Goal: Contribute content: Contribute content

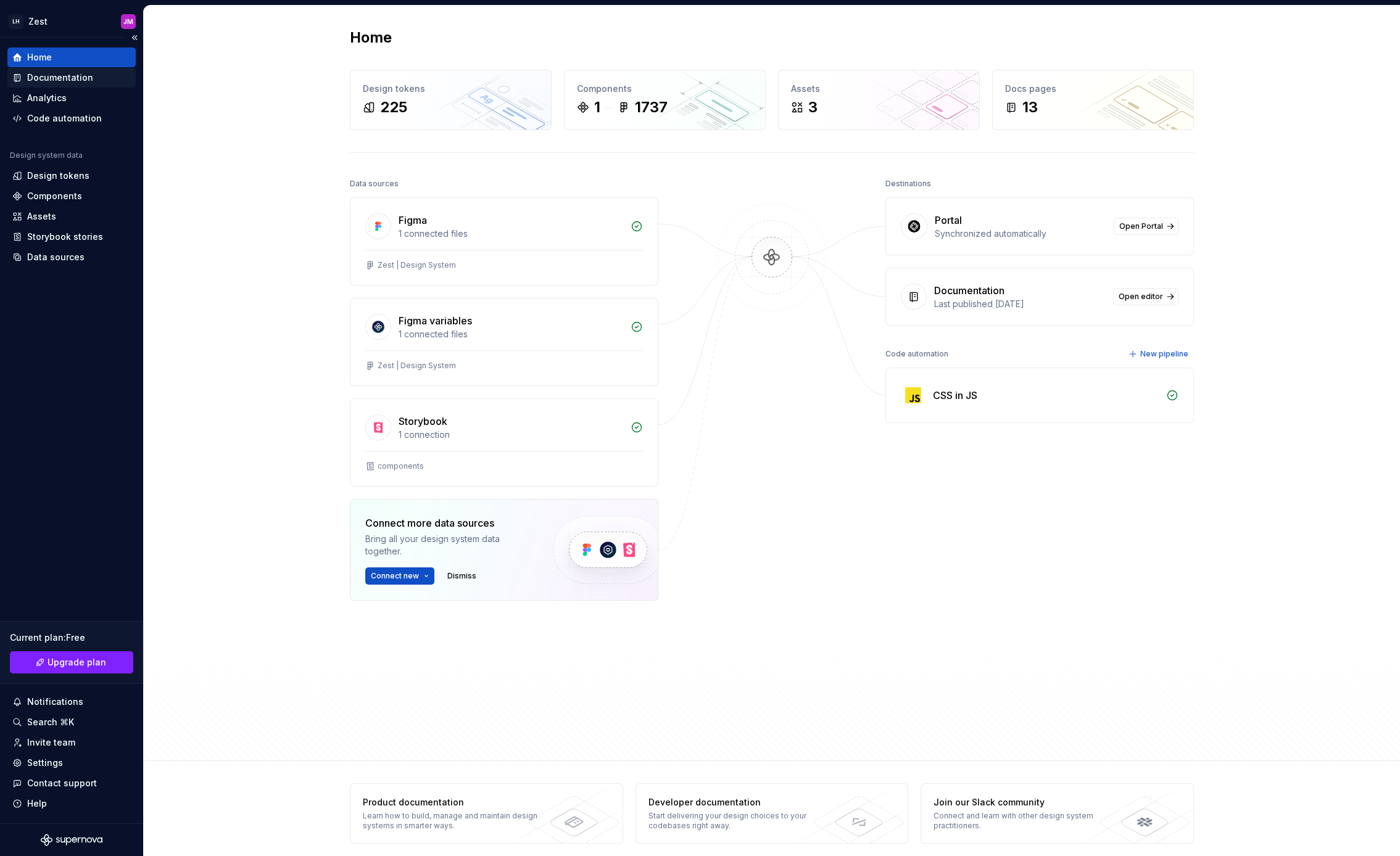
click at [74, 72] on div "Documentation" at bounding box center [60, 78] width 66 height 12
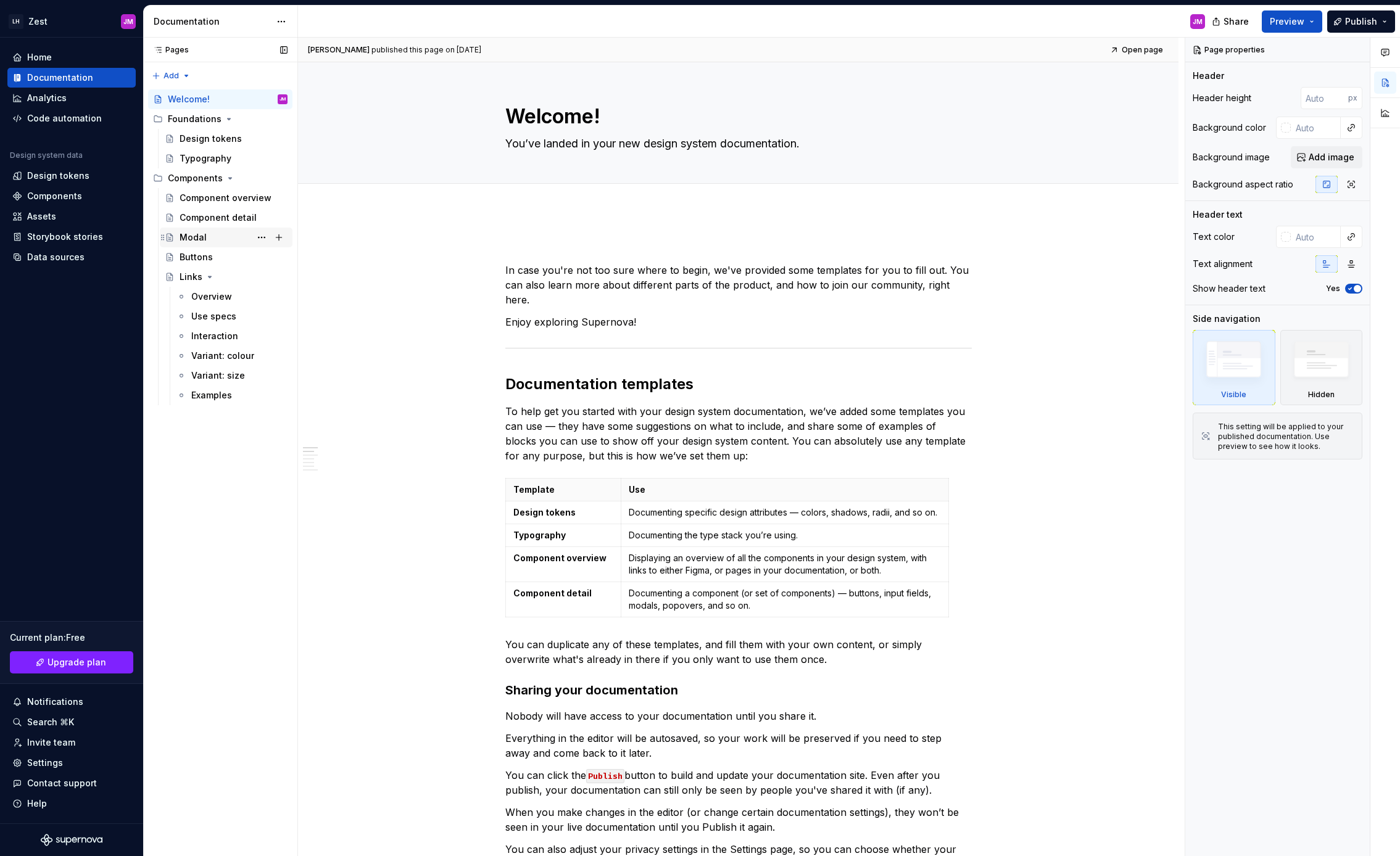
click at [196, 239] on div "Modal" at bounding box center [193, 237] width 27 height 12
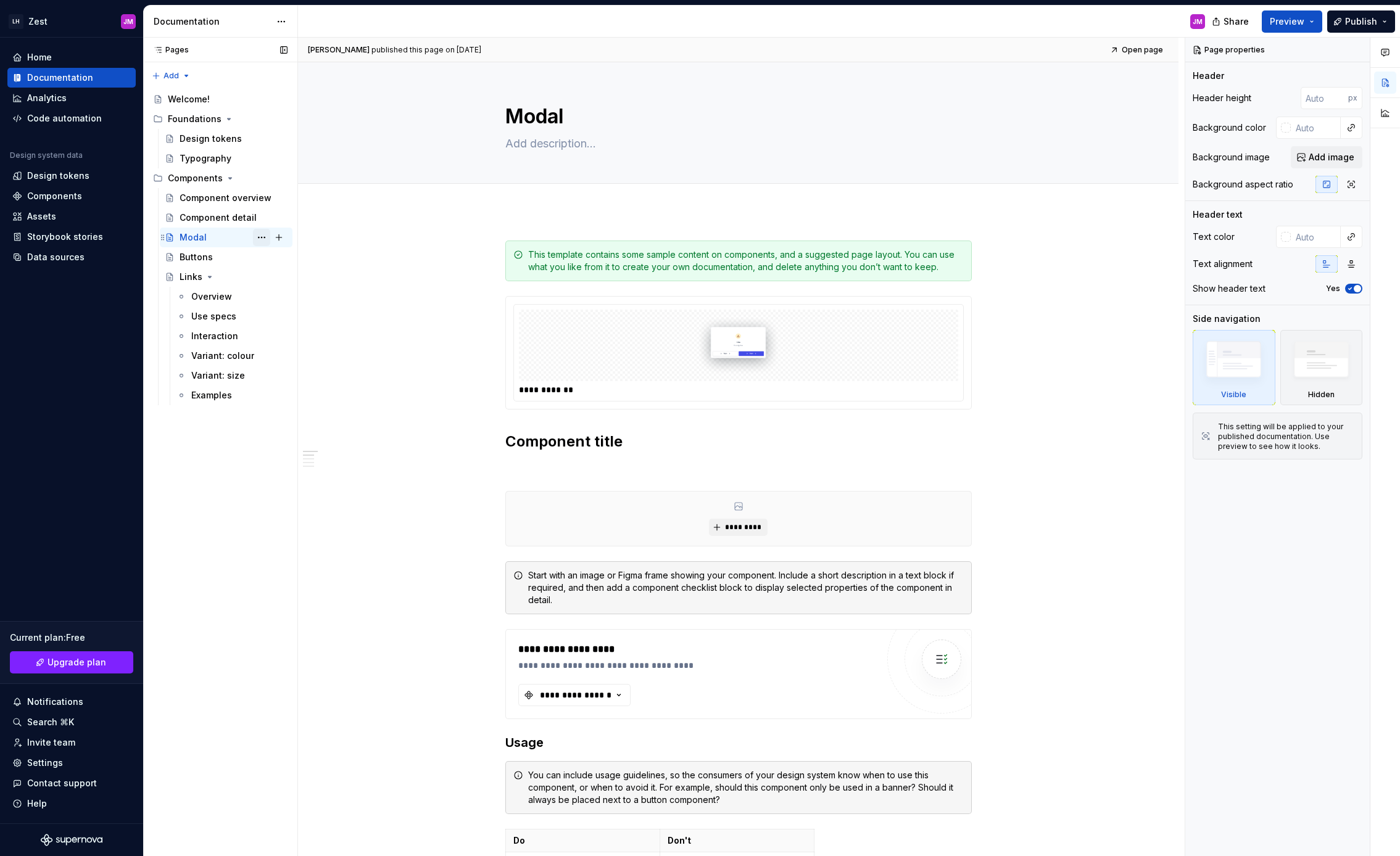
click at [262, 239] on button "Page tree" at bounding box center [261, 237] width 17 height 17
click at [199, 174] on div "Pages Pages Add Accessibility guide for tree Page tree. Navigate the tree with …" at bounding box center [220, 447] width 154 height 819
click at [266, 179] on button "Page tree" at bounding box center [261, 178] width 17 height 17
type textarea "*"
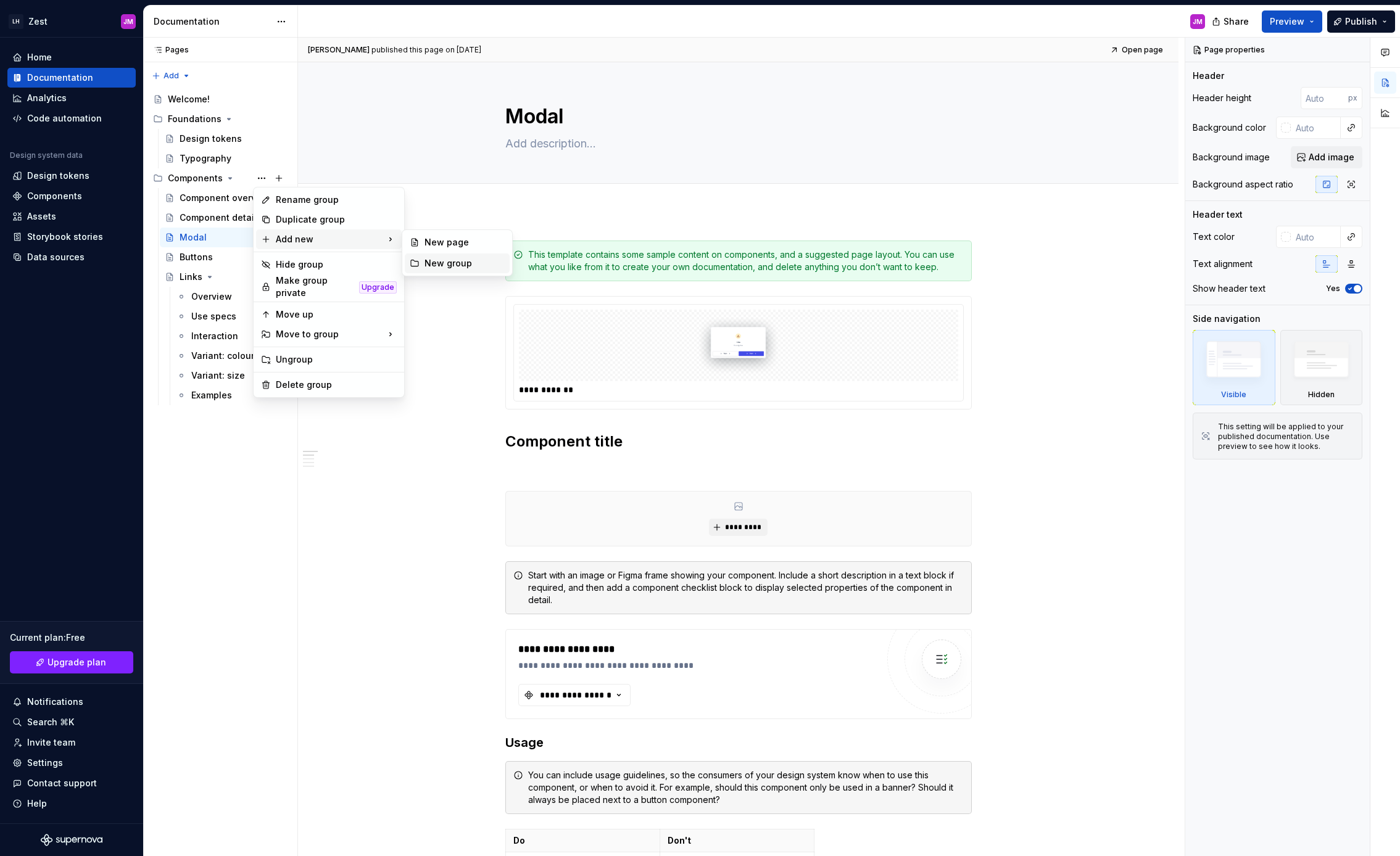
click at [446, 261] on div "New group" at bounding box center [464, 263] width 80 height 12
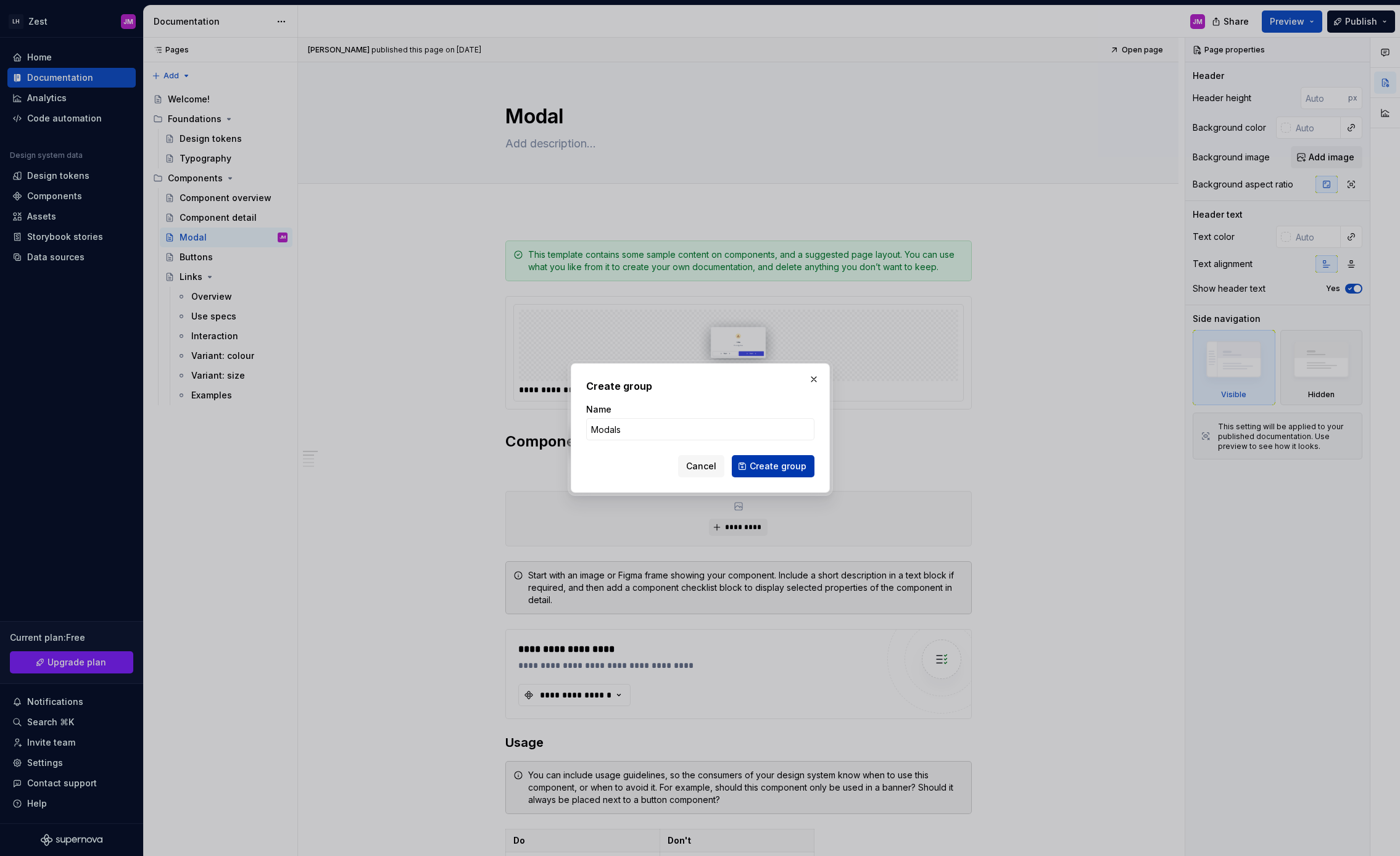
type input "Modals"
click at [785, 468] on span "Create group" at bounding box center [778, 466] width 57 height 12
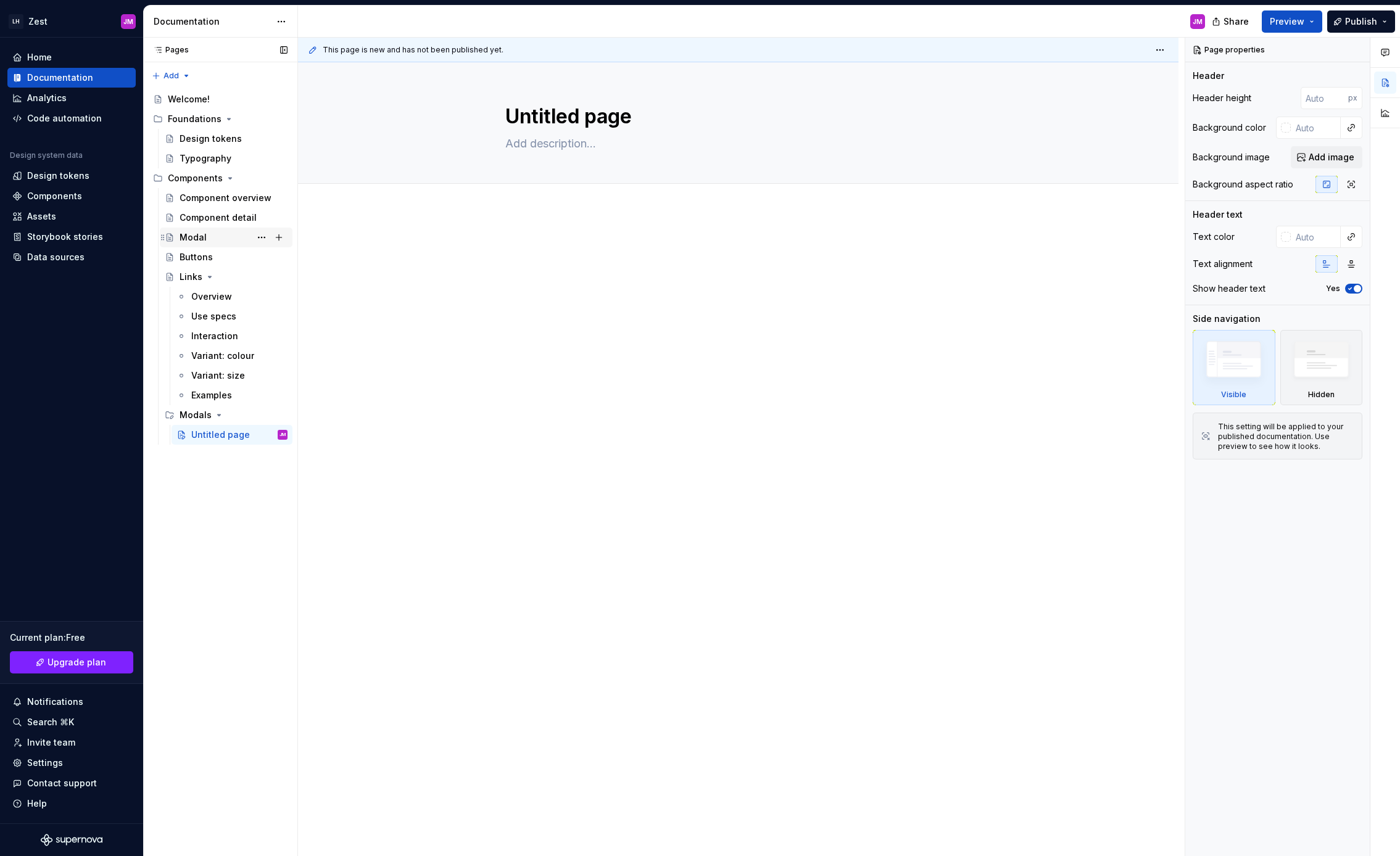
click at [202, 237] on div "Modal" at bounding box center [193, 237] width 27 height 12
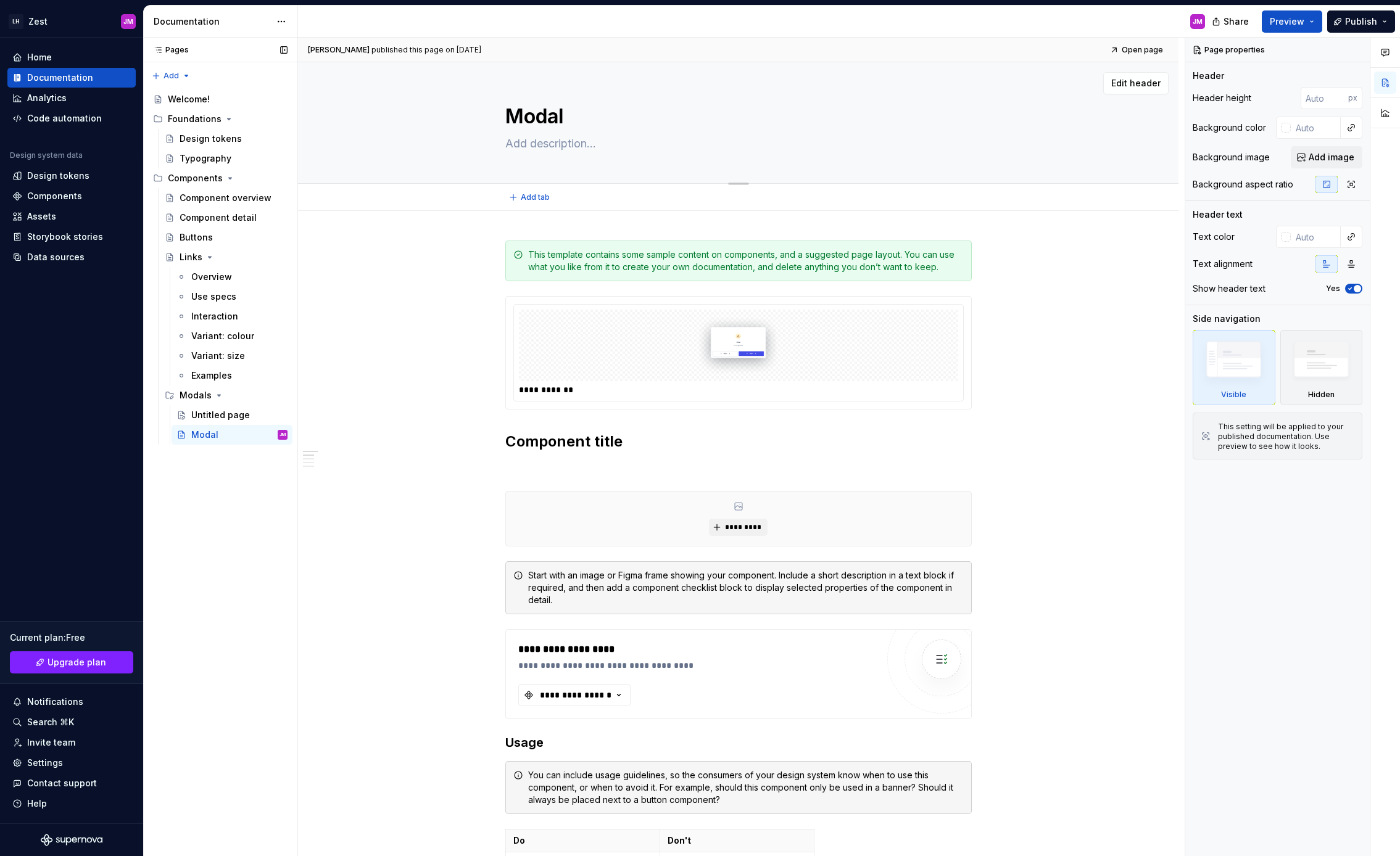
click at [530, 116] on textarea "Modal" at bounding box center [736, 116] width 466 height 29
click at [512, 118] on textarea "Modal" at bounding box center [736, 116] width 466 height 29
type textarea "*"
type textarea "DModal"
type textarea "*"
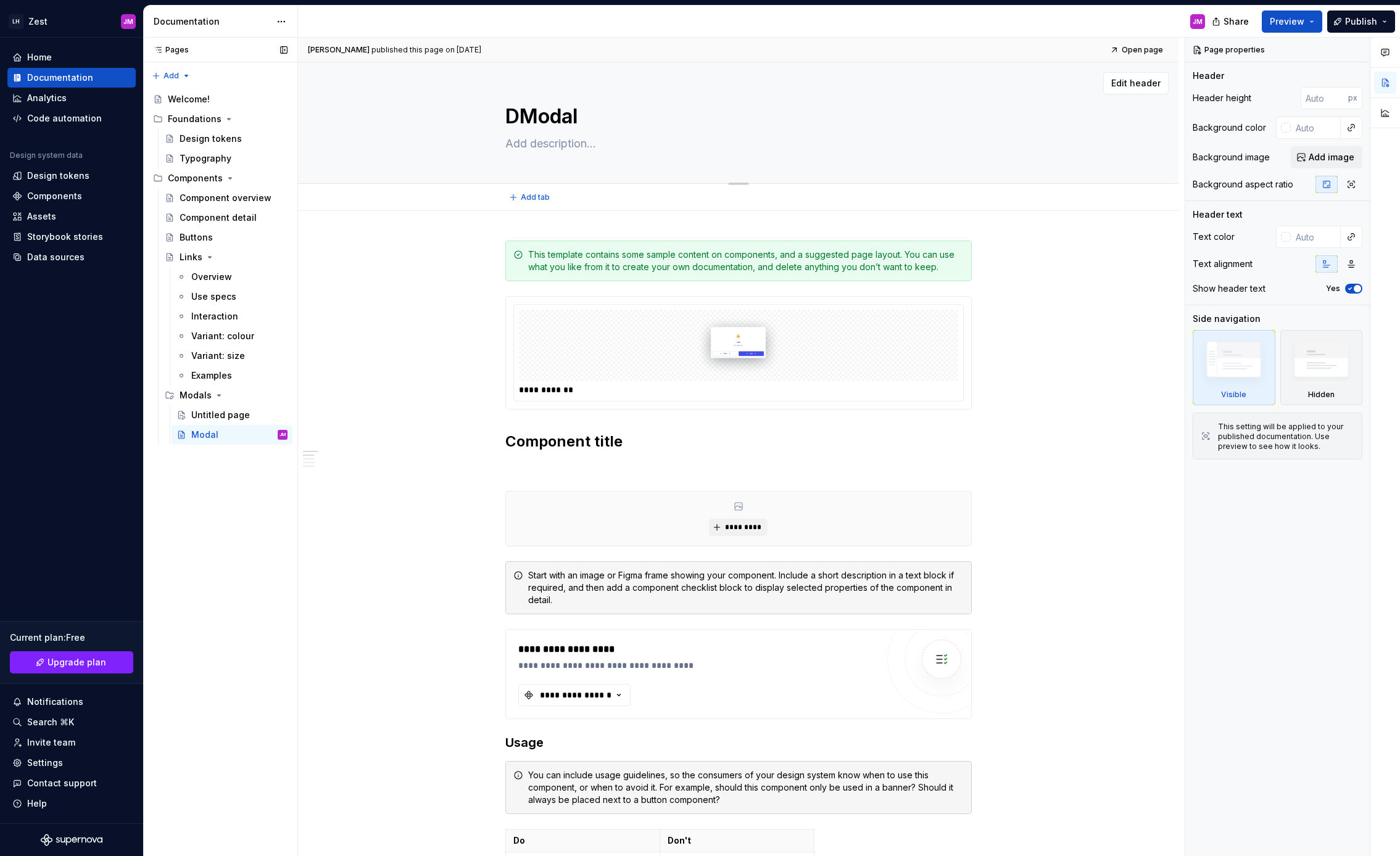
type textarea "DeModal"
type textarea "*"
type textarea "DecModal"
type textarea "*"
type textarea "DeciModal"
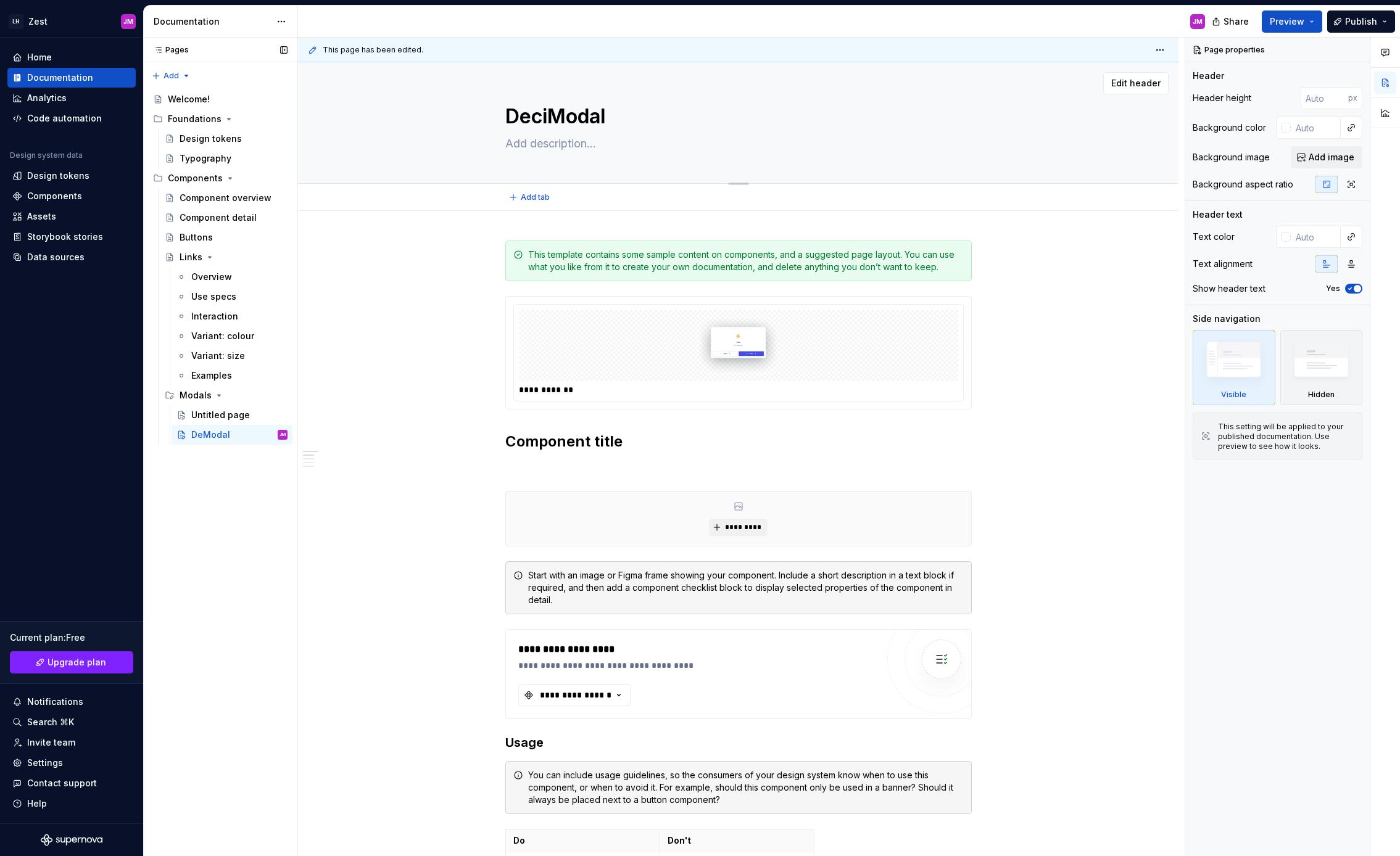
type textarea "*"
type textarea "DecisModal"
type textarea "*"
type textarea "DecisiModal"
type textarea "*"
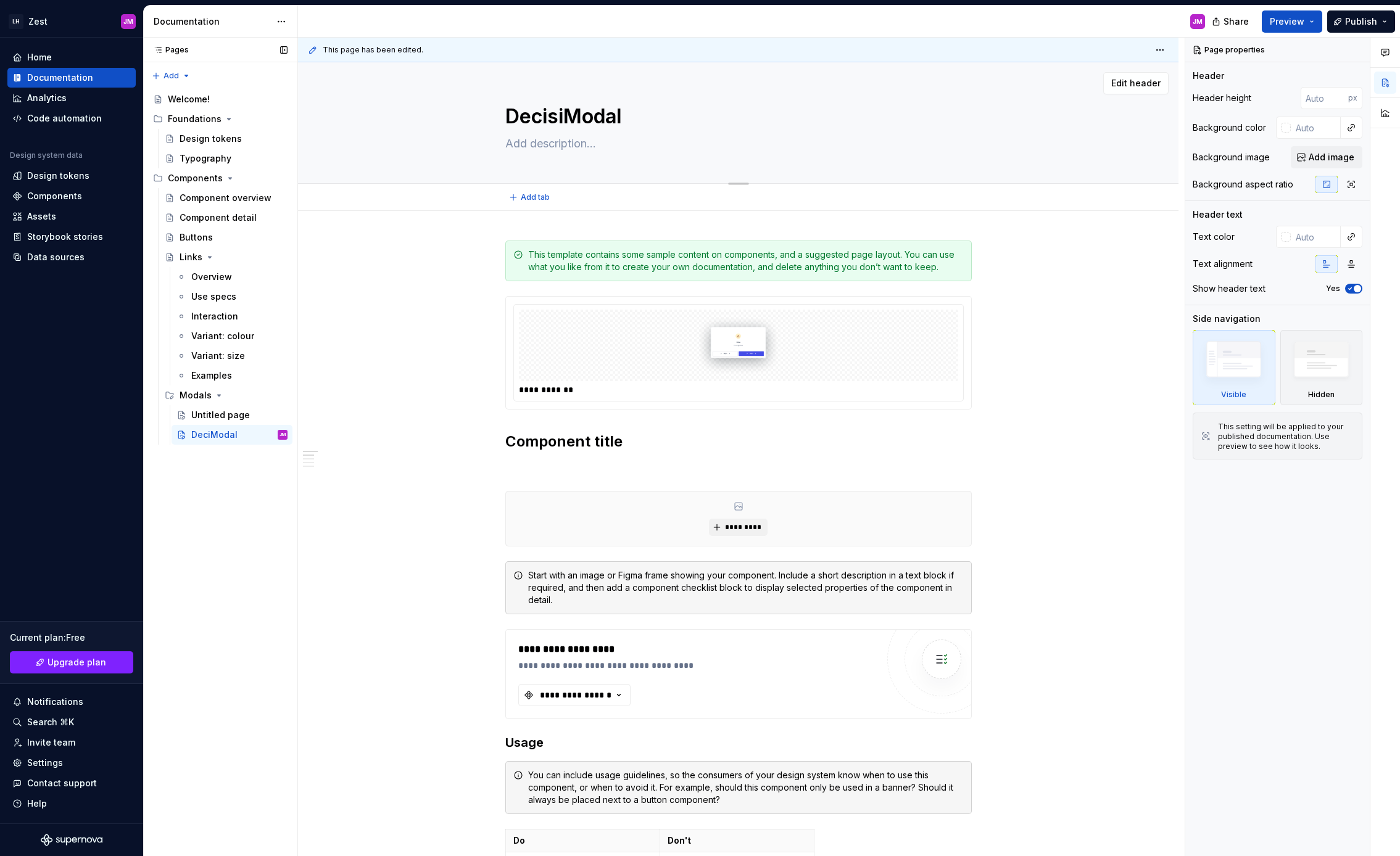
type textarea "DecisioModal"
type textarea "*"
type textarea "DecisionModal"
type textarea "*"
type textarea "Decision Modal"
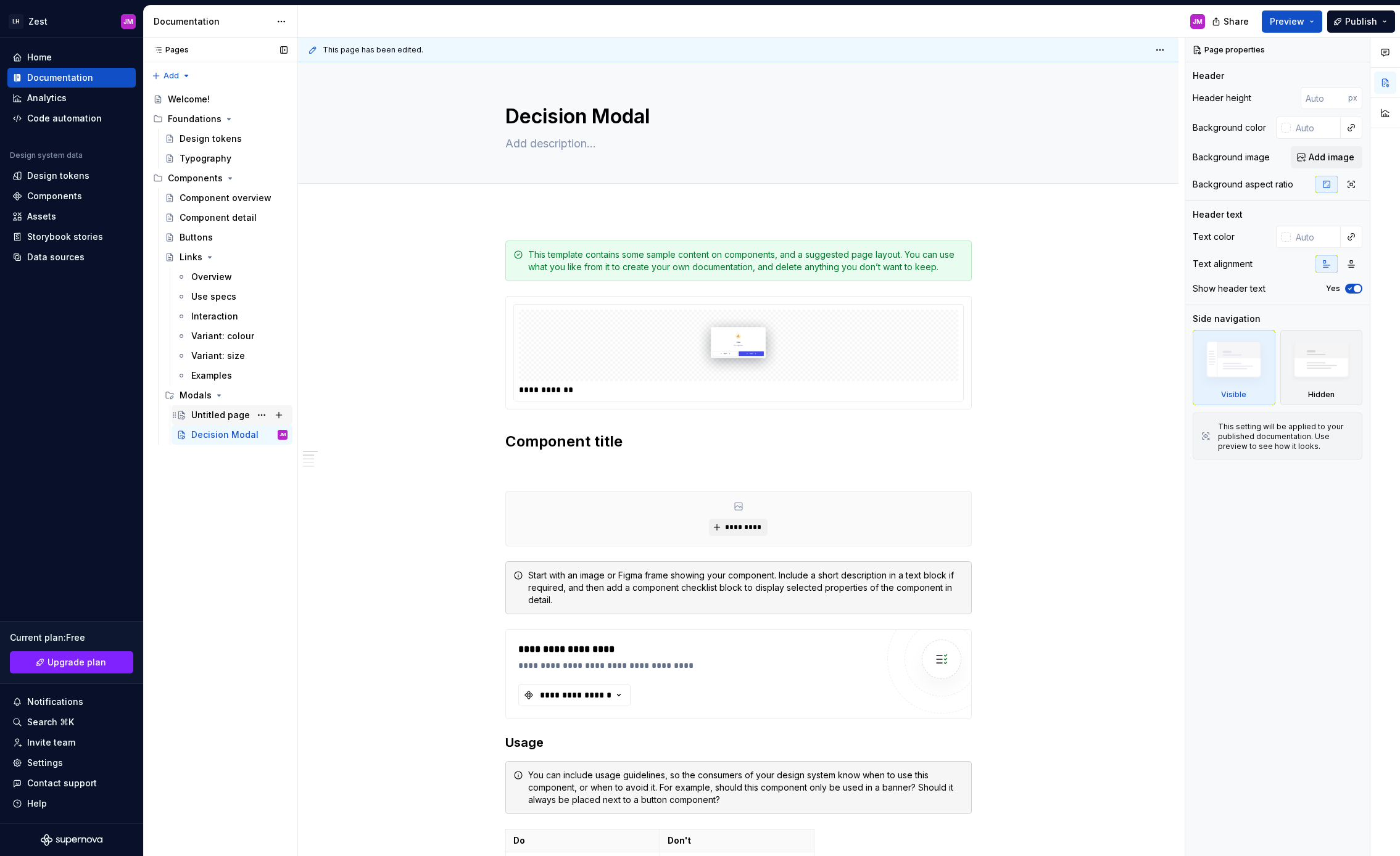
click at [235, 420] on div "Untitled page" at bounding box center [221, 415] width 59 height 12
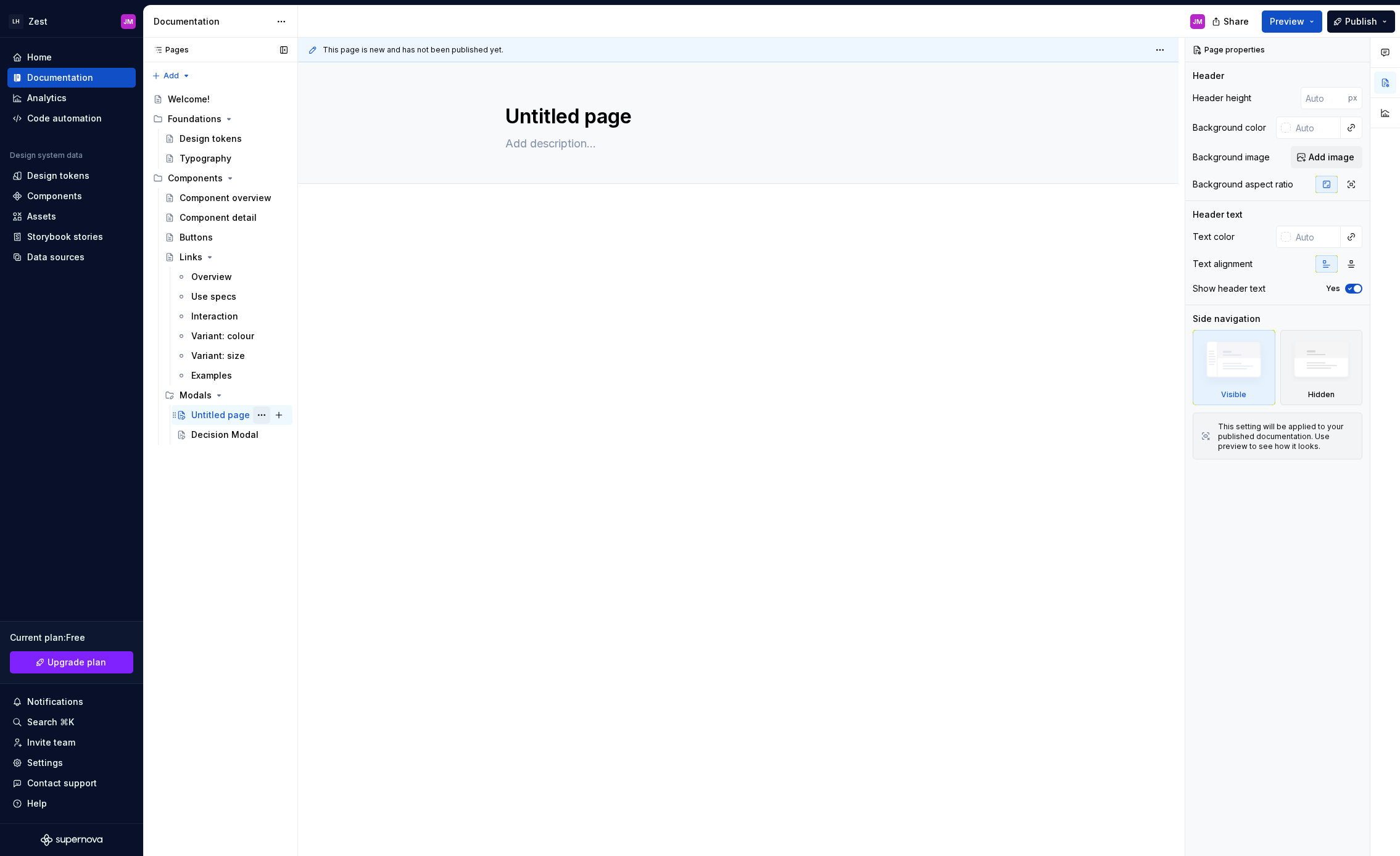
click at [262, 413] on button "Page tree" at bounding box center [261, 415] width 17 height 17
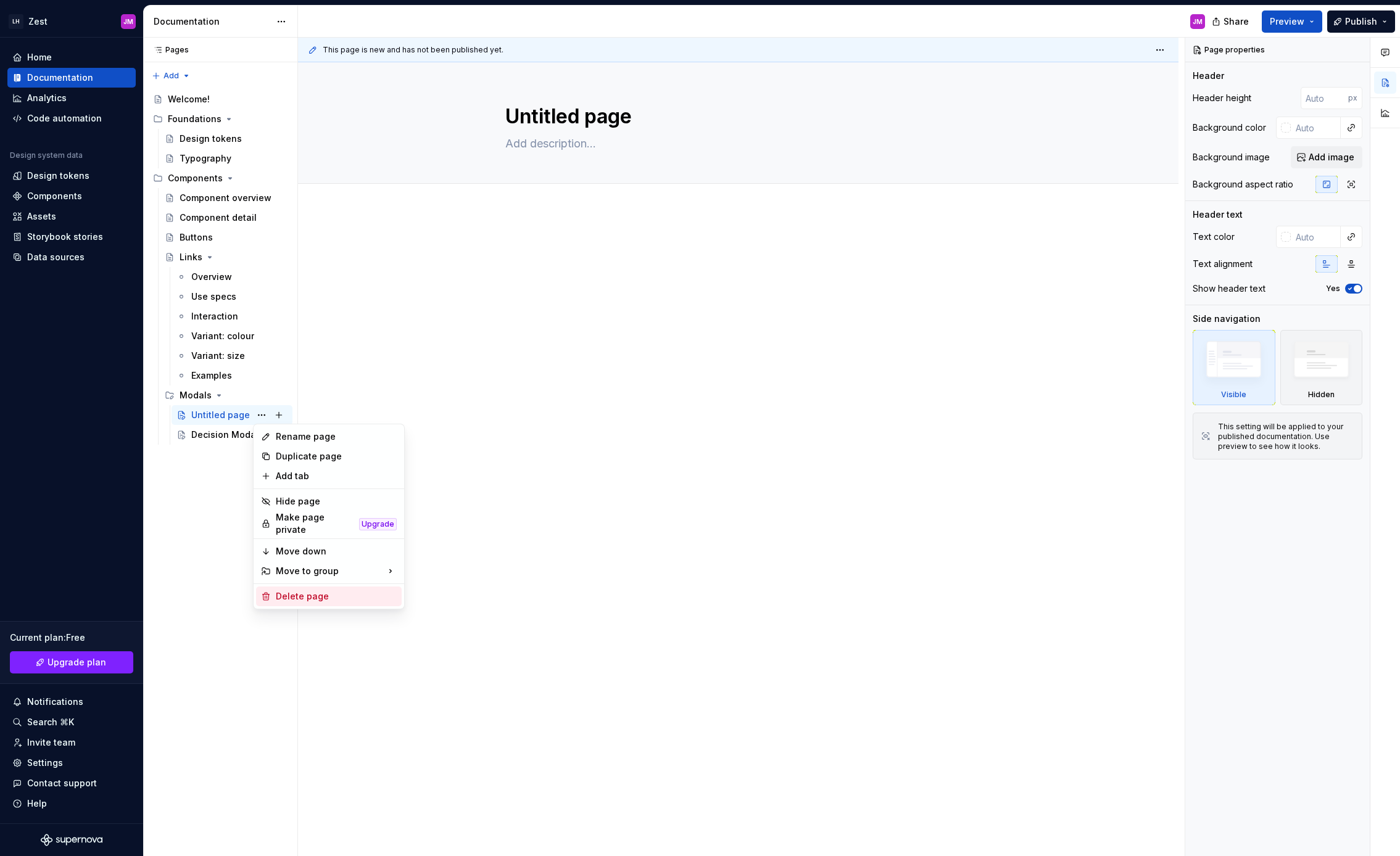
click at [329, 590] on div "Delete page" at bounding box center [336, 596] width 121 height 12
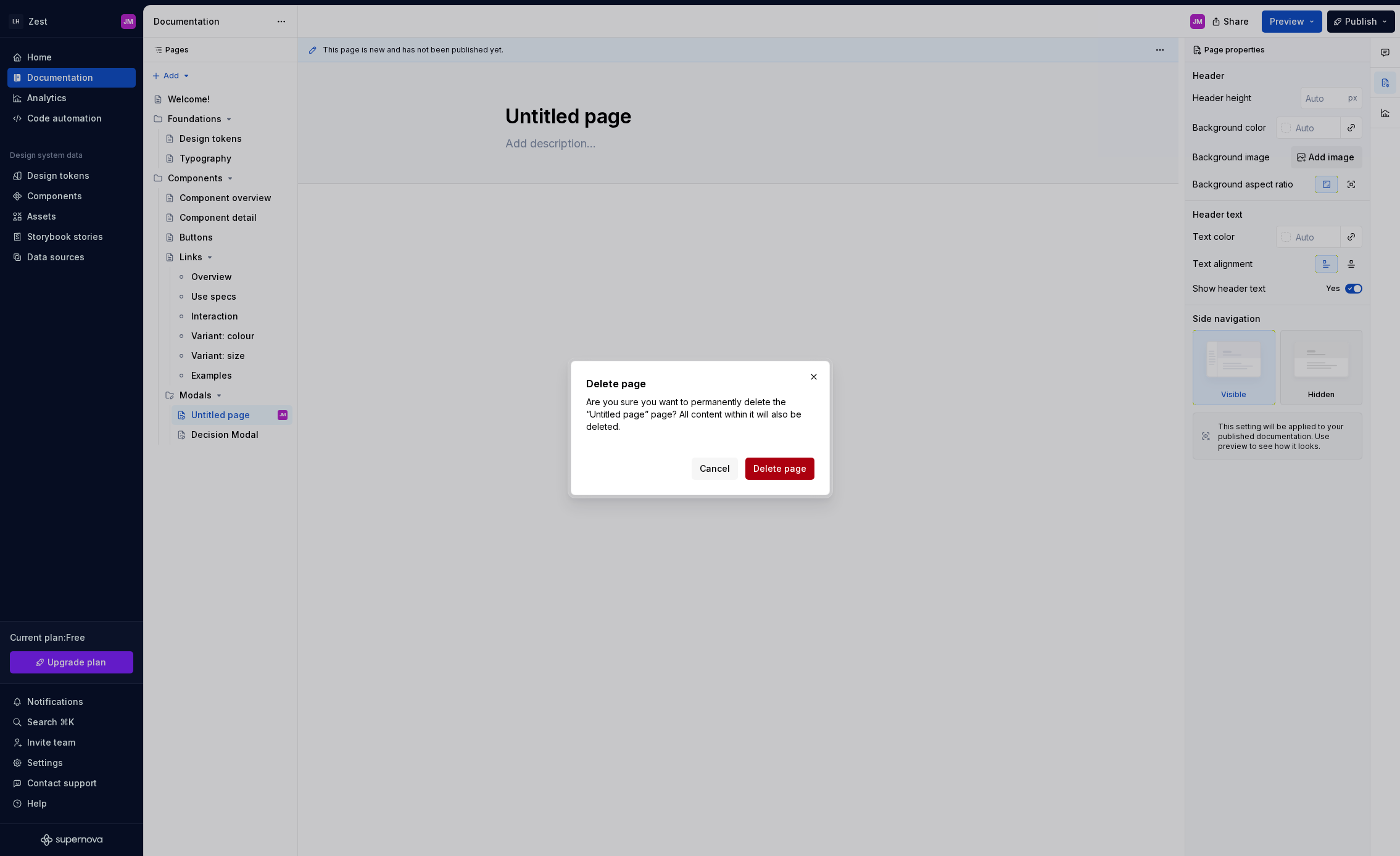
click at [775, 460] on button "Delete page" at bounding box center [779, 468] width 69 height 22
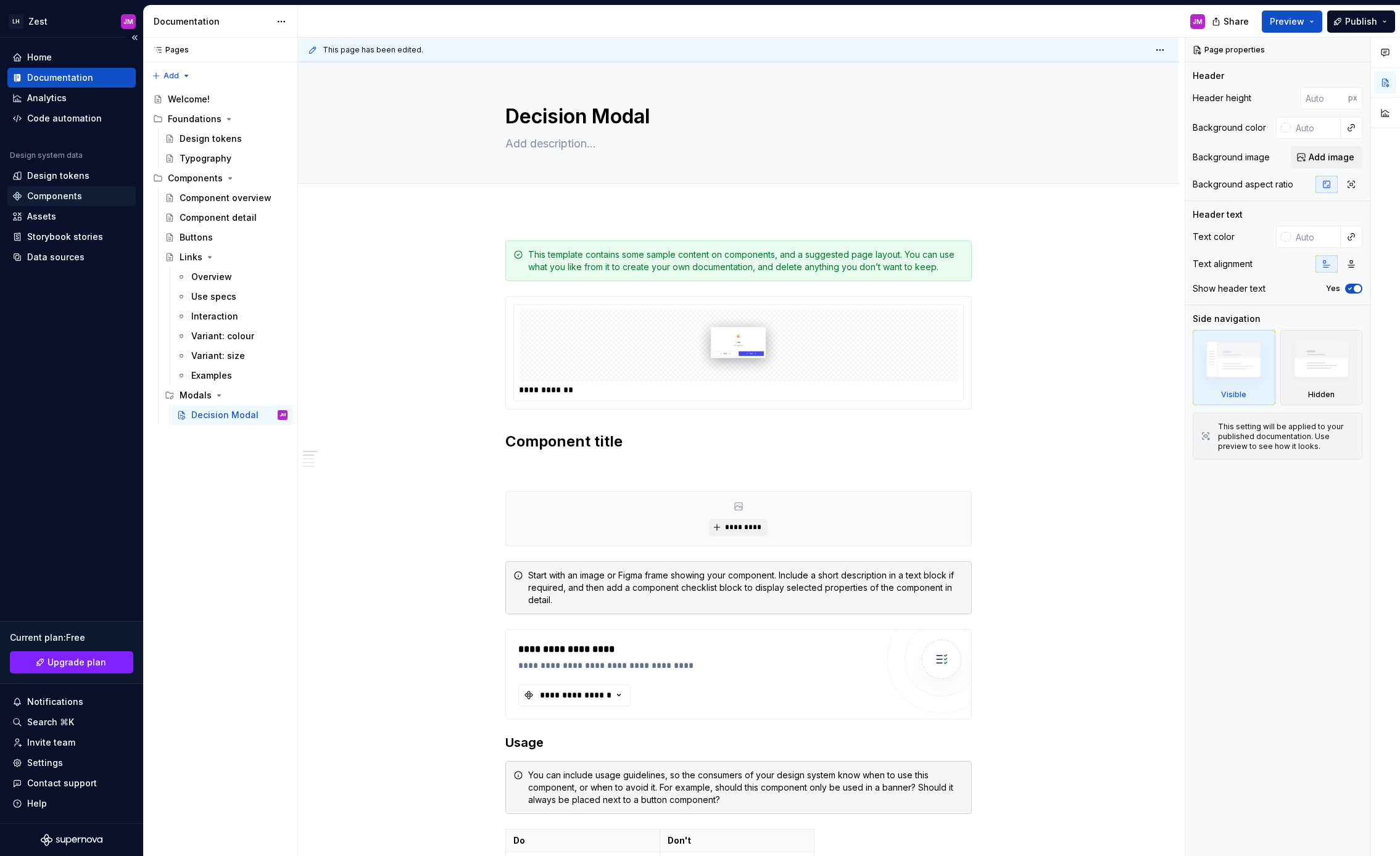
click at [73, 196] on div "Components" at bounding box center [55, 196] width 55 height 12
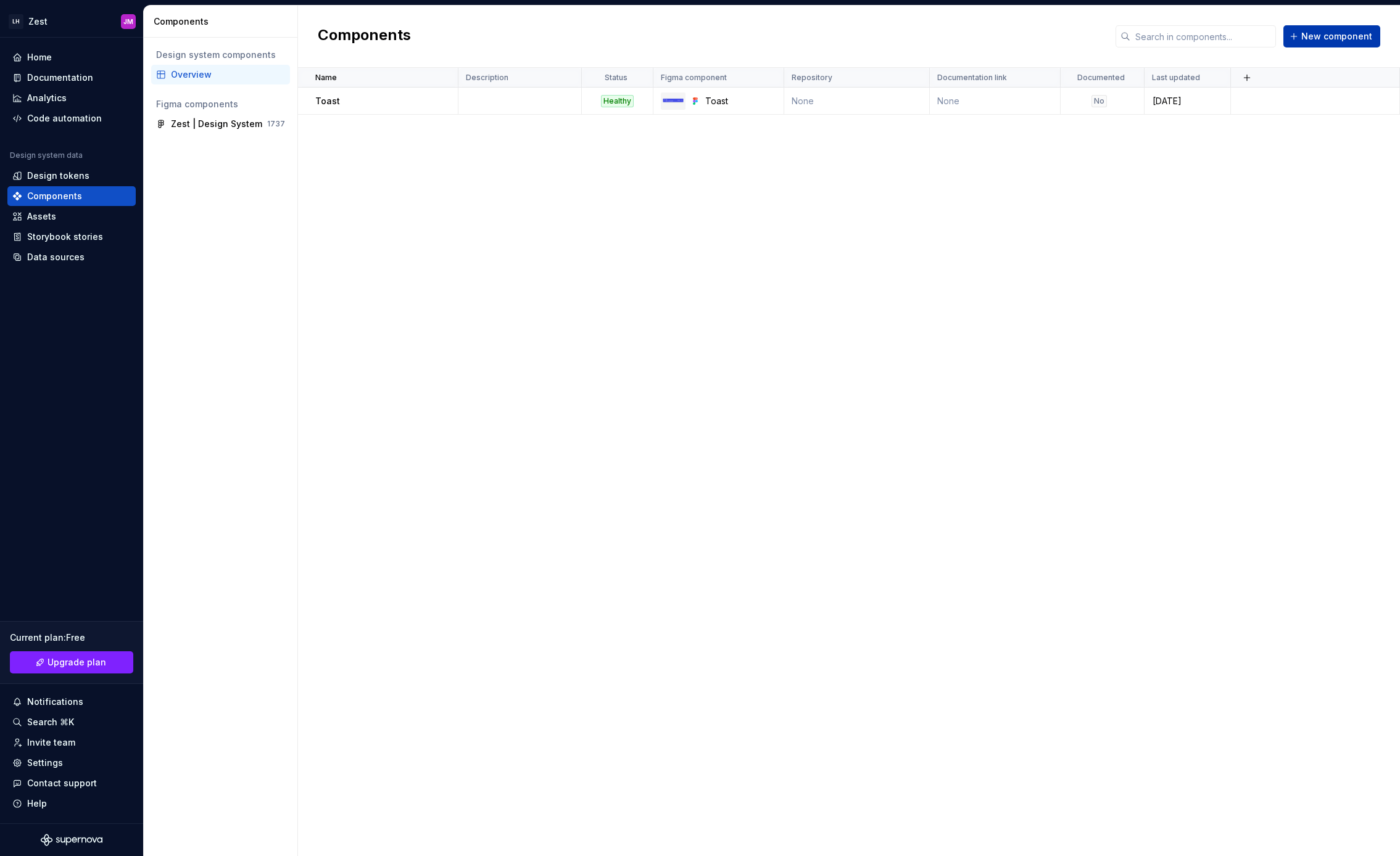
click at [1337, 37] on span "New component" at bounding box center [1337, 36] width 71 height 12
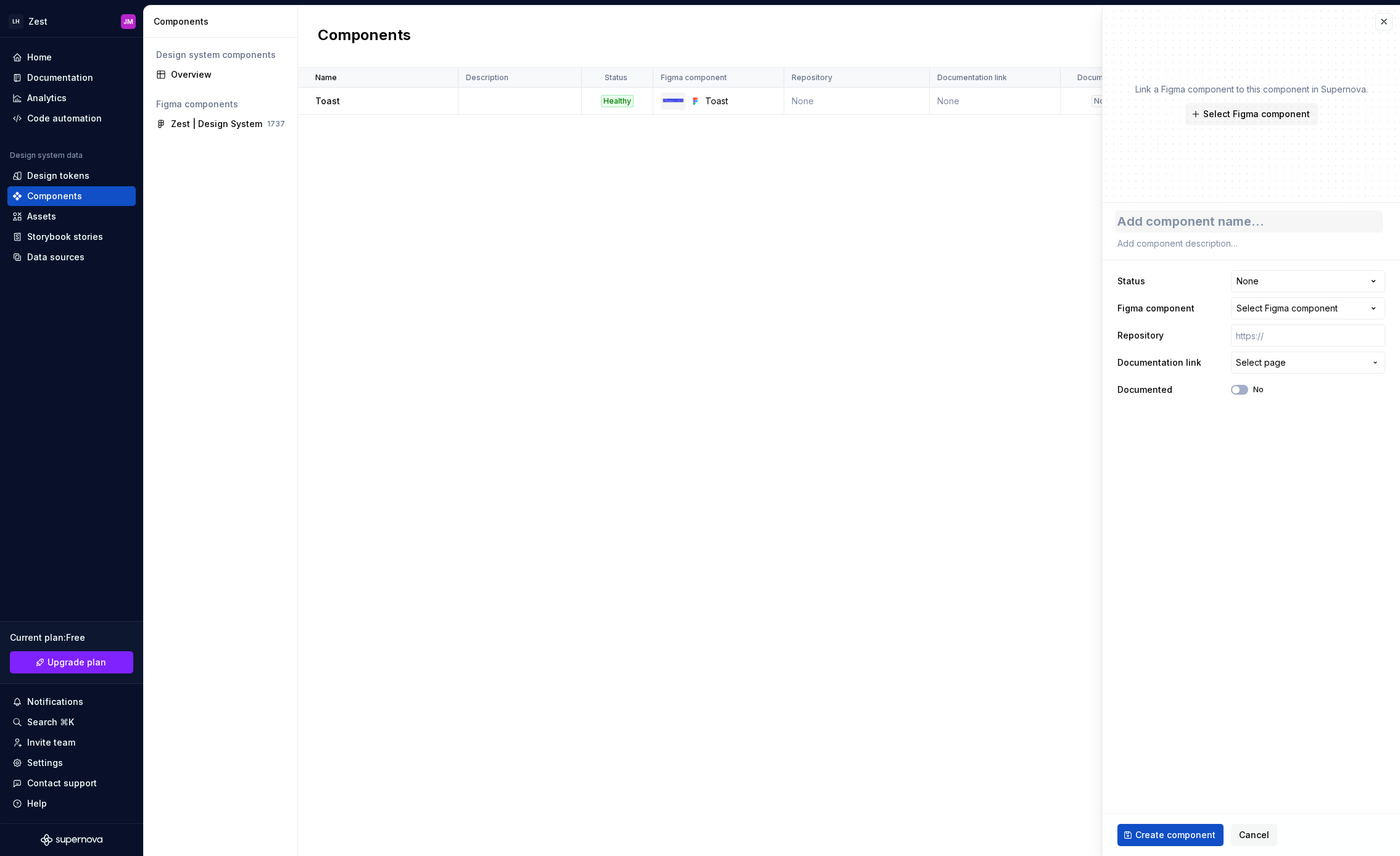
type textarea "*"
type textarea "M"
type textarea "*"
type textarea "Mod"
type textarea "*"
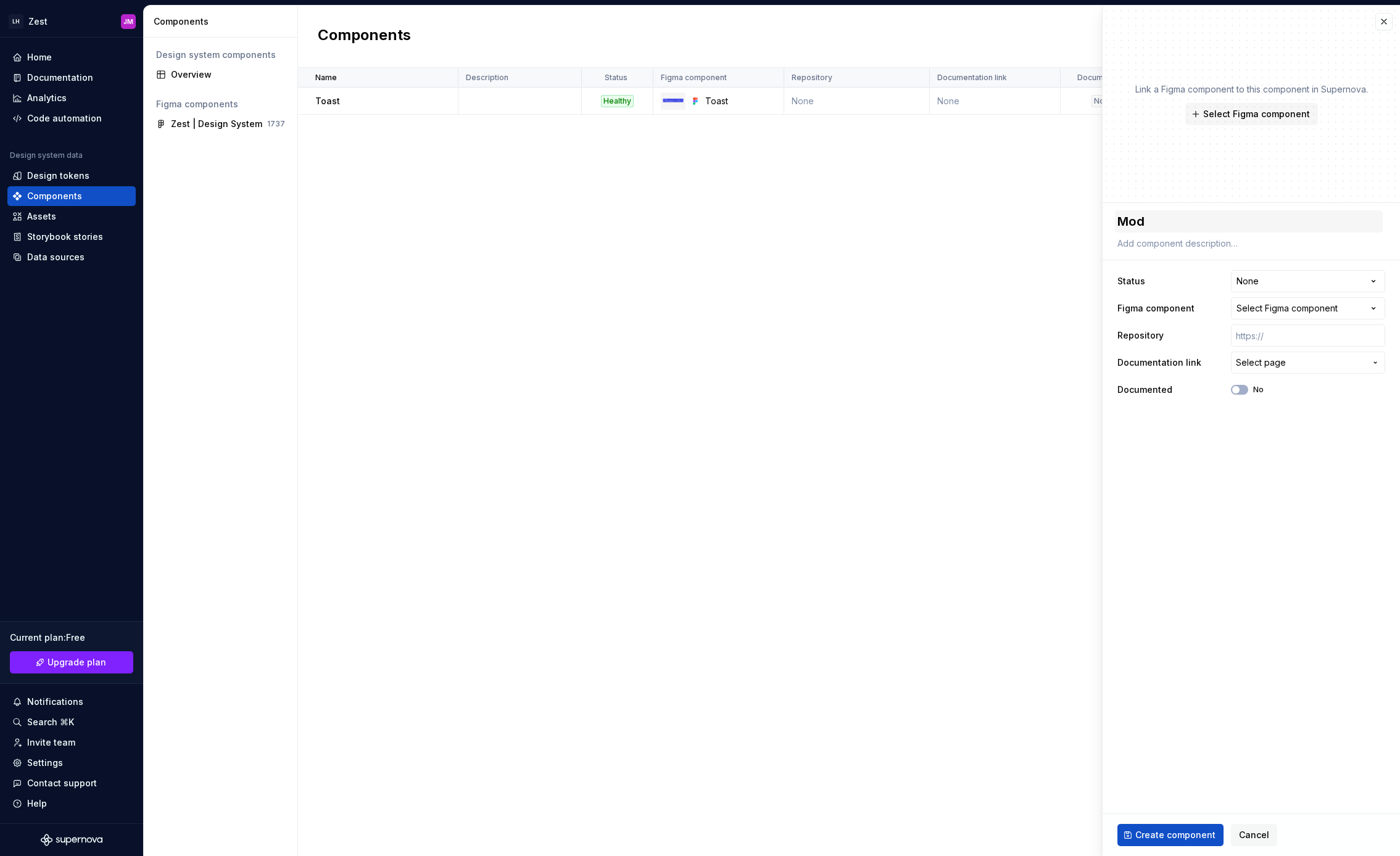
type textarea "Moda"
type textarea "*"
type textarea "Modal"
type textarea "*"
type textarea "D"
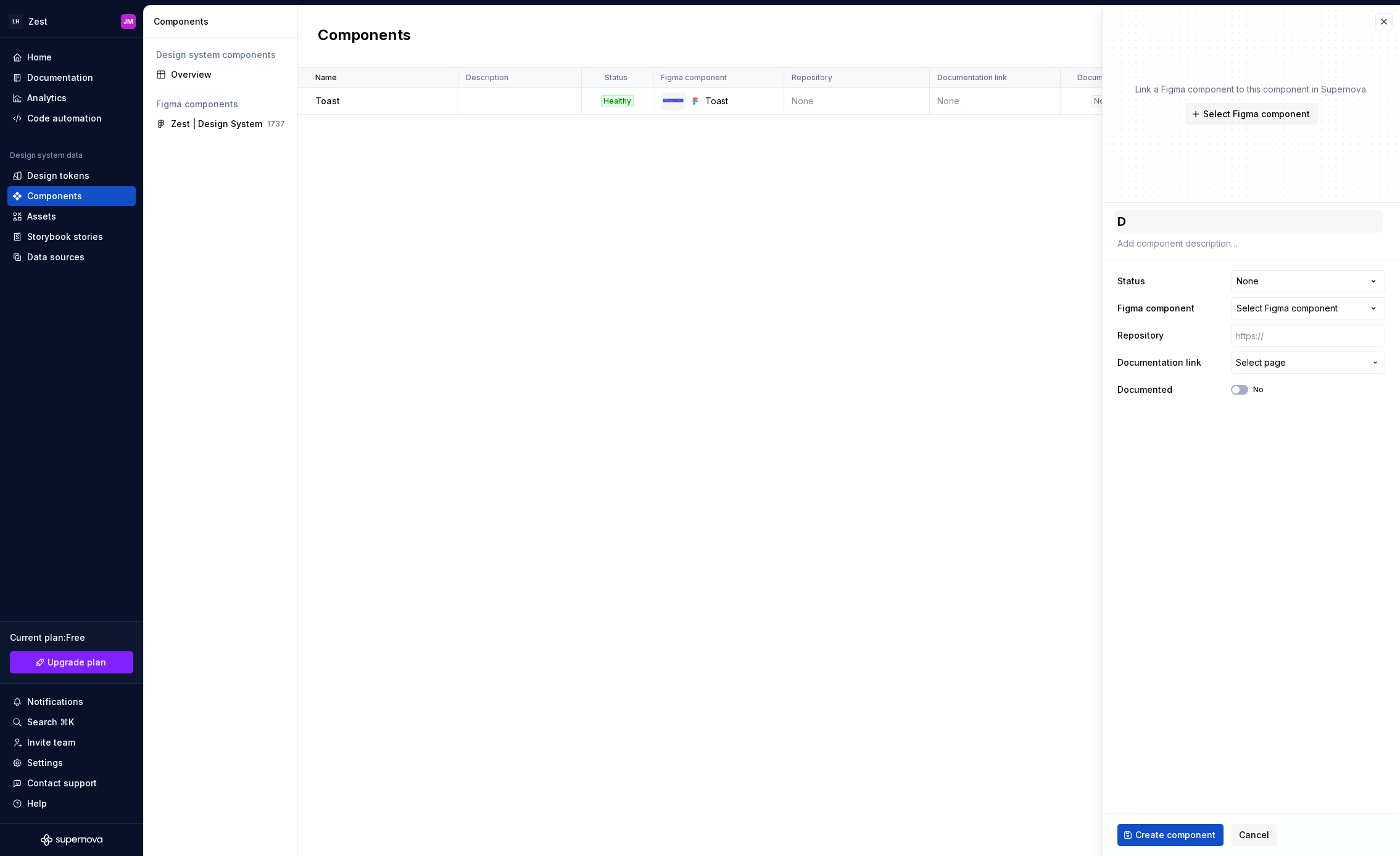
type textarea "*"
type textarea "De"
type textarea "*"
type textarea "Dec"
type textarea "*"
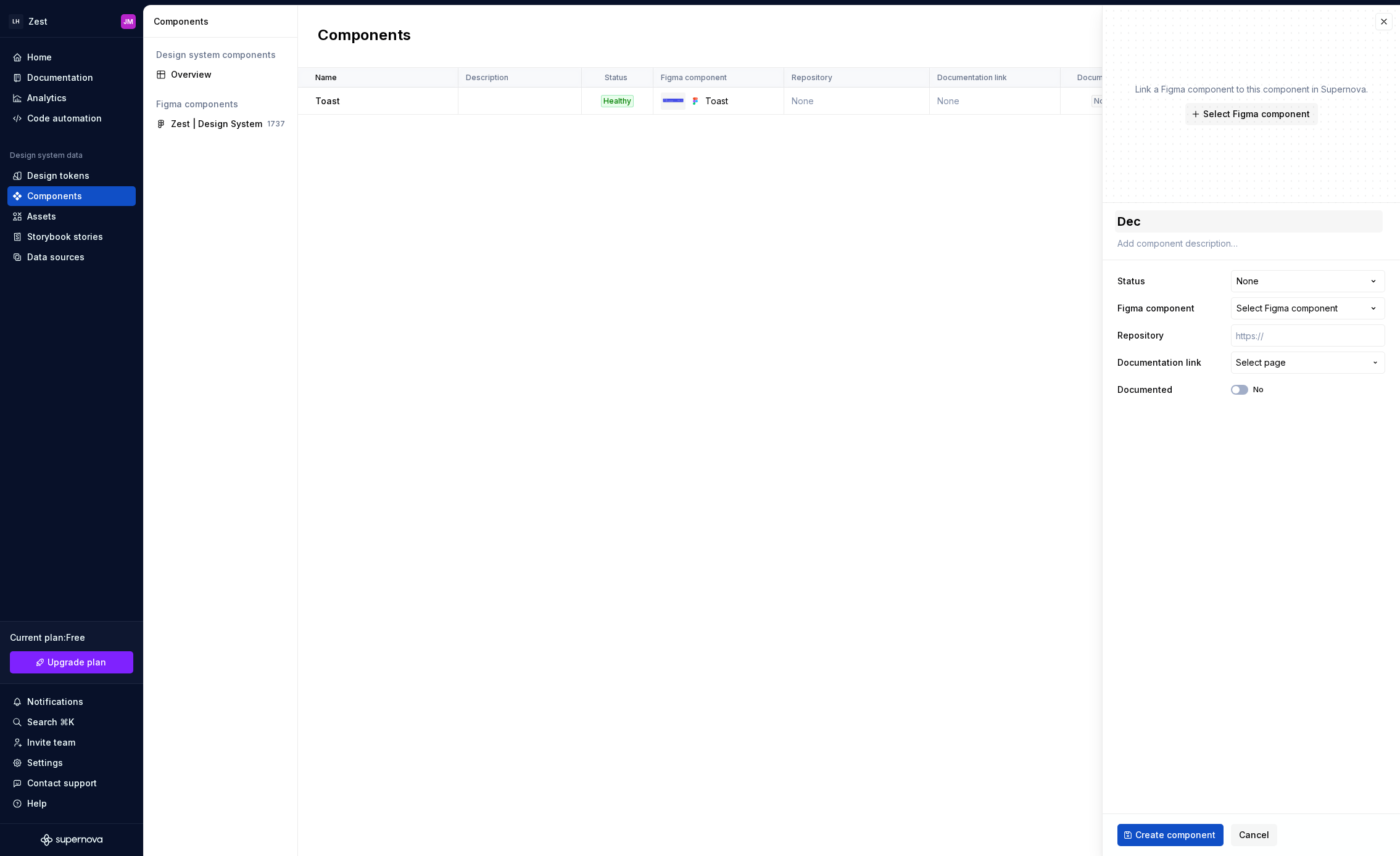
type textarea "Deci"
type textarea "*"
type textarea "Decis"
type textarea "*"
type textarea "Decisi"
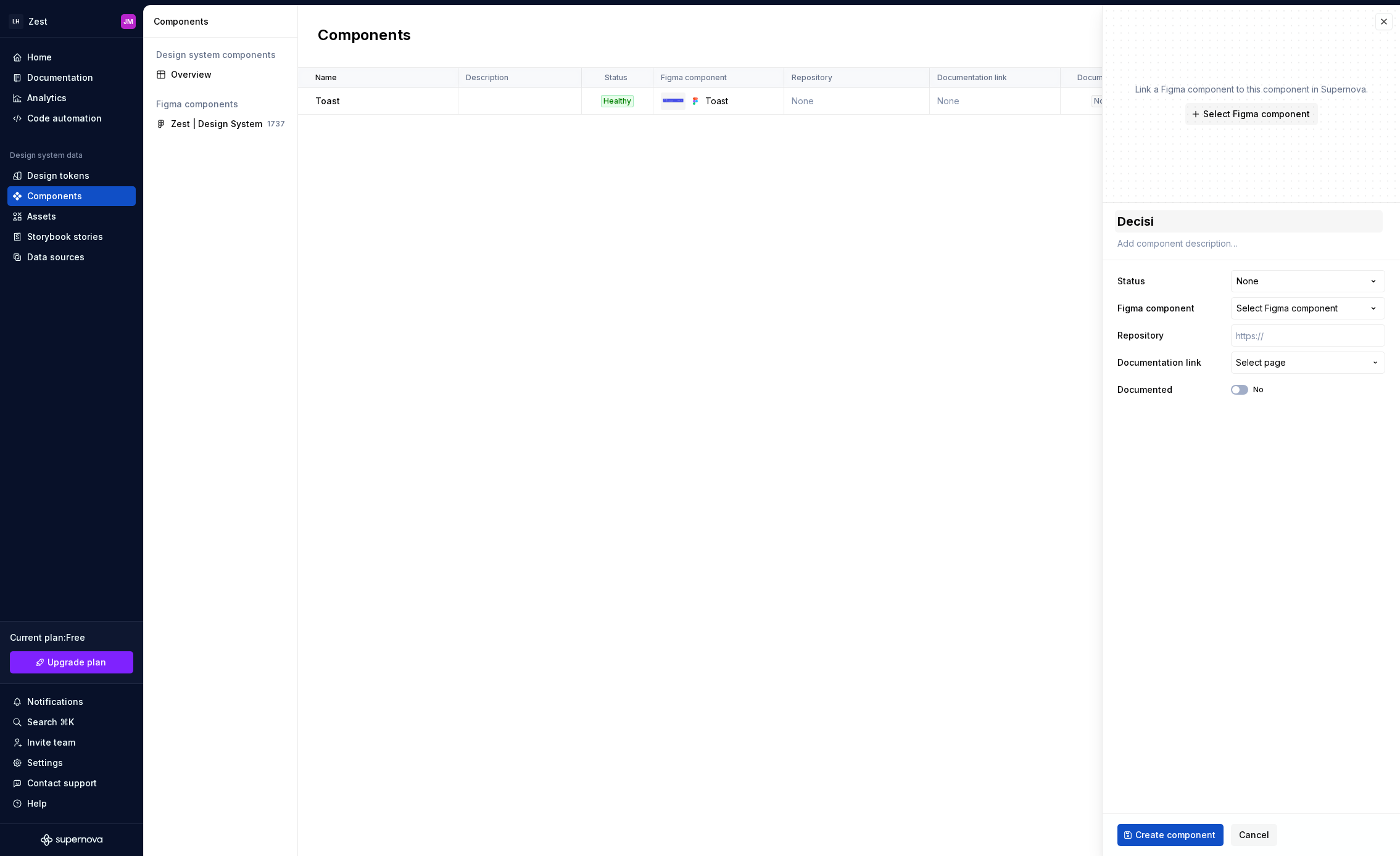
type textarea "*"
type textarea "Decisio"
type textarea "*"
type textarea "Decision"
type textarea "*"
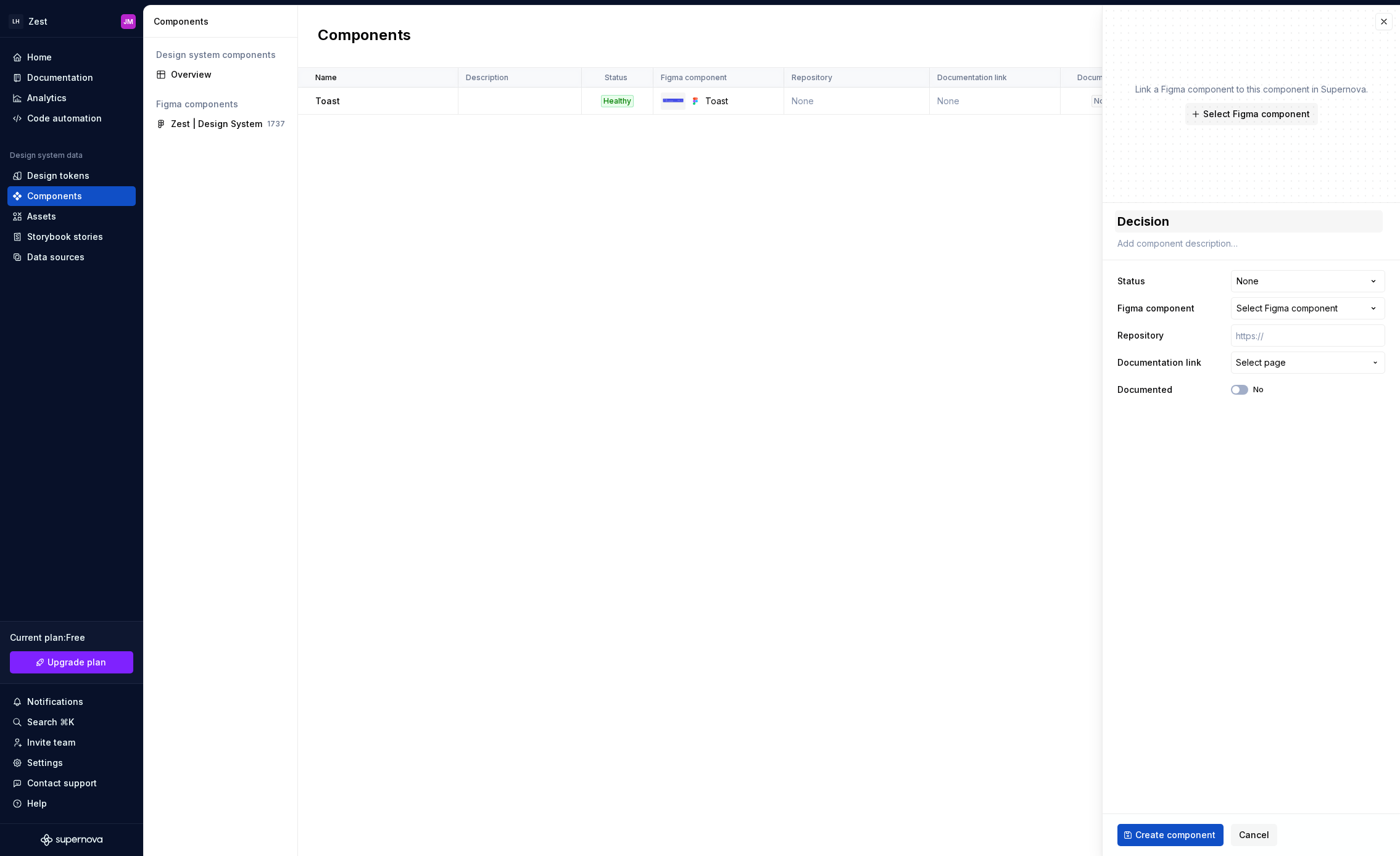
type textarea "Decision"
type textarea "*"
type textarea "Decision M"
type textarea "*"
type textarea "Decision Mo"
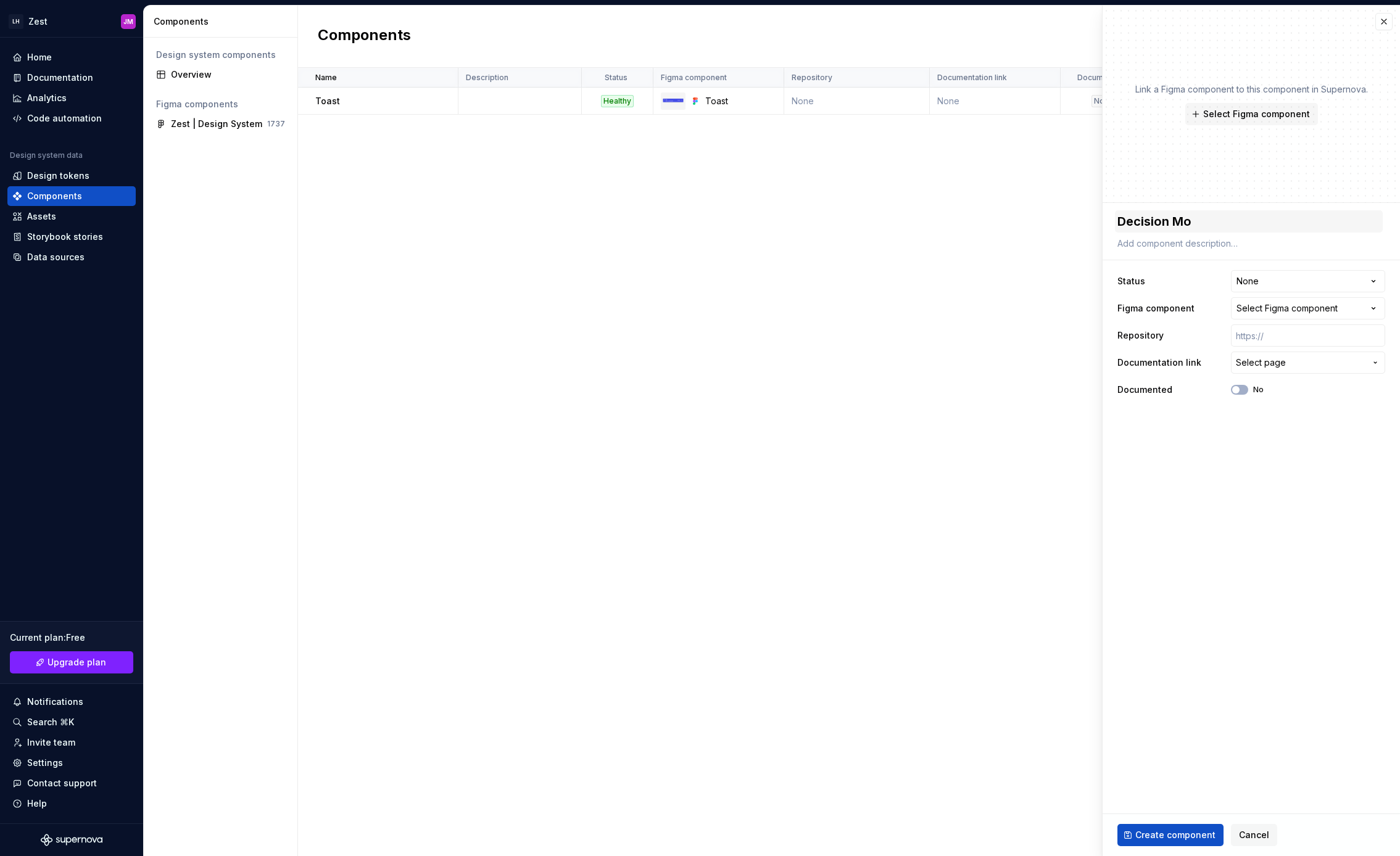
type textarea "*"
type textarea "Decision Mod"
type textarea "*"
type textarea "Decision Modal"
type textarea "*"
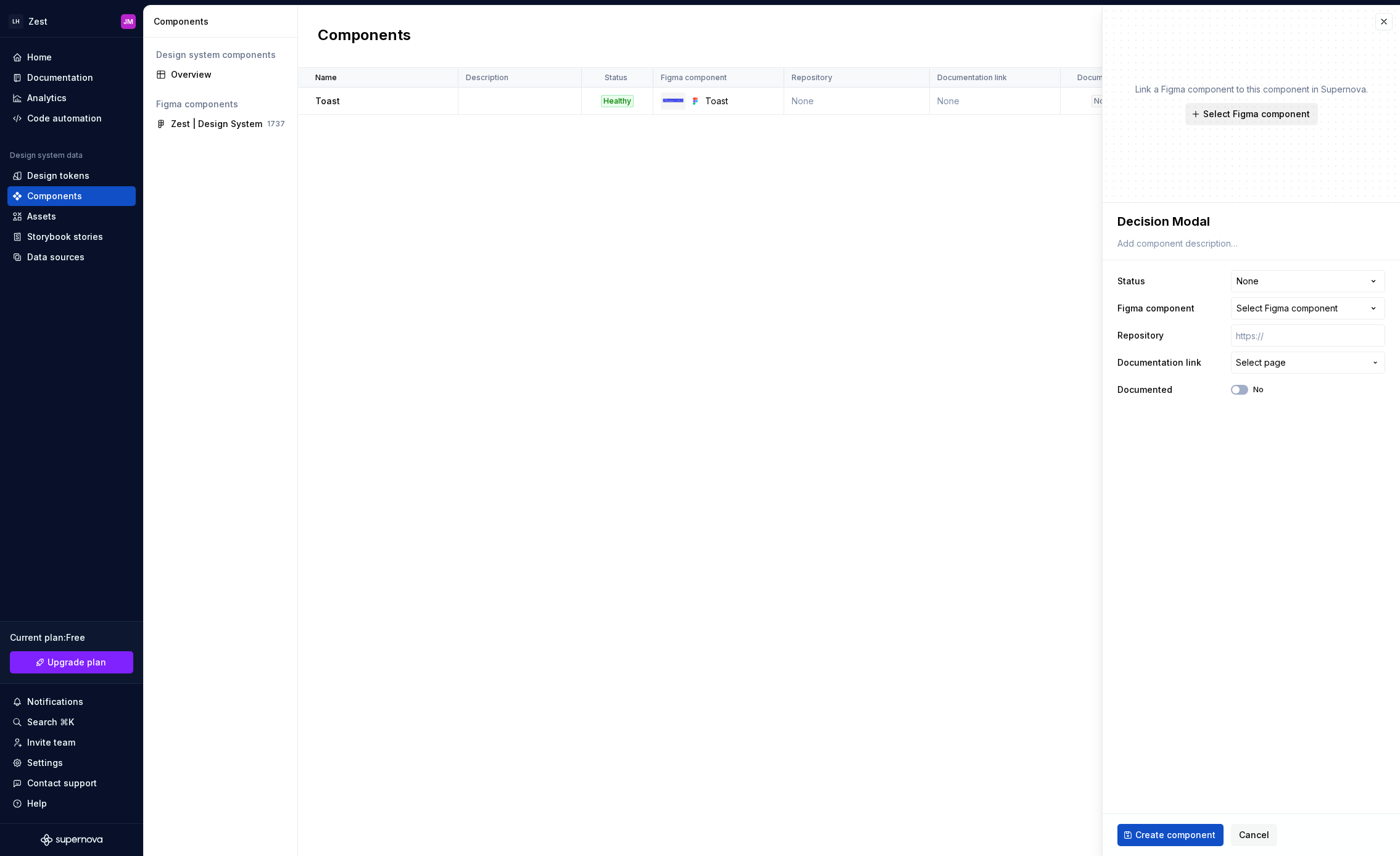
type textarea "Decision Modal"
click at [1242, 112] on span "Select Figma component" at bounding box center [1256, 114] width 107 height 12
type textarea "*"
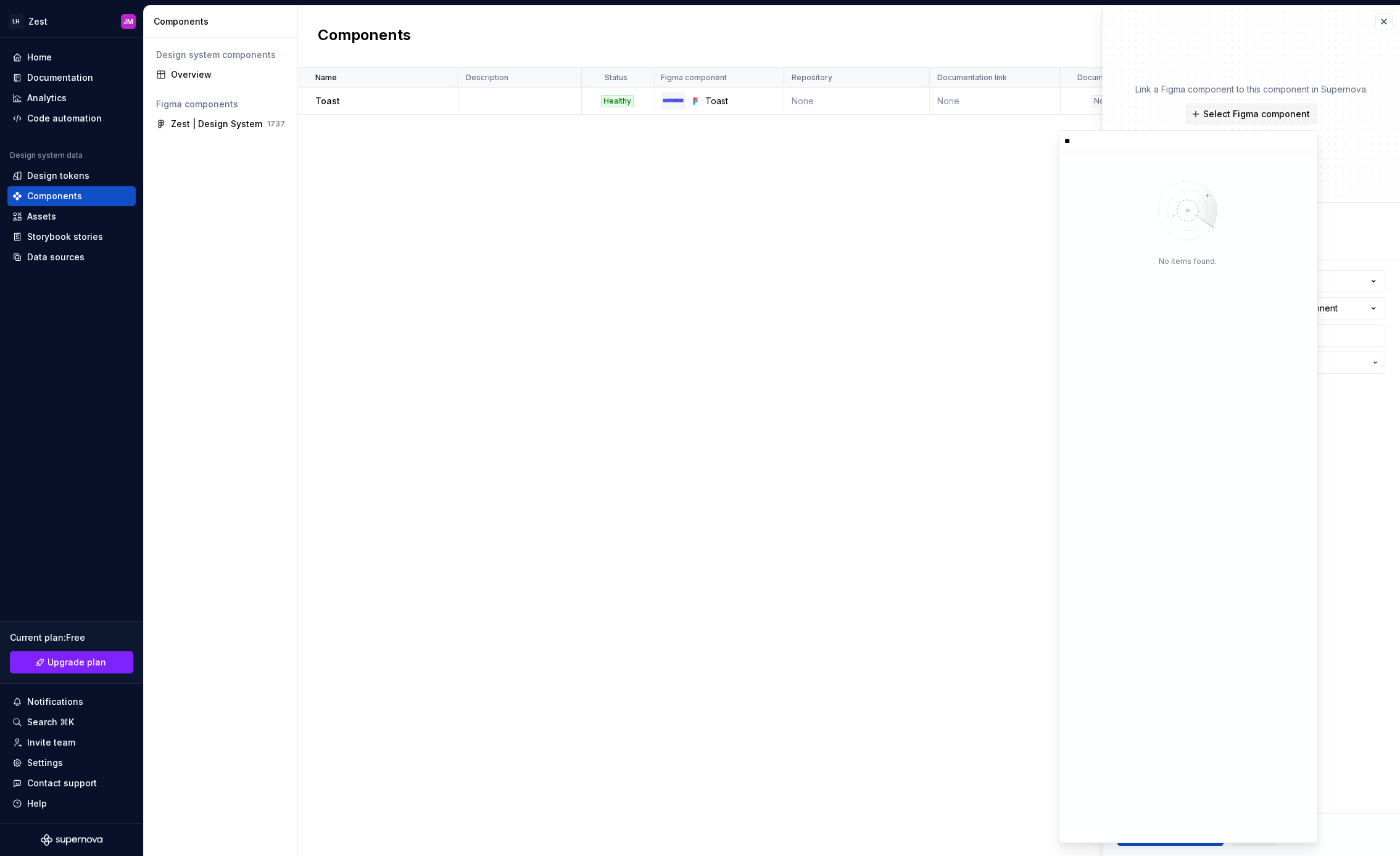
type input "***"
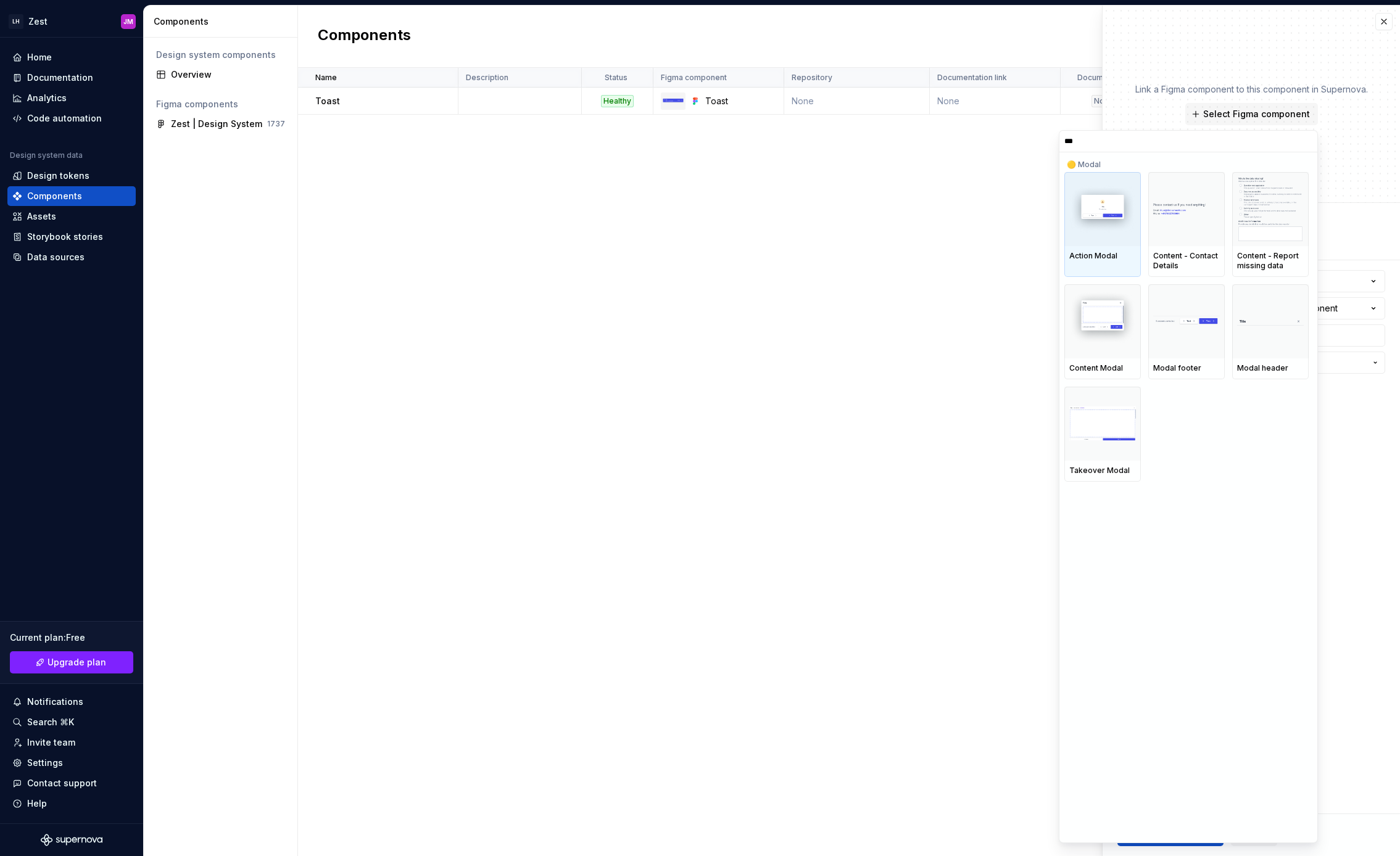
click at [699, 209] on div "Name Description Status Figma component Repository Documentation link Documente…" at bounding box center [849, 462] width 1102 height 789
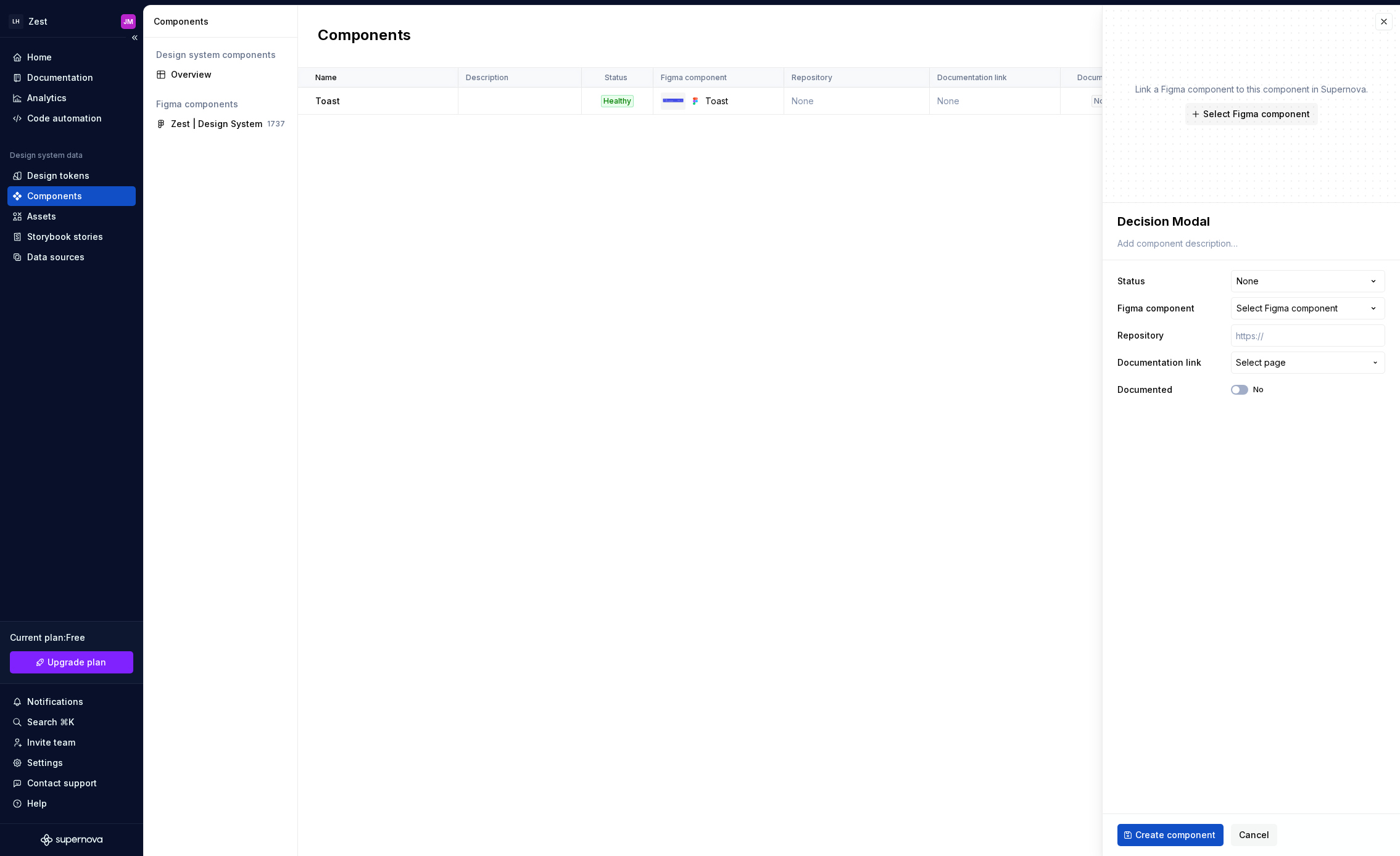
type textarea "*"
click at [1292, 303] on div "Select Figma component" at bounding box center [1286, 308] width 101 height 12
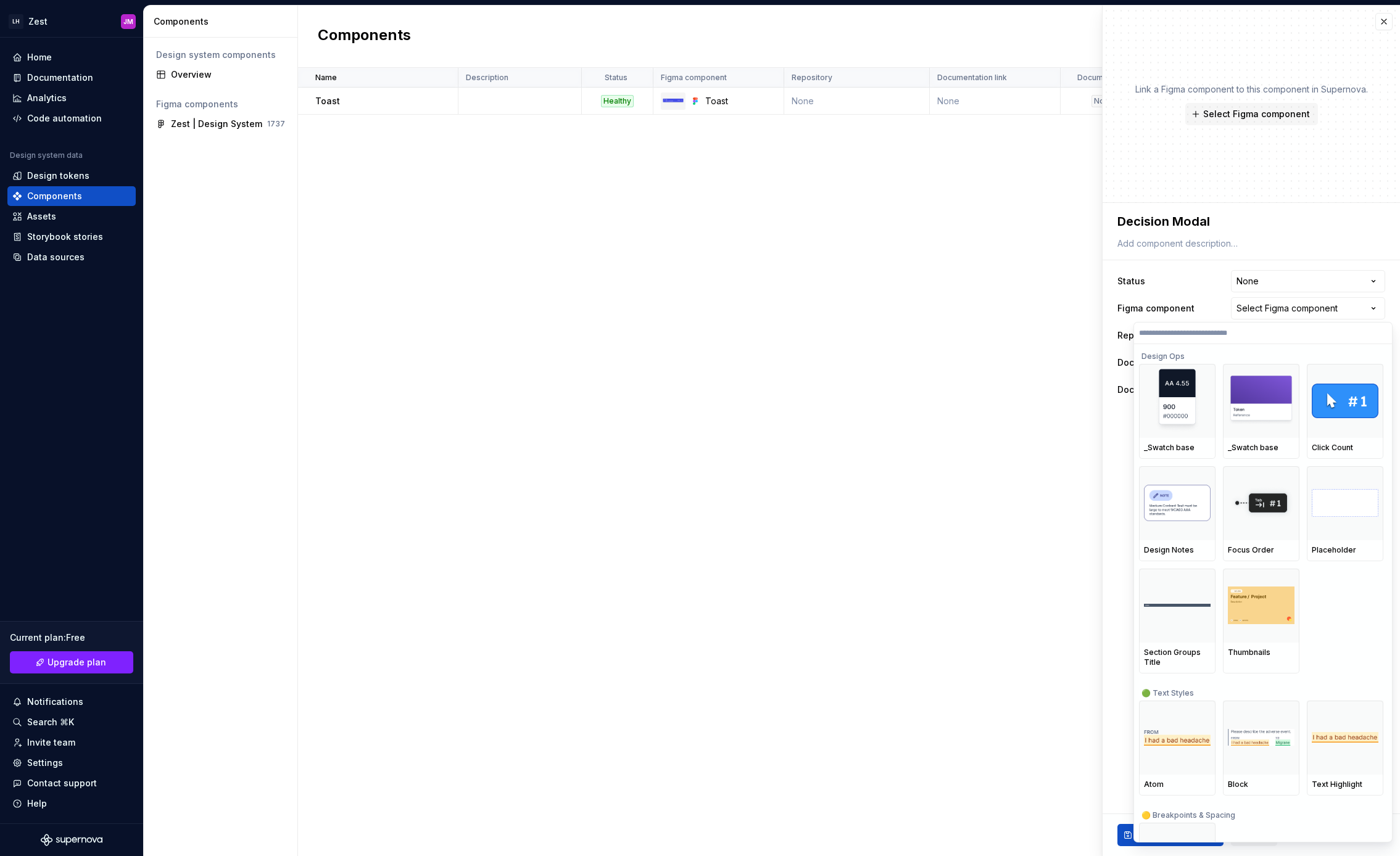
click at [1248, 330] on input "search" at bounding box center [1263, 333] width 258 height 10
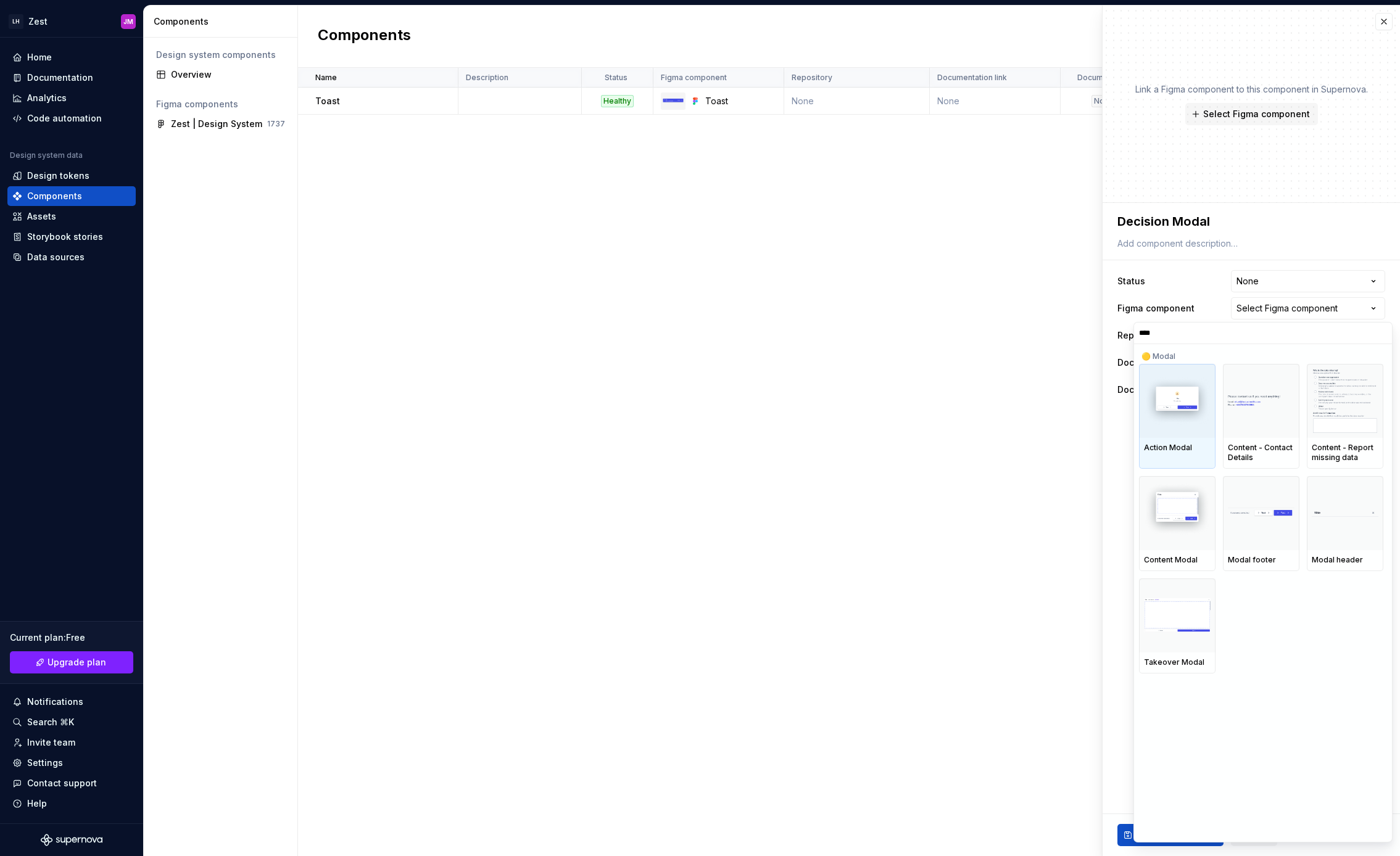
type input "*****"
click at [857, 305] on html "**********" at bounding box center [700, 428] width 1400 height 856
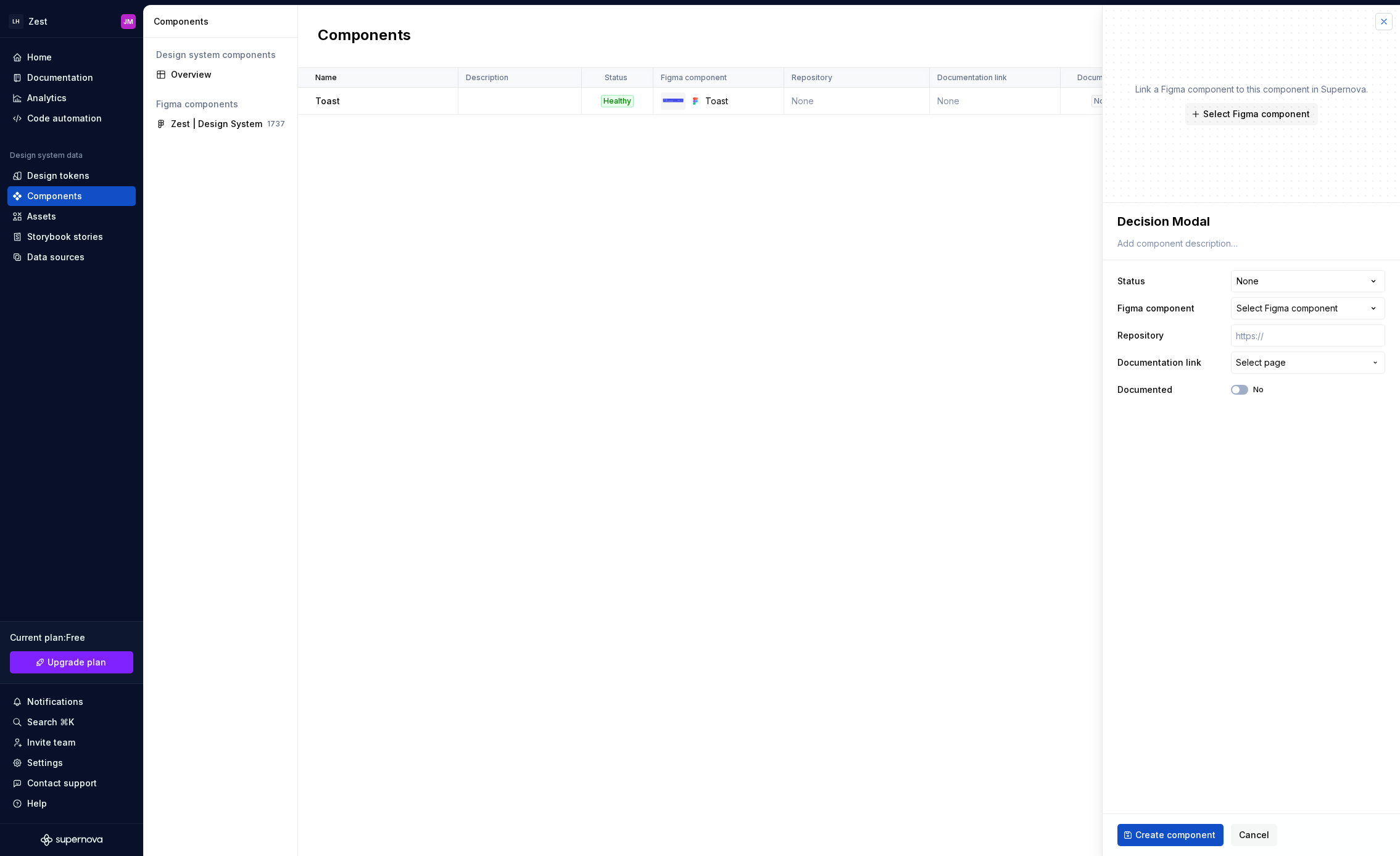
click at [1384, 22] on button "button" at bounding box center [1384, 21] width 17 height 17
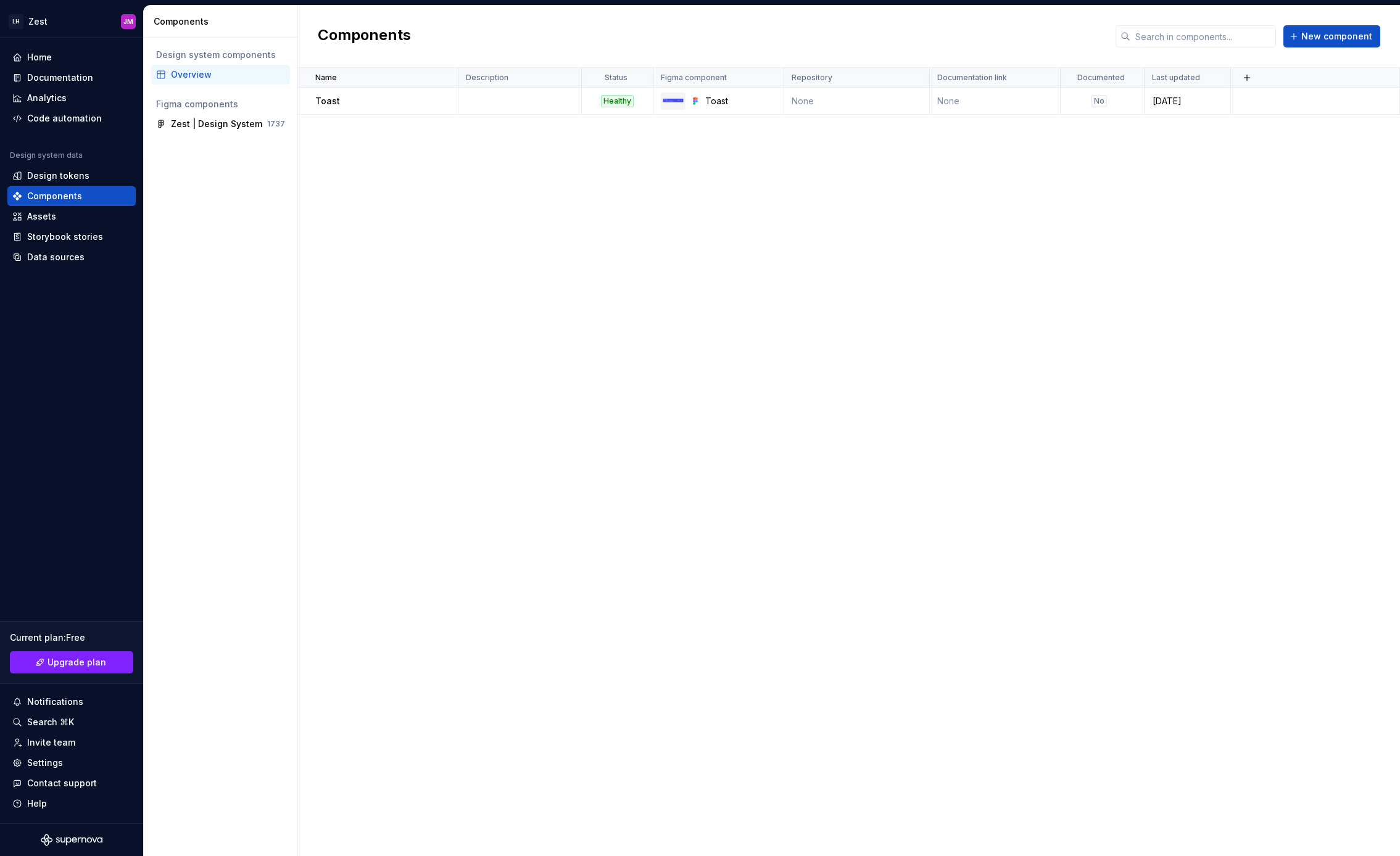
drag, startPoint x: 540, startPoint y: 222, endPoint x: 225, endPoint y: 150, distance: 323.1
click at [540, 222] on div "Name Description Status Figma component Repository Documentation link Documente…" at bounding box center [849, 462] width 1102 height 789
click at [55, 59] on div "Home" at bounding box center [71, 57] width 118 height 12
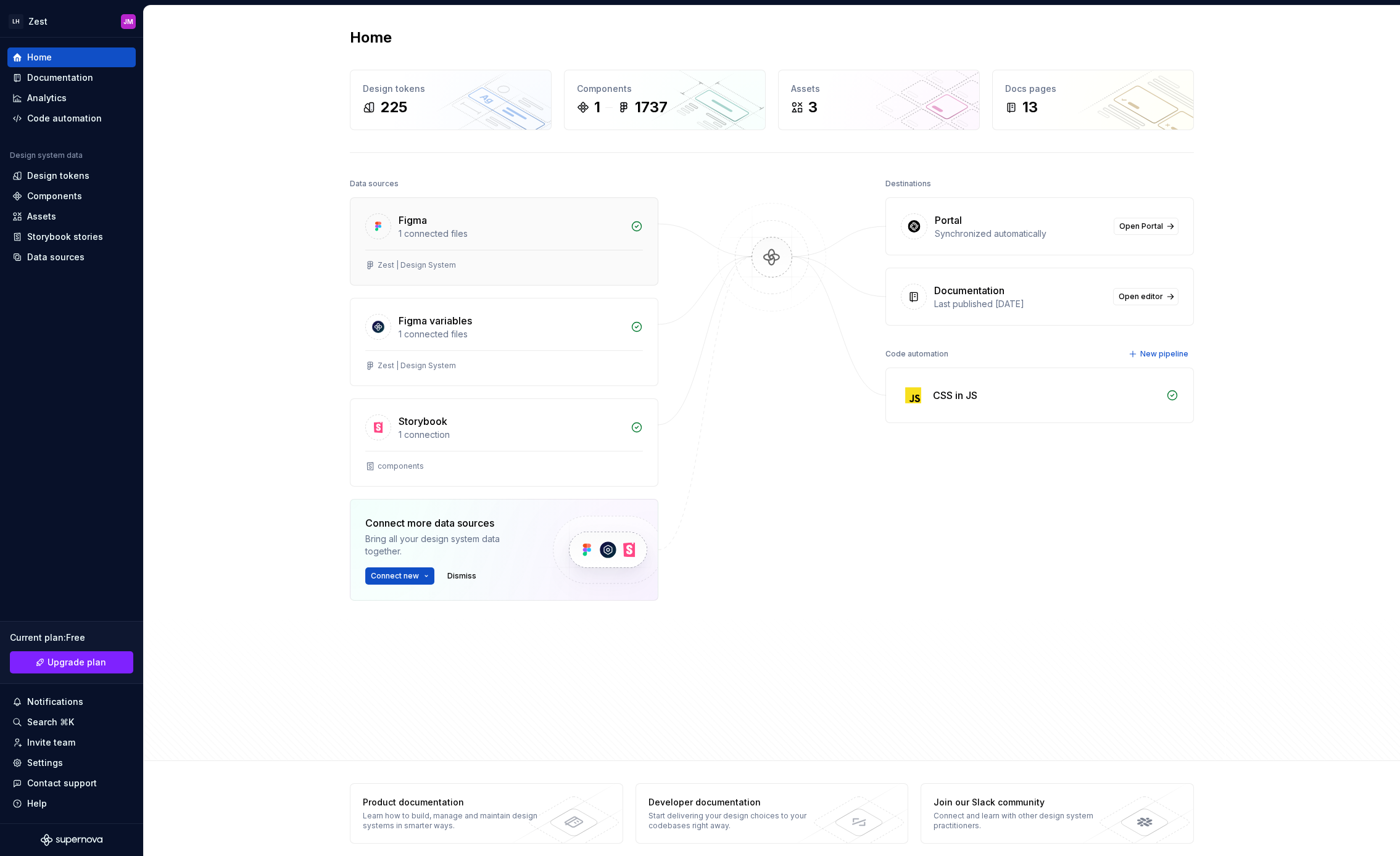
click at [523, 245] on div "Figma 1 connected files" at bounding box center [504, 224] width 307 height 52
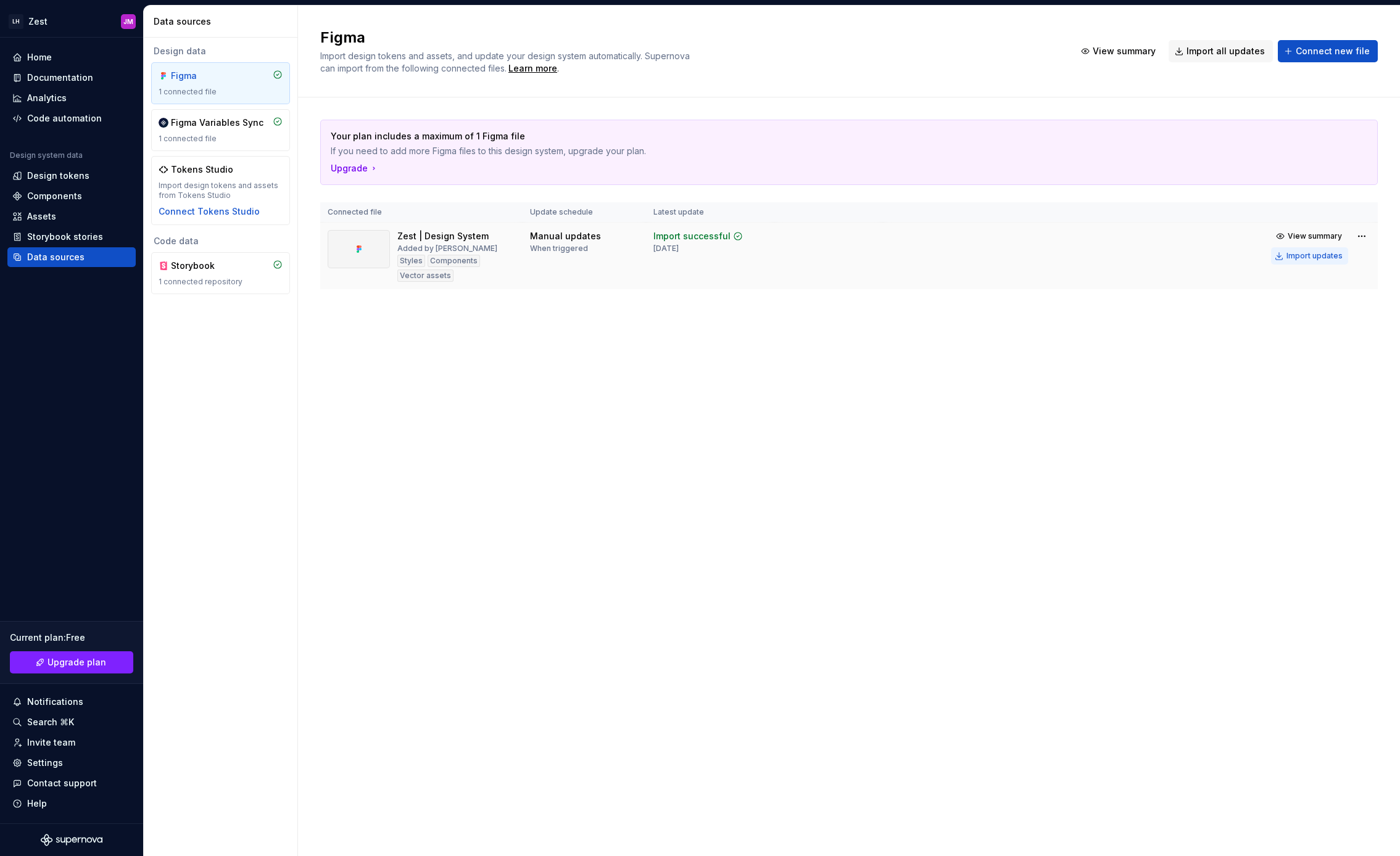
click at [1304, 256] on div "Import updates" at bounding box center [1314, 256] width 56 height 10
click at [63, 196] on div "Components" at bounding box center [55, 196] width 55 height 12
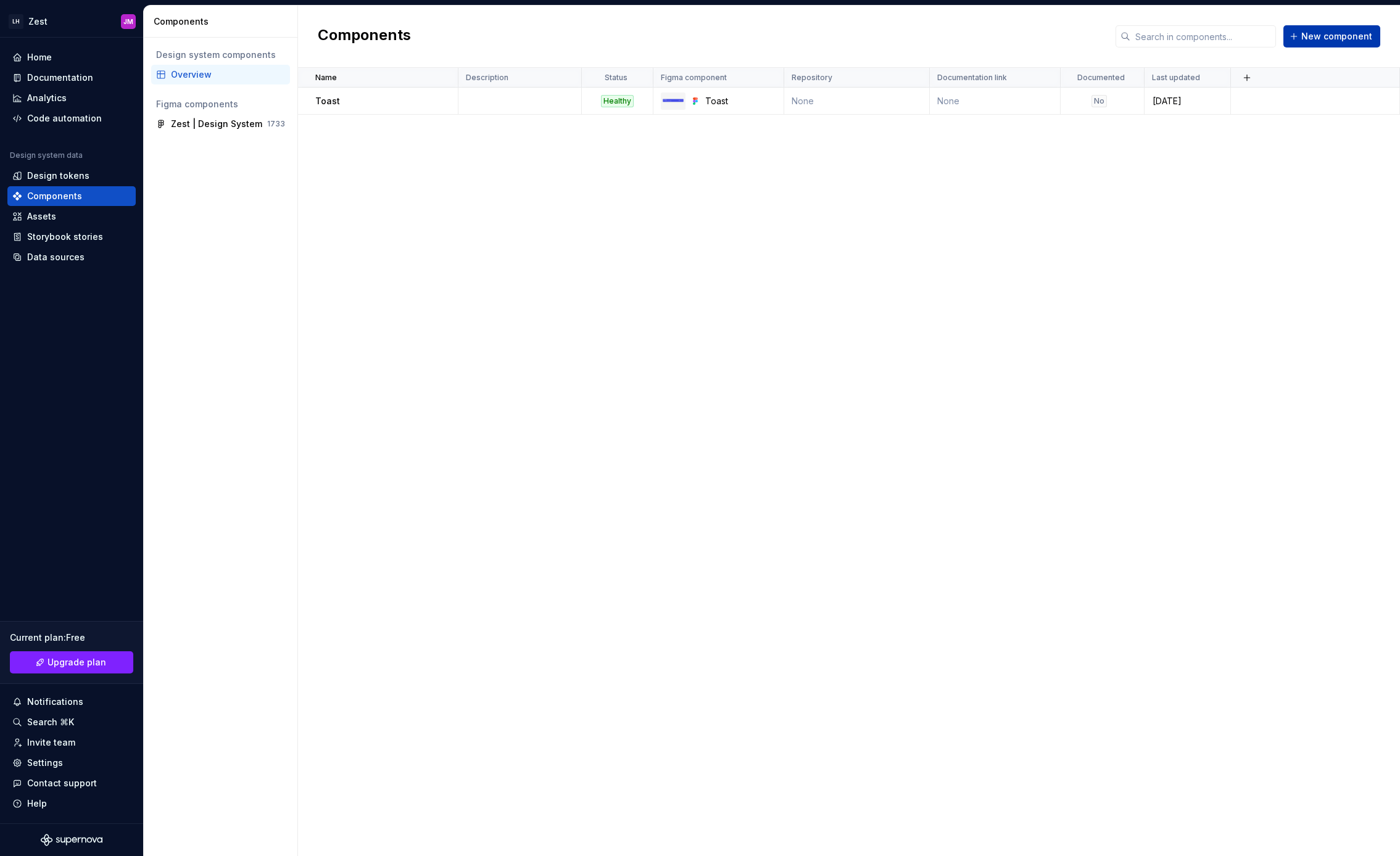
click at [1335, 36] on span "New component" at bounding box center [1337, 36] width 71 height 12
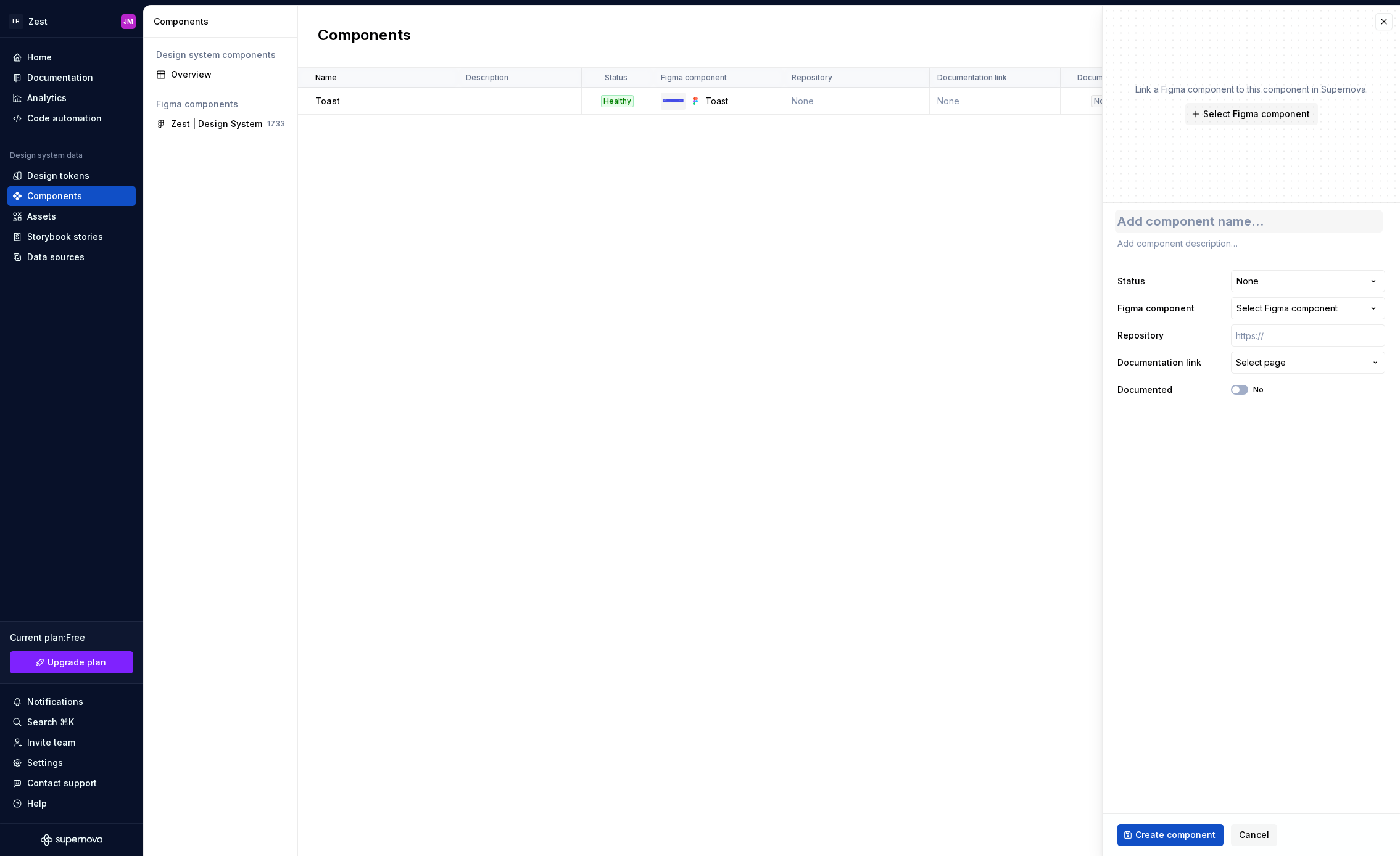
type textarea "*"
type textarea "D"
type textarea "*"
type textarea "De"
type textarea "*"
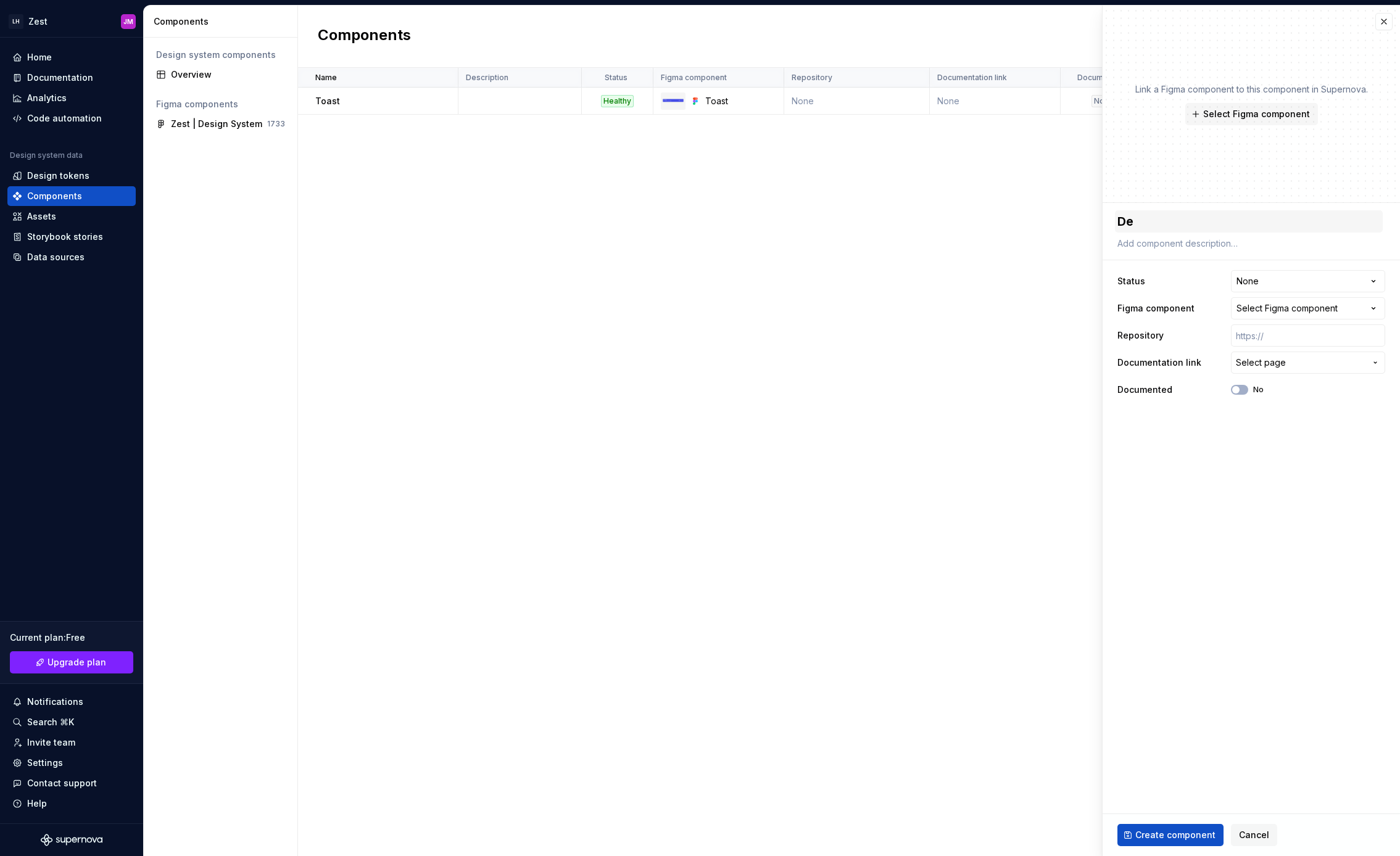
type textarea "Dec"
type textarea "*"
type textarea "Deci"
type textarea "*"
type textarea "Decis"
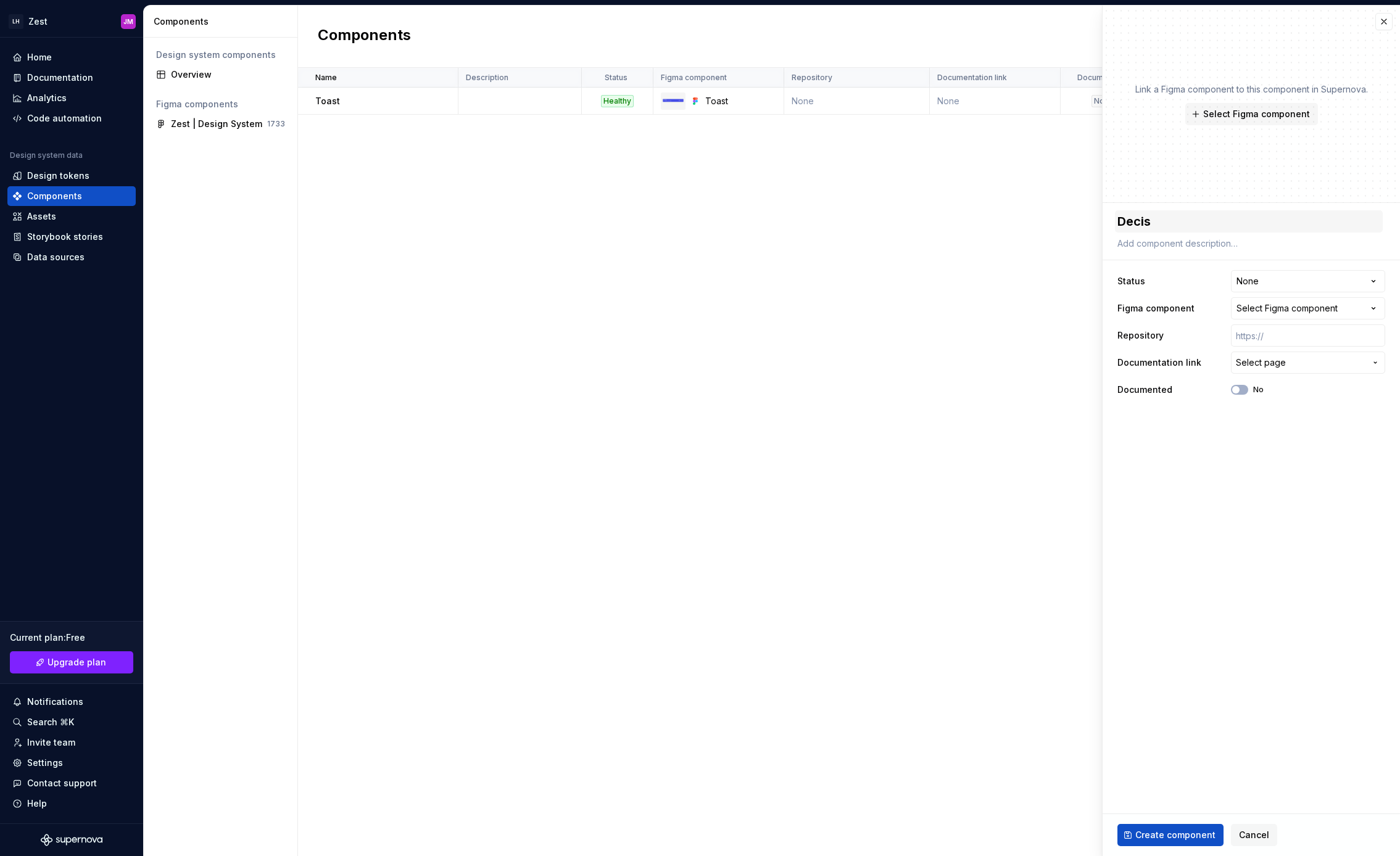
type textarea "*"
type textarea "Decisi"
type textarea "*"
type textarea "Decisio"
type textarea "*"
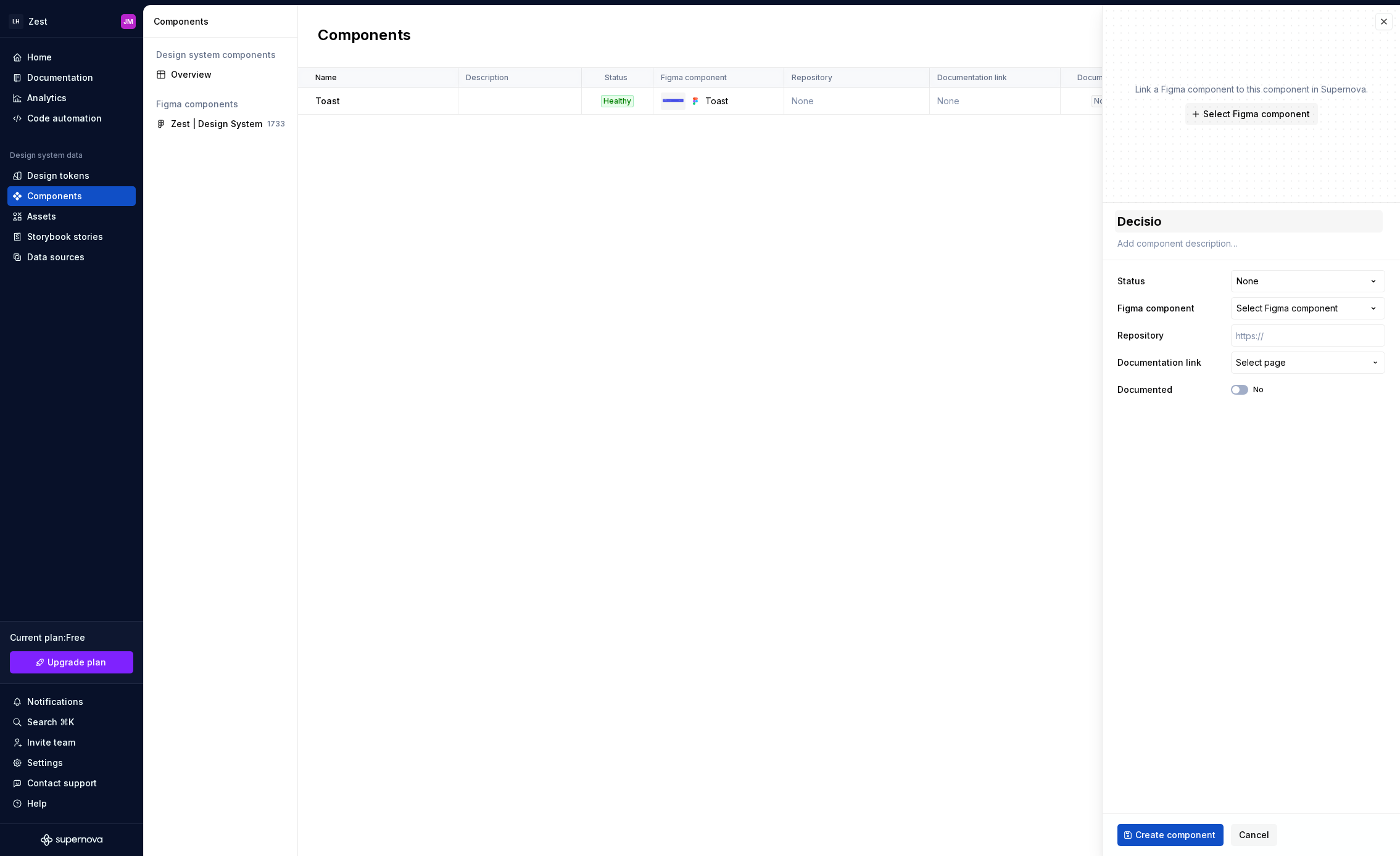
type textarea "Decision"
type textarea "*"
type textarea "Decision"
type textarea "*"
type textarea "Decision m"
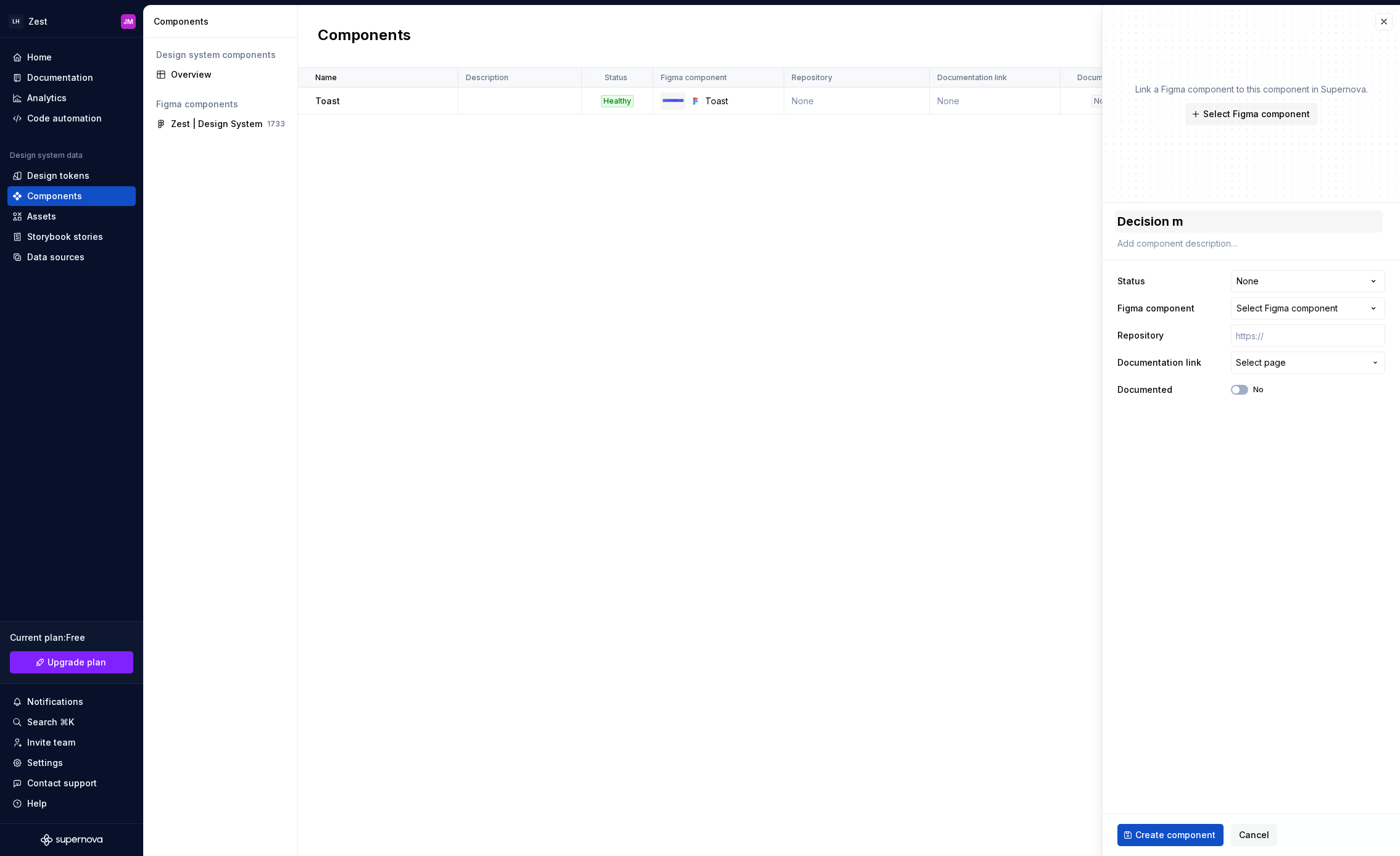
type textarea "*"
type textarea "Decision mo"
type textarea "*"
type textarea "Decision mod"
type textarea "*"
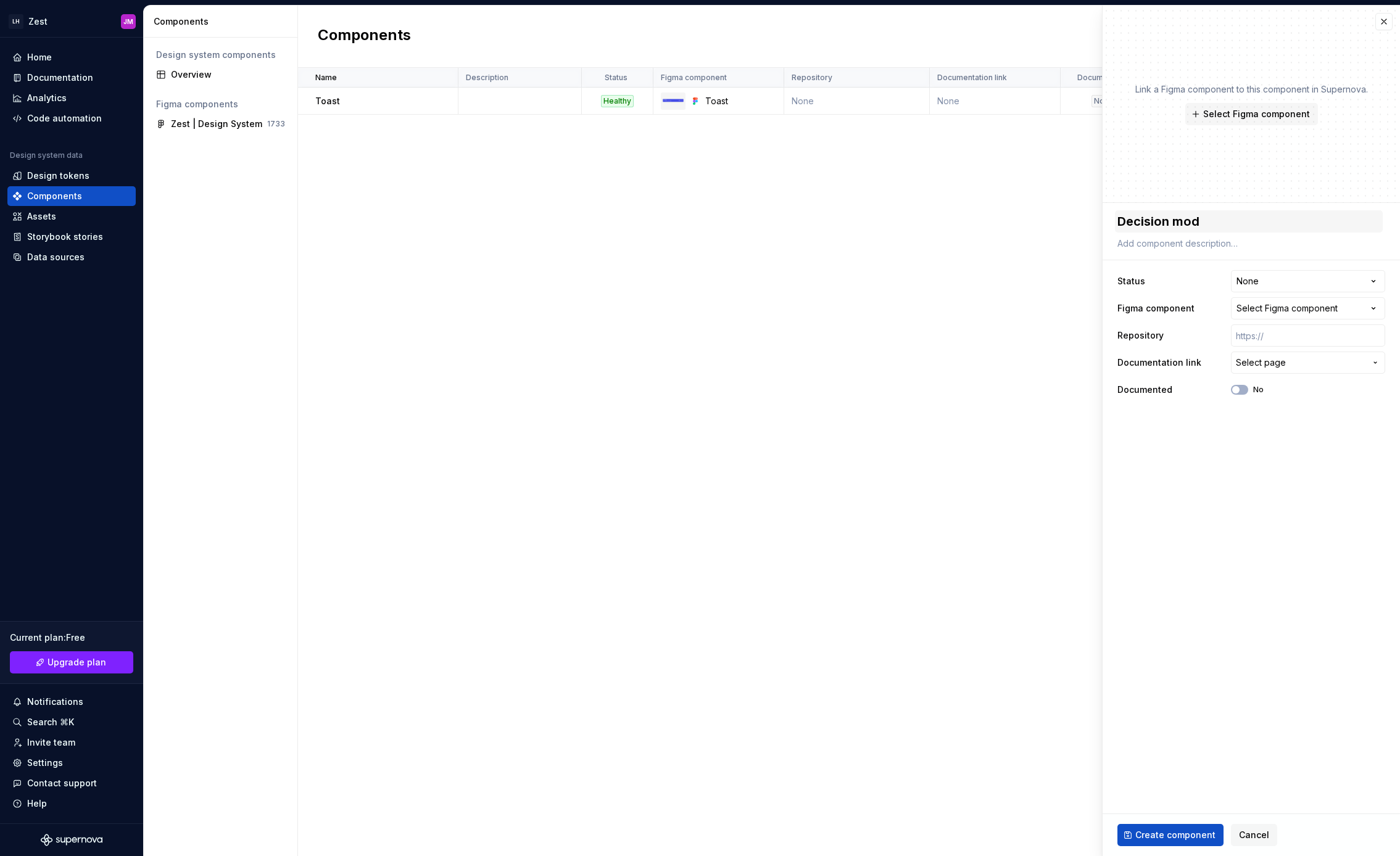
type textarea "Decision moda"
type textarea "*"
type textarea "Decision modal"
click at [1231, 111] on span "Select Figma component" at bounding box center [1256, 114] width 107 height 12
type textarea "*"
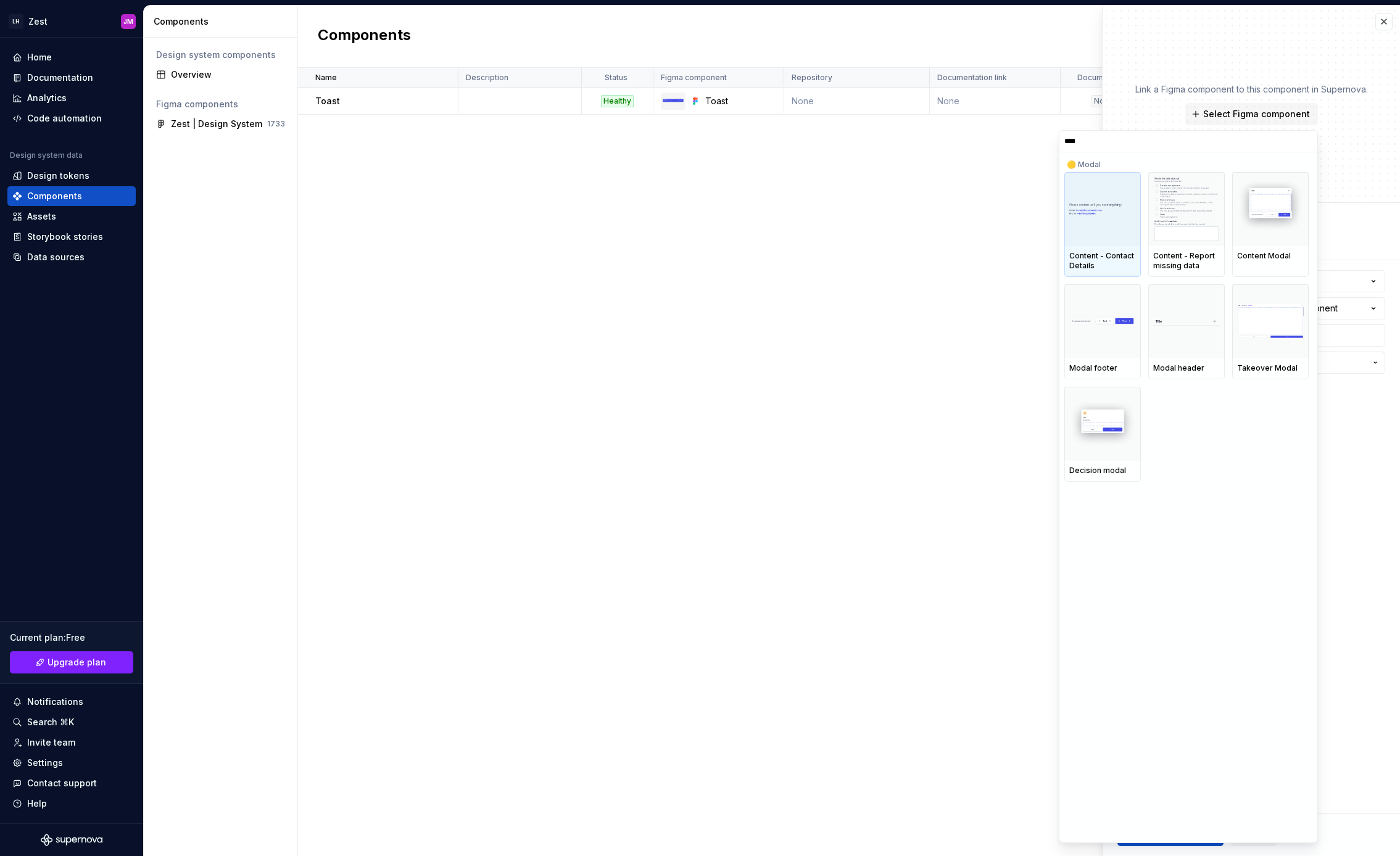
type input "*****"
click at [1093, 432] on img at bounding box center [1103, 423] width 67 height 47
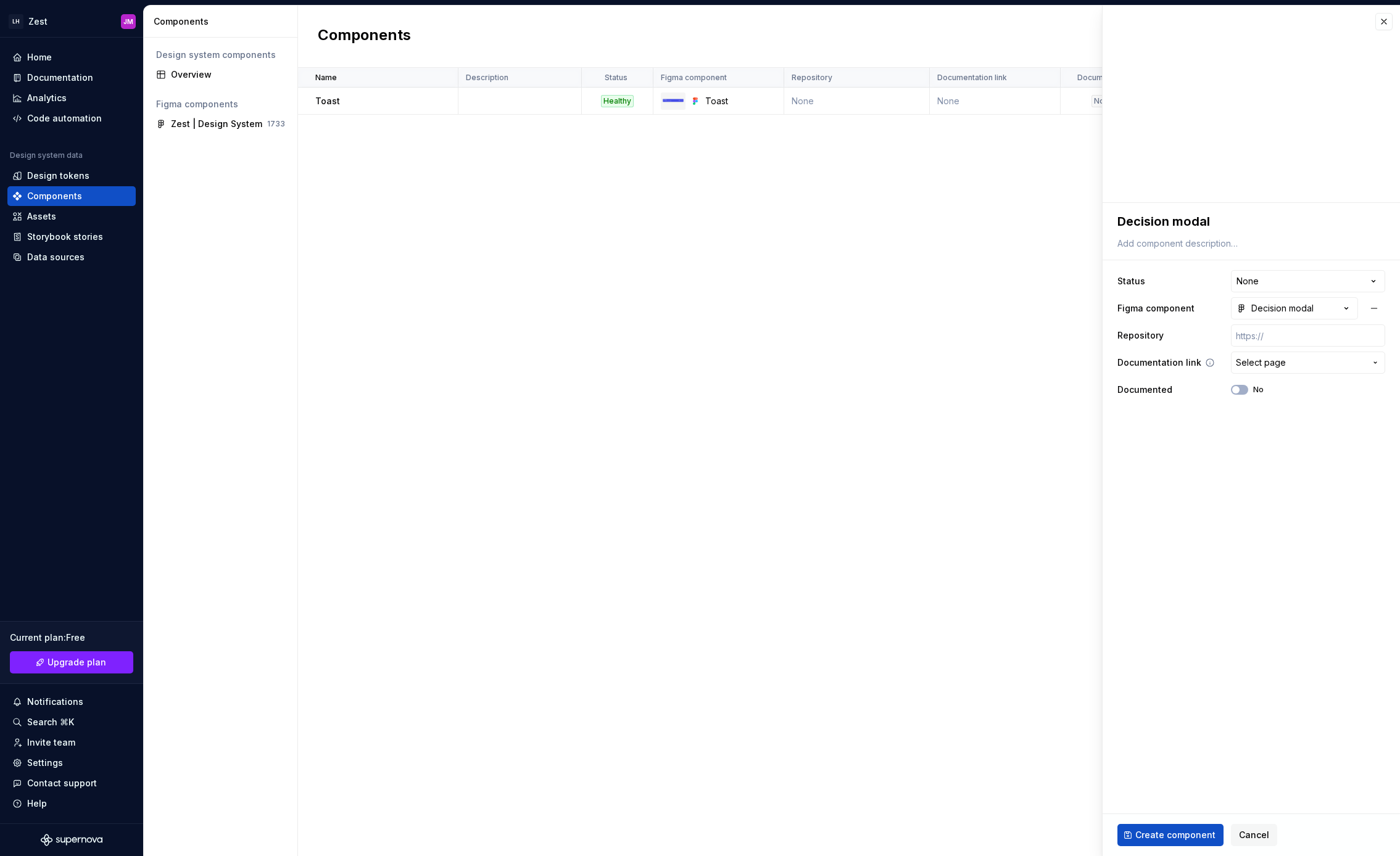
click at [1294, 362] on span "Select page" at bounding box center [1300, 363] width 130 height 12
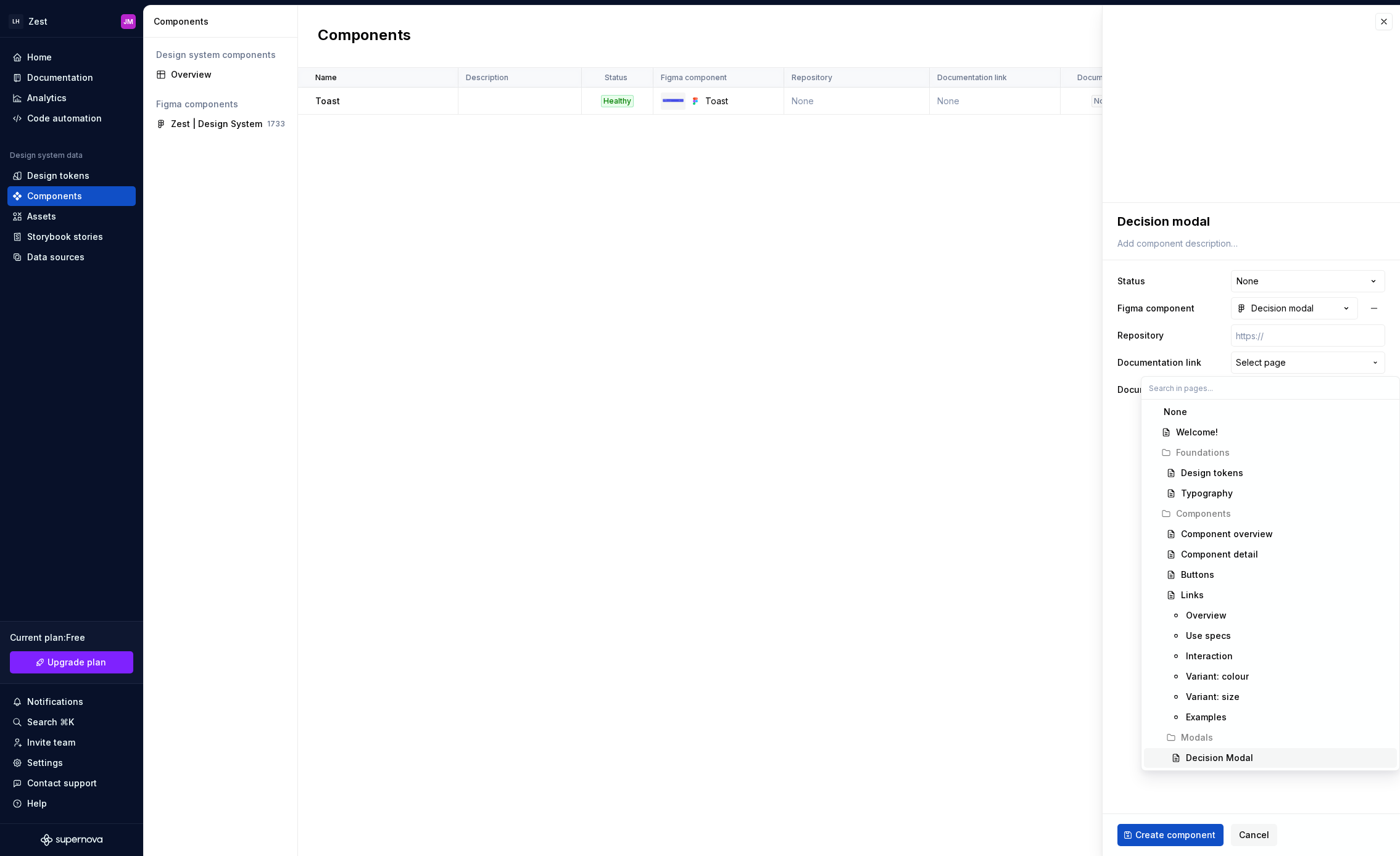
click at [1264, 755] on div "Decision Modal" at bounding box center [1288, 758] width 206 height 12
type textarea "*"
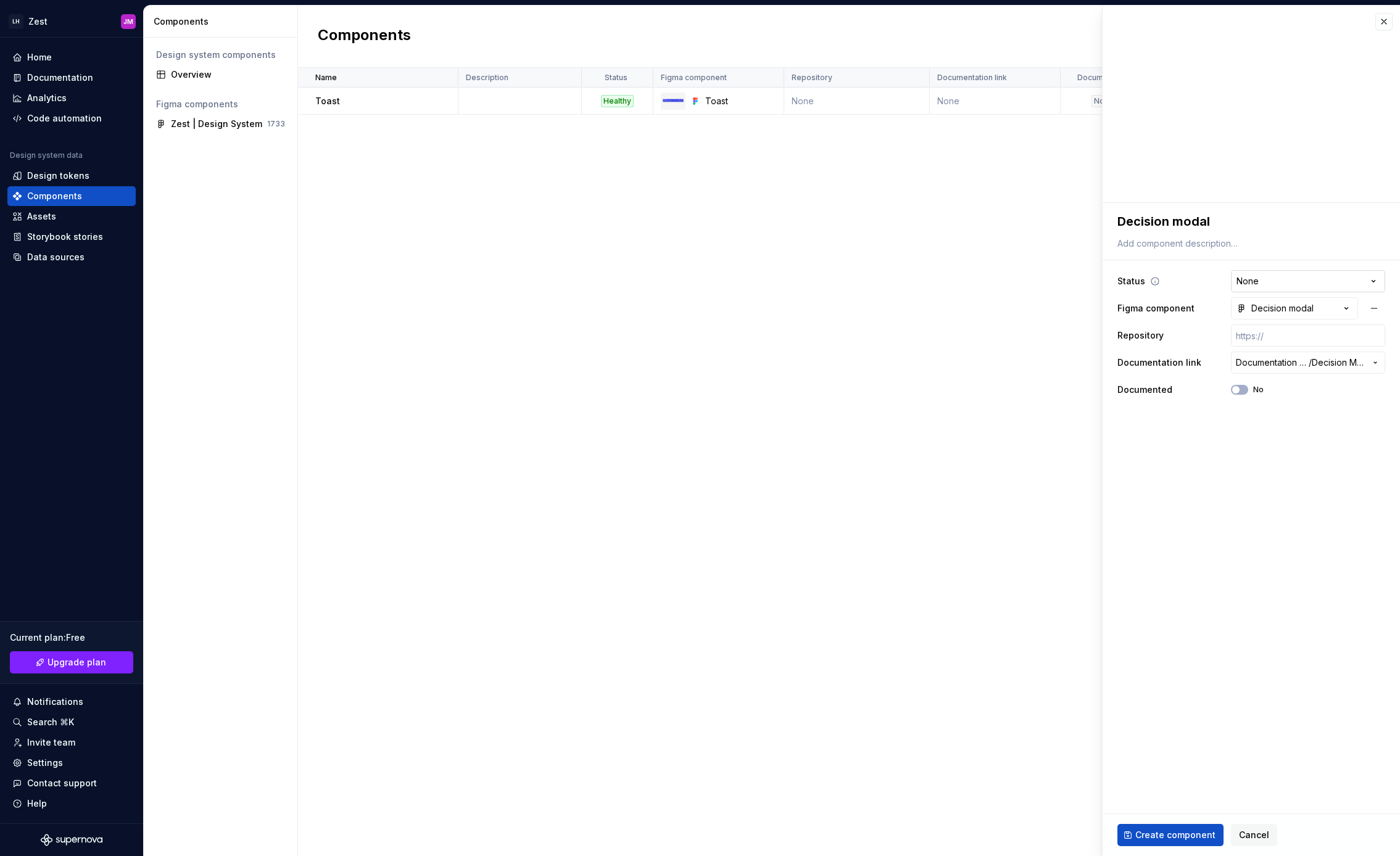
click at [1266, 284] on html "**********" at bounding box center [700, 428] width 1400 height 856
select select "**********"
click at [1181, 837] on span "Create component" at bounding box center [1175, 835] width 80 height 12
type textarea "*"
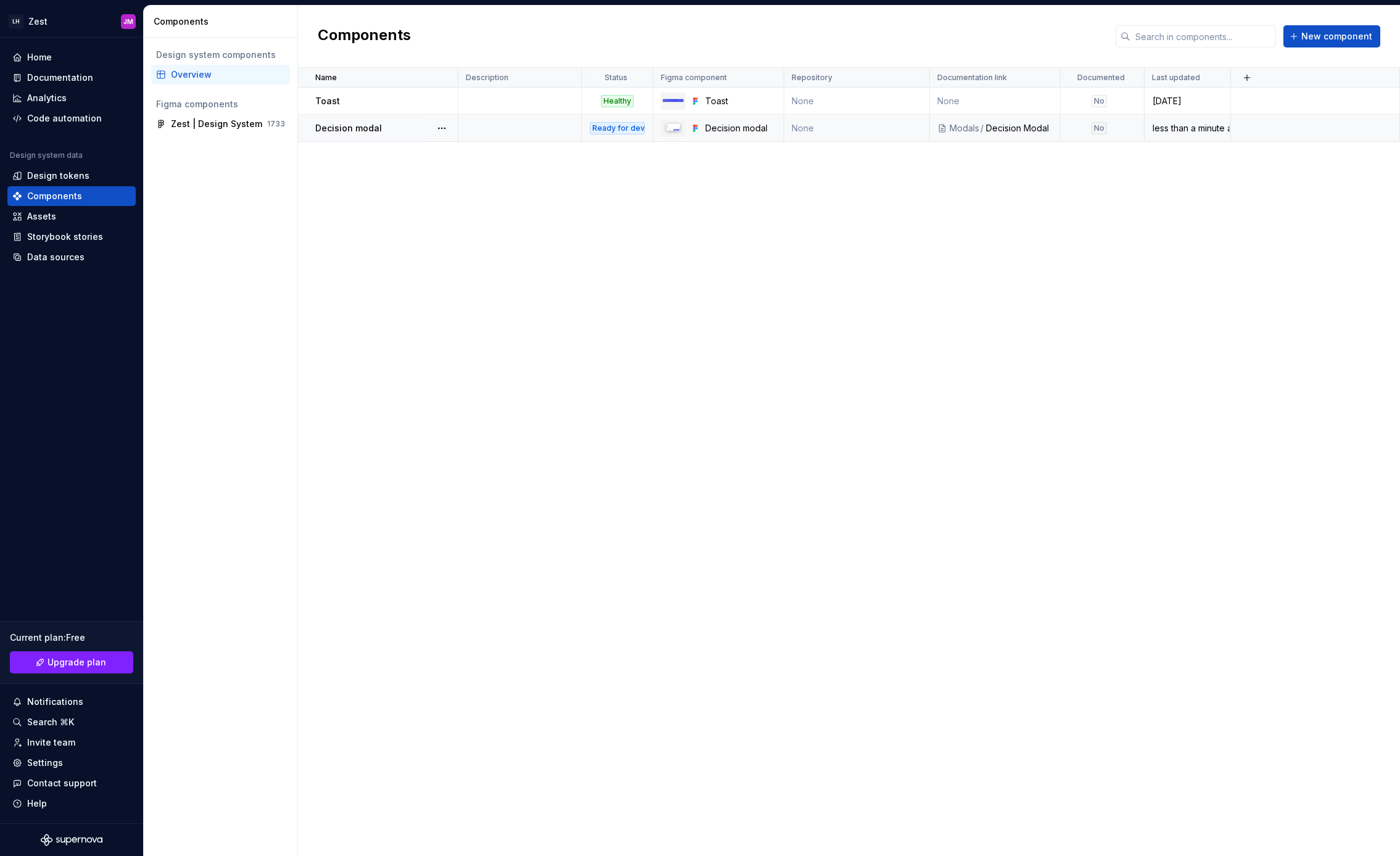
click at [971, 124] on div "Modals" at bounding box center [964, 128] width 29 height 12
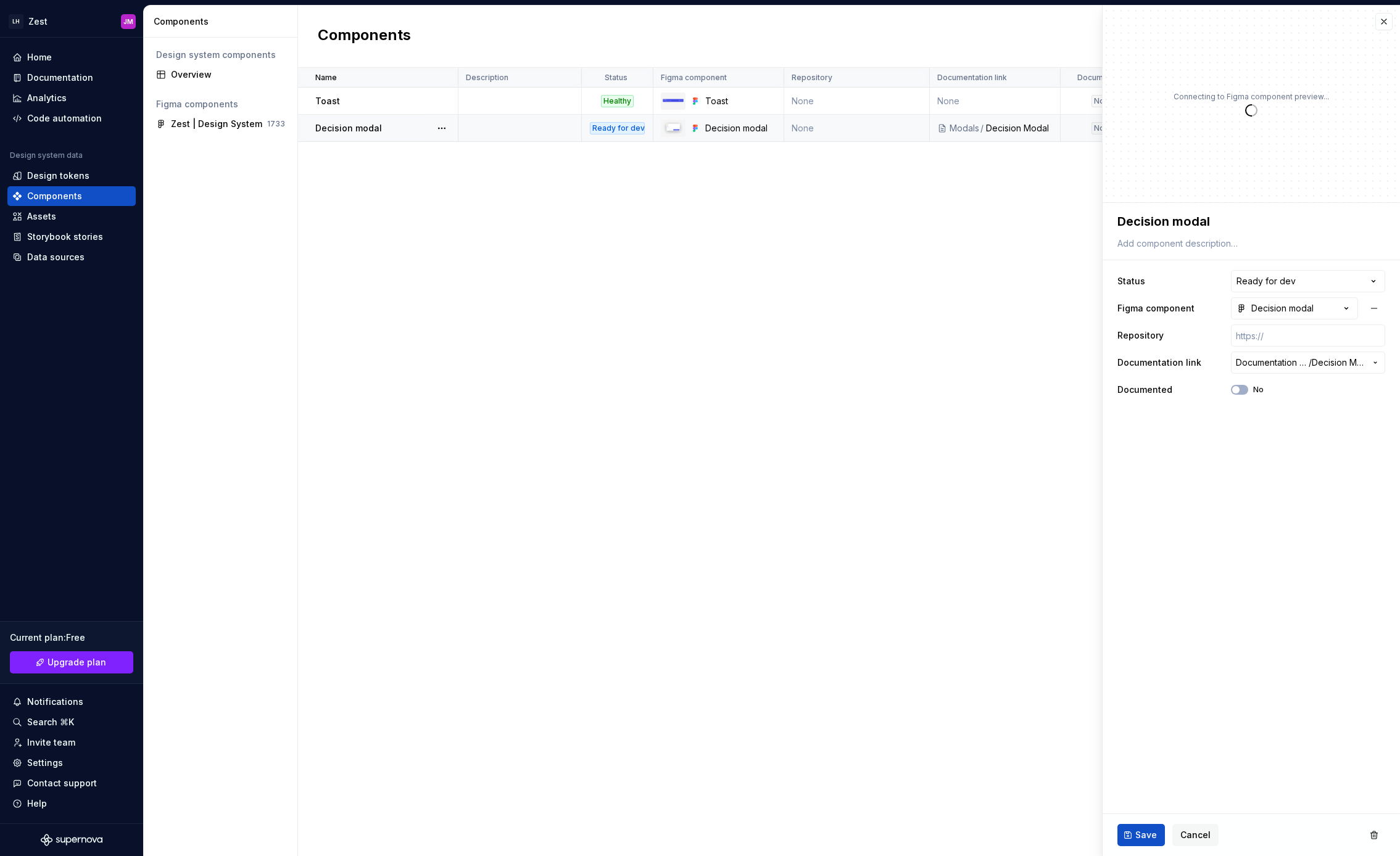
click at [1013, 128] on div "Decision Modal" at bounding box center [1019, 128] width 67 height 12
click at [959, 132] on div "Modals" at bounding box center [964, 128] width 29 height 12
click at [879, 261] on div "Name Description Status Figma component Repository Documentation link Documente…" at bounding box center [849, 462] width 1102 height 789
click at [1387, 23] on button "button" at bounding box center [1384, 21] width 17 height 17
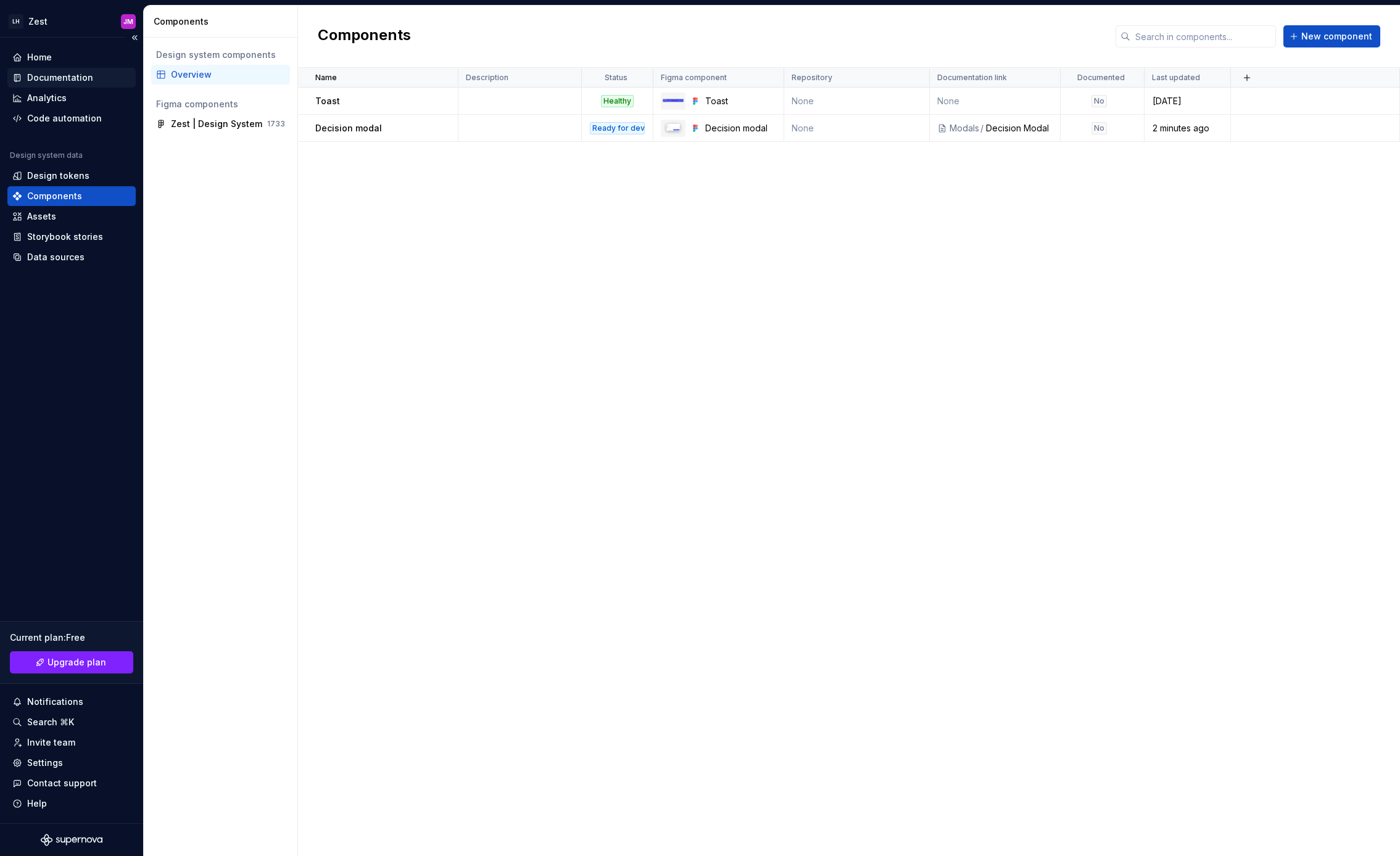
click at [61, 80] on div "Documentation" at bounding box center [60, 78] width 66 height 12
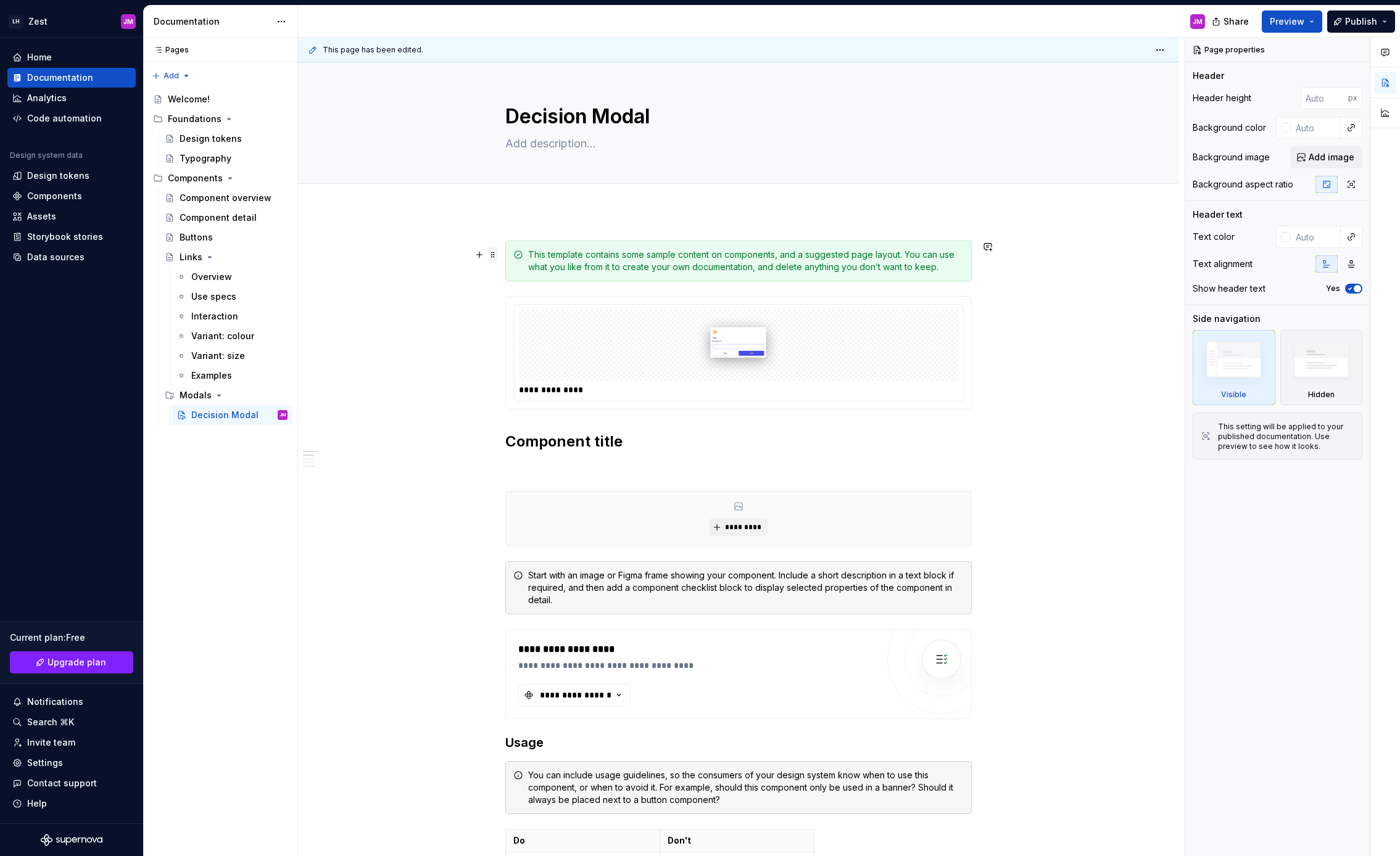
click at [495, 255] on span at bounding box center [493, 255] width 10 height 17
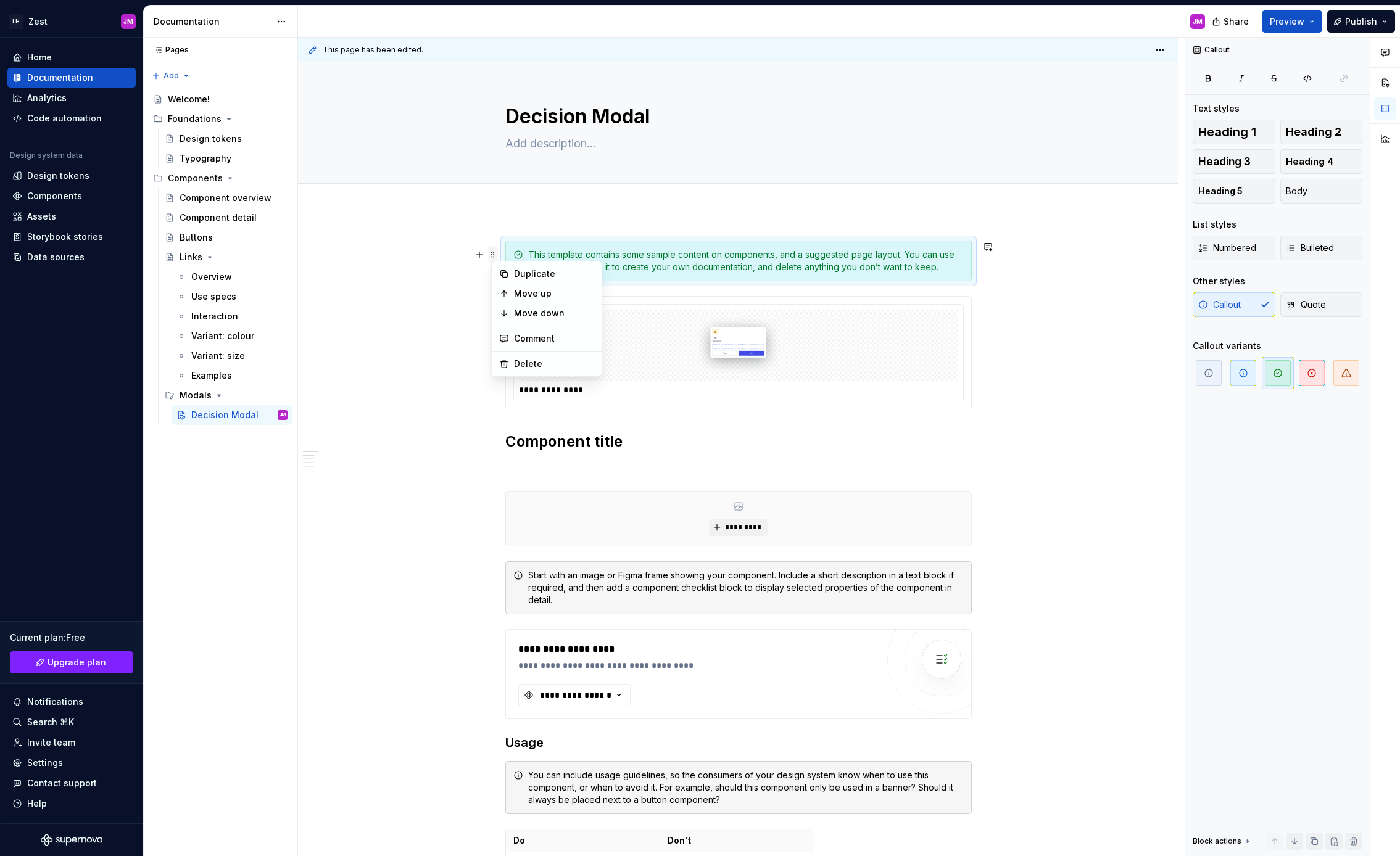
click at [498, 252] on span at bounding box center [493, 255] width 10 height 17
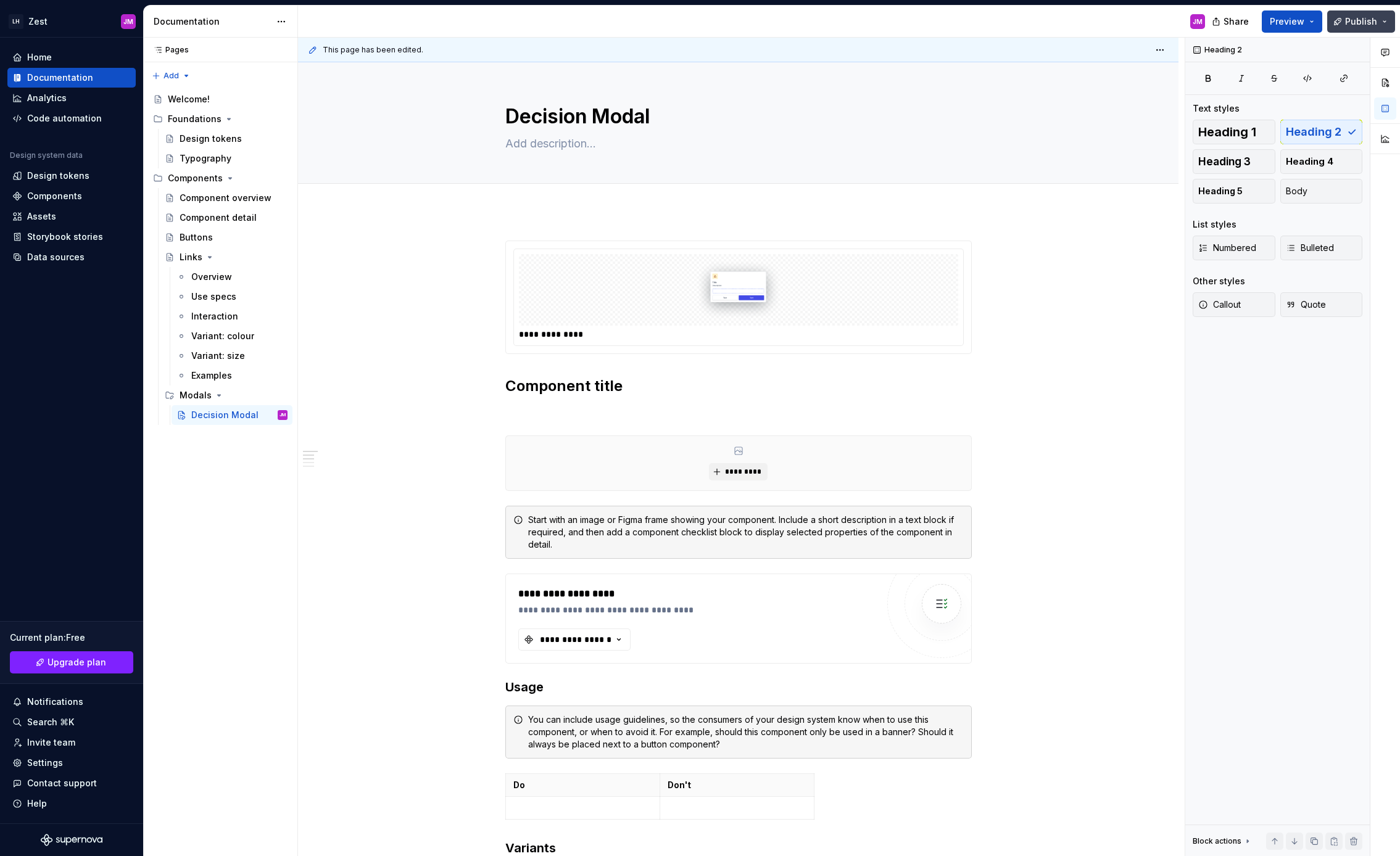
click at [1359, 21] on span "Publish" at bounding box center [1361, 21] width 32 height 12
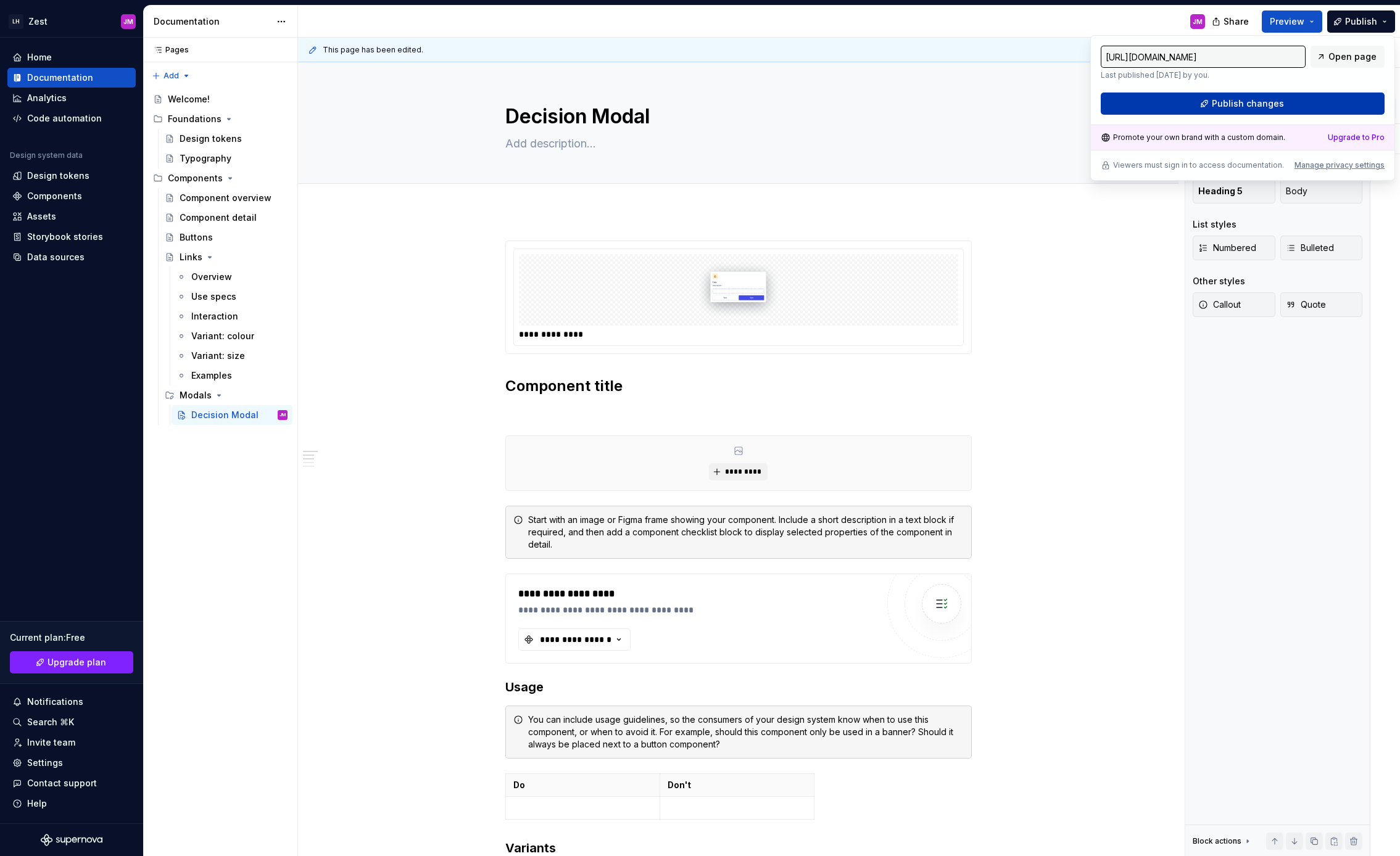
click at [1214, 104] on span "Publish changes" at bounding box center [1248, 104] width 72 height 12
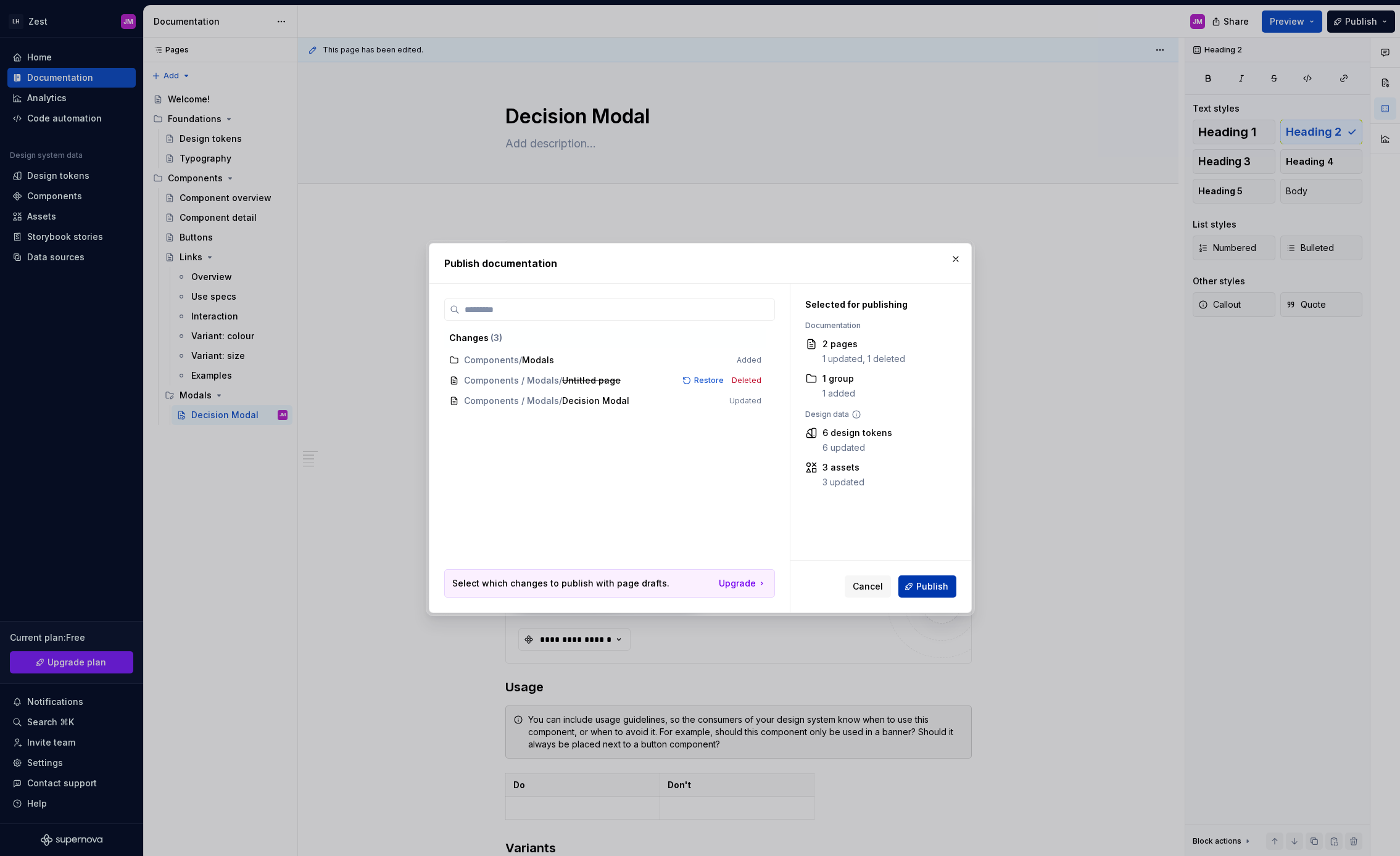
click at [938, 587] on span "Publish" at bounding box center [932, 587] width 32 height 12
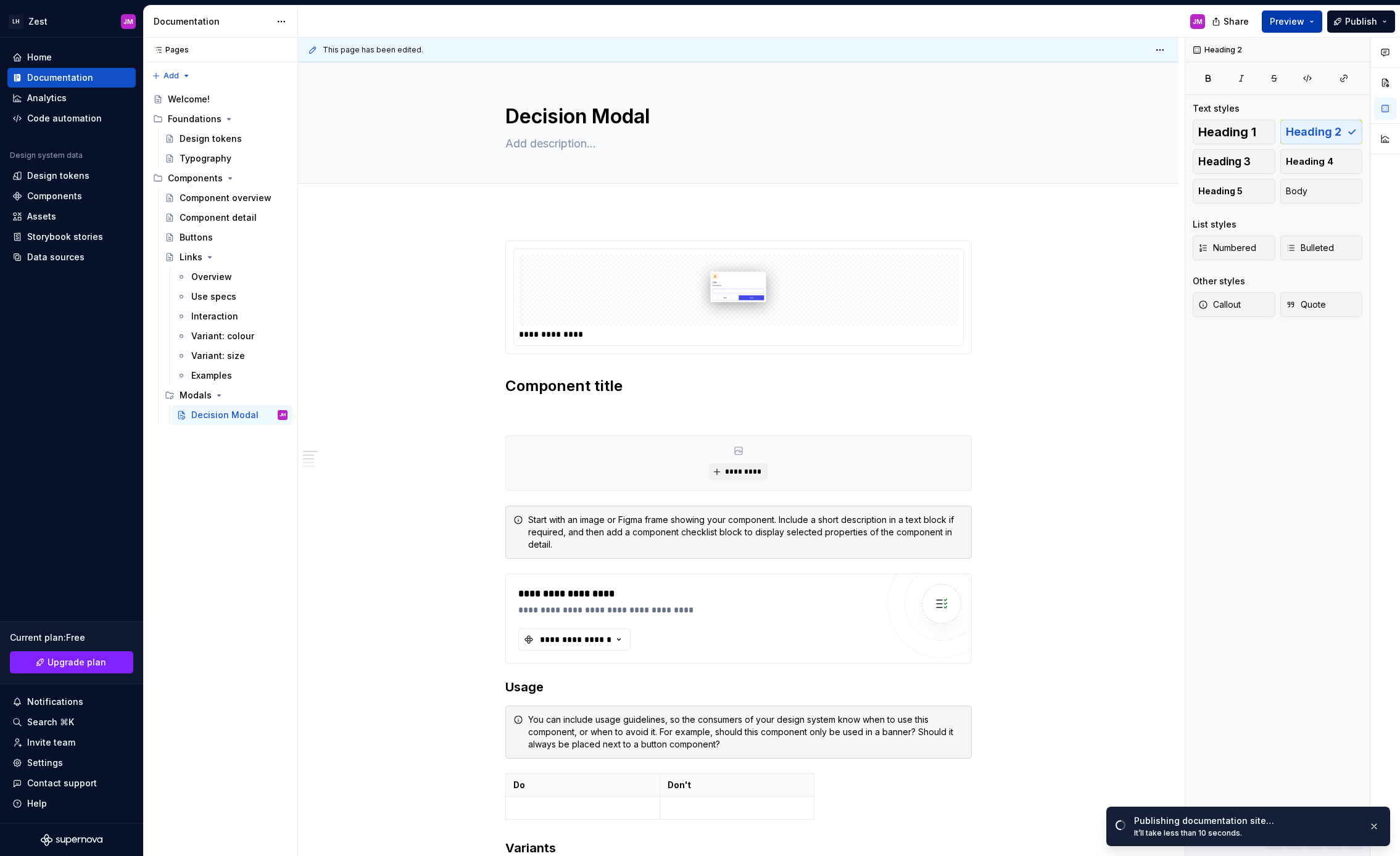
click at [1310, 19] on button "Preview" at bounding box center [1292, 21] width 60 height 22
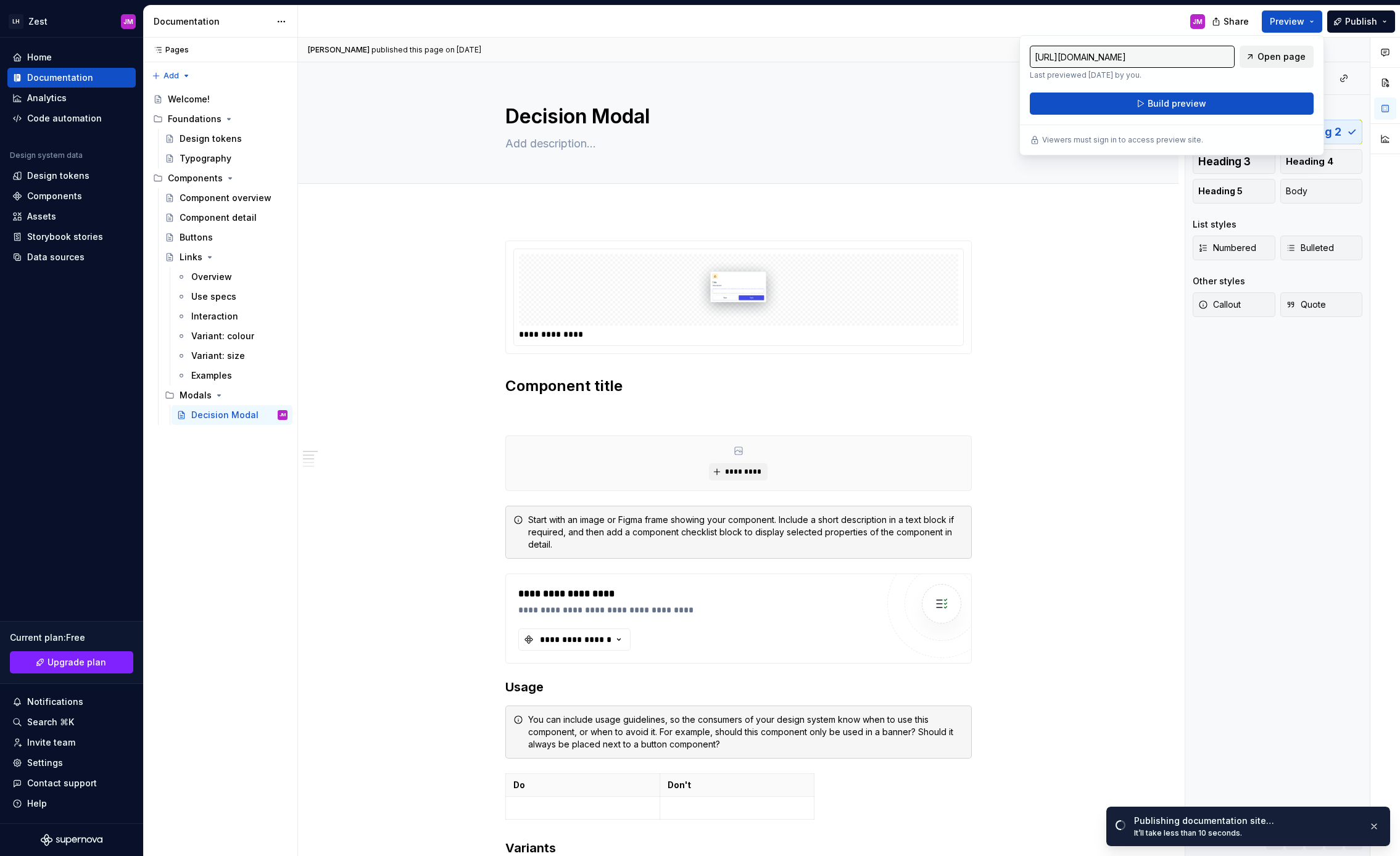
click at [1271, 53] on span "Open page" at bounding box center [1281, 57] width 48 height 12
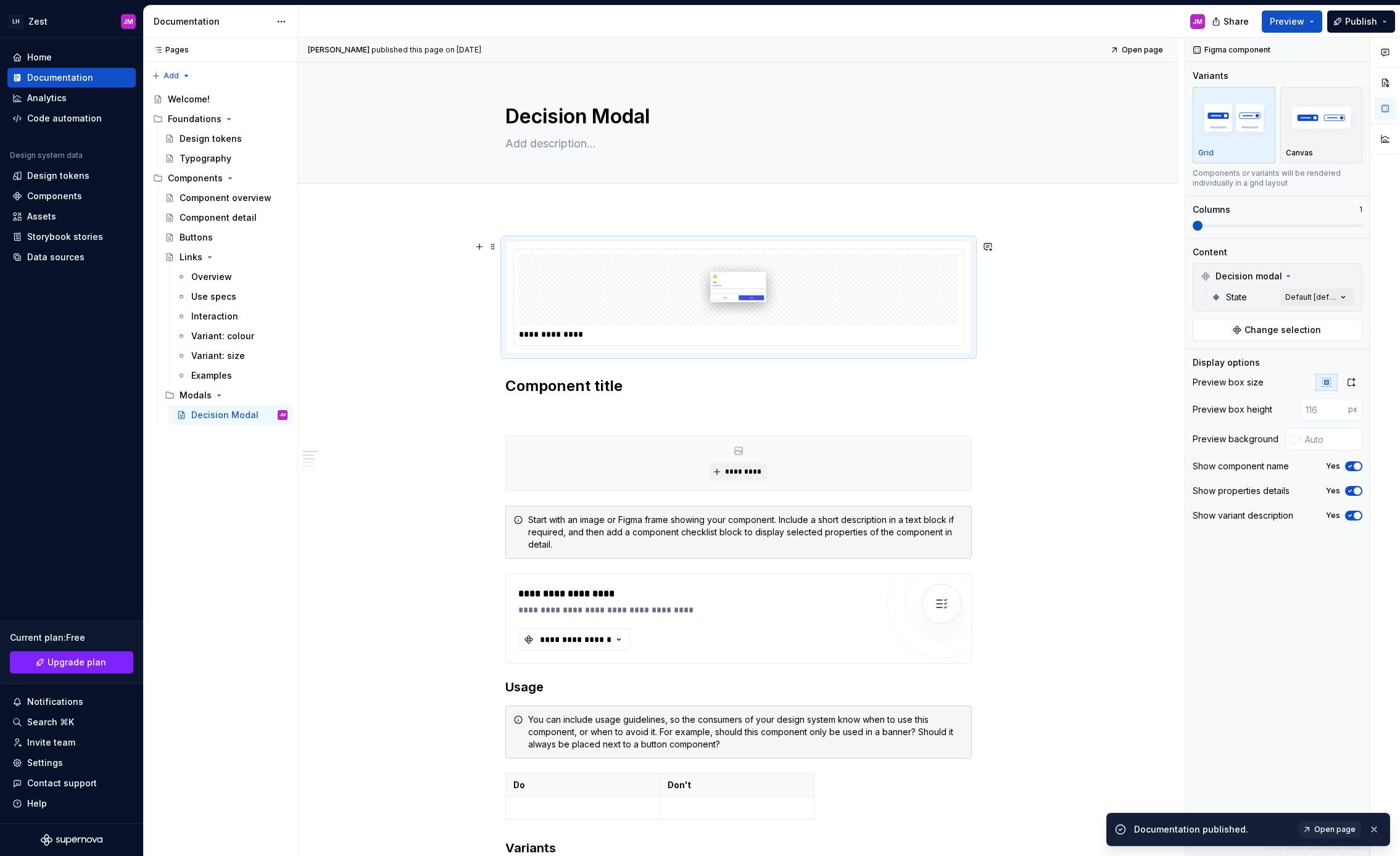
click at [604, 313] on img at bounding box center [738, 290] width 283 height 61
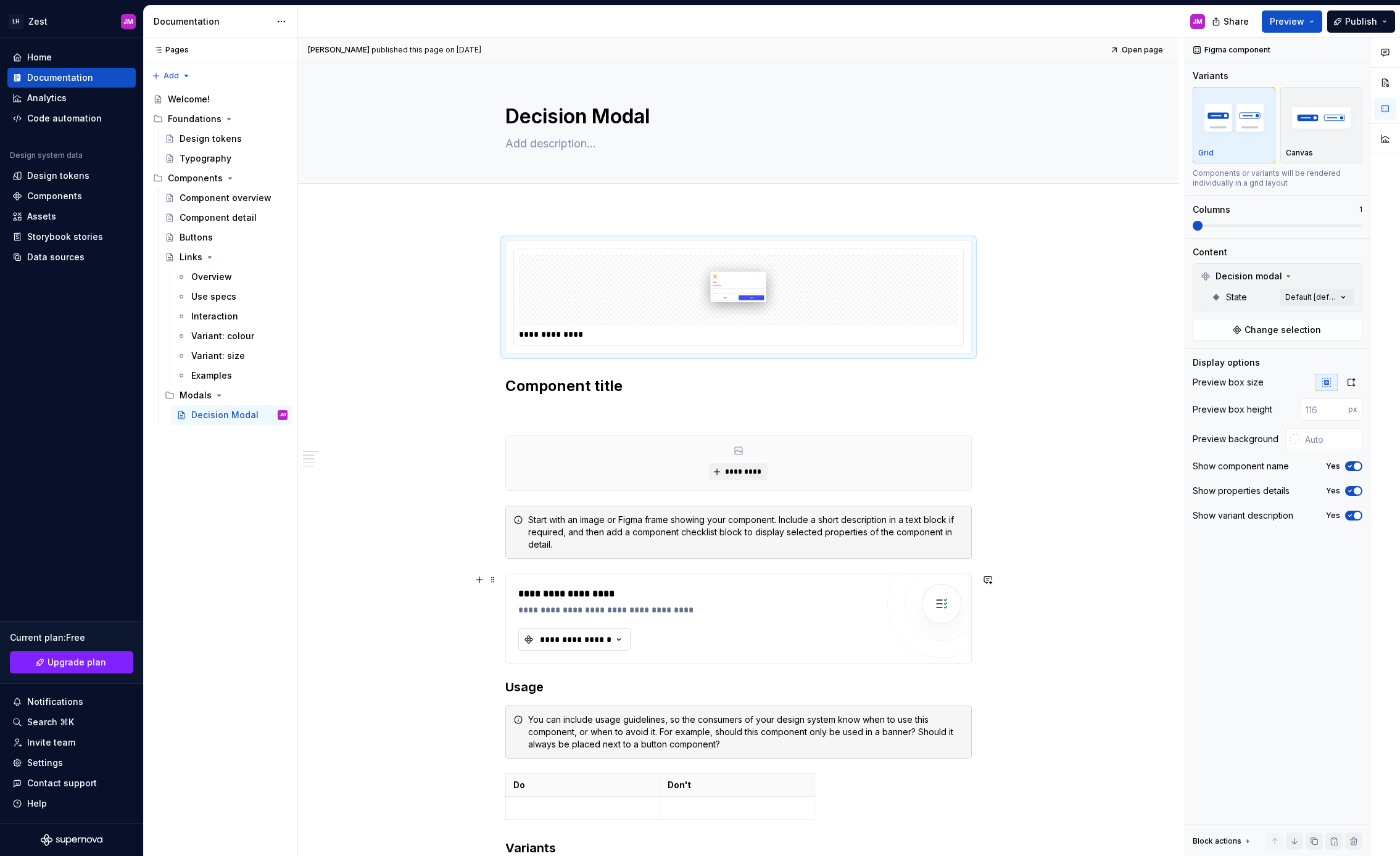
click at [601, 635] on div "**********" at bounding box center [575, 639] width 74 height 12
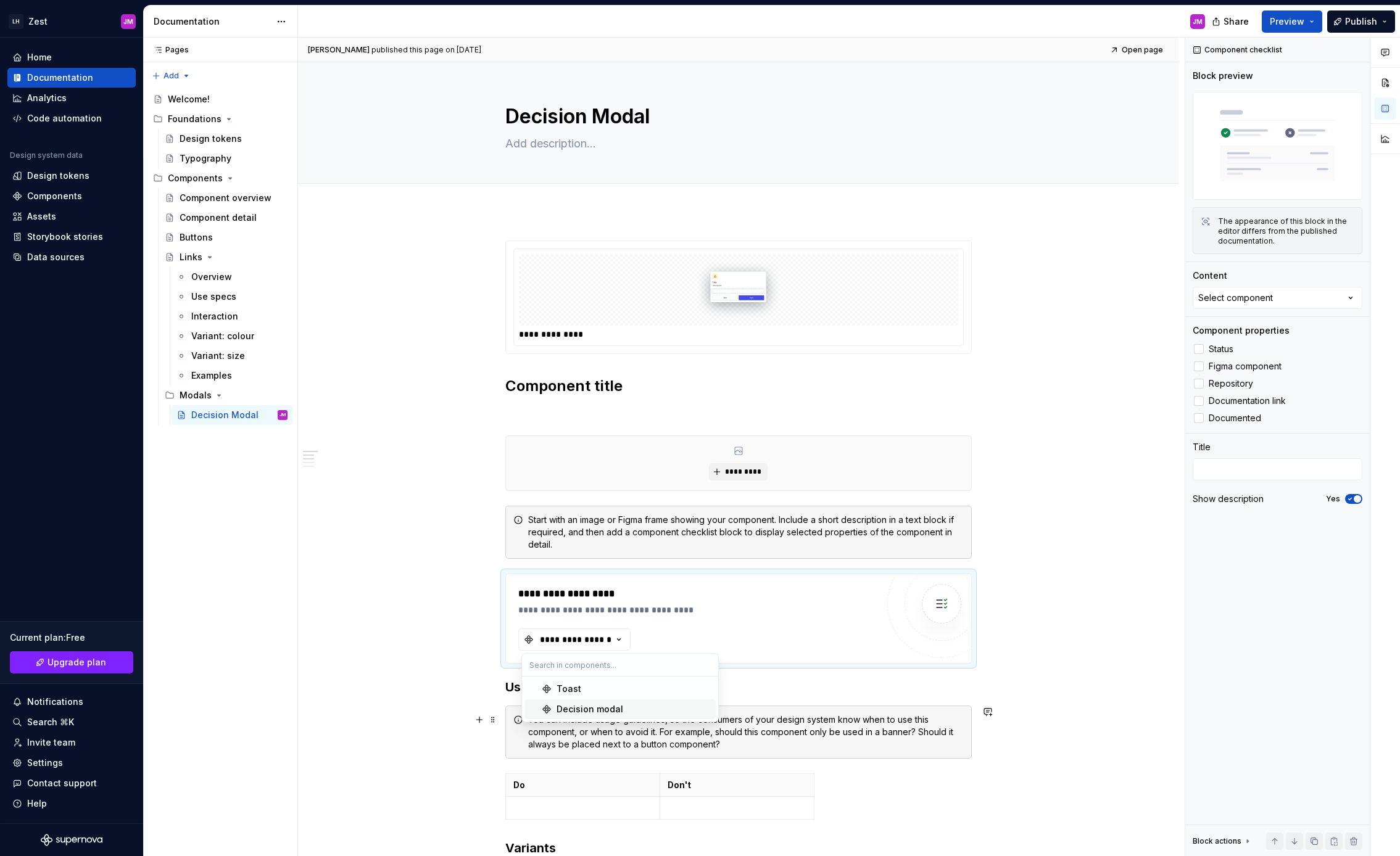
click at [598, 712] on div "Decision modal" at bounding box center [590, 709] width 67 height 12
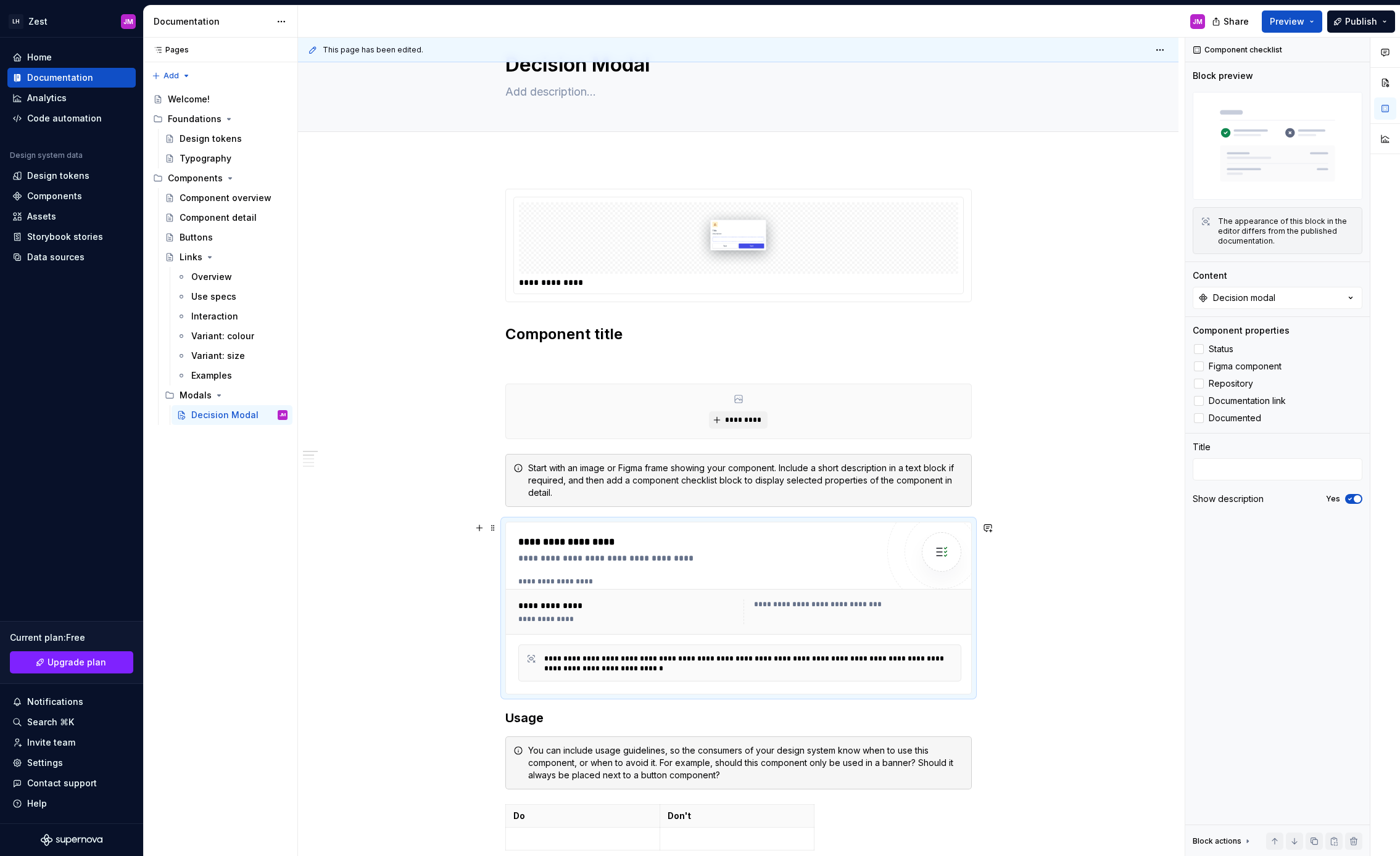
scroll to position [142, 0]
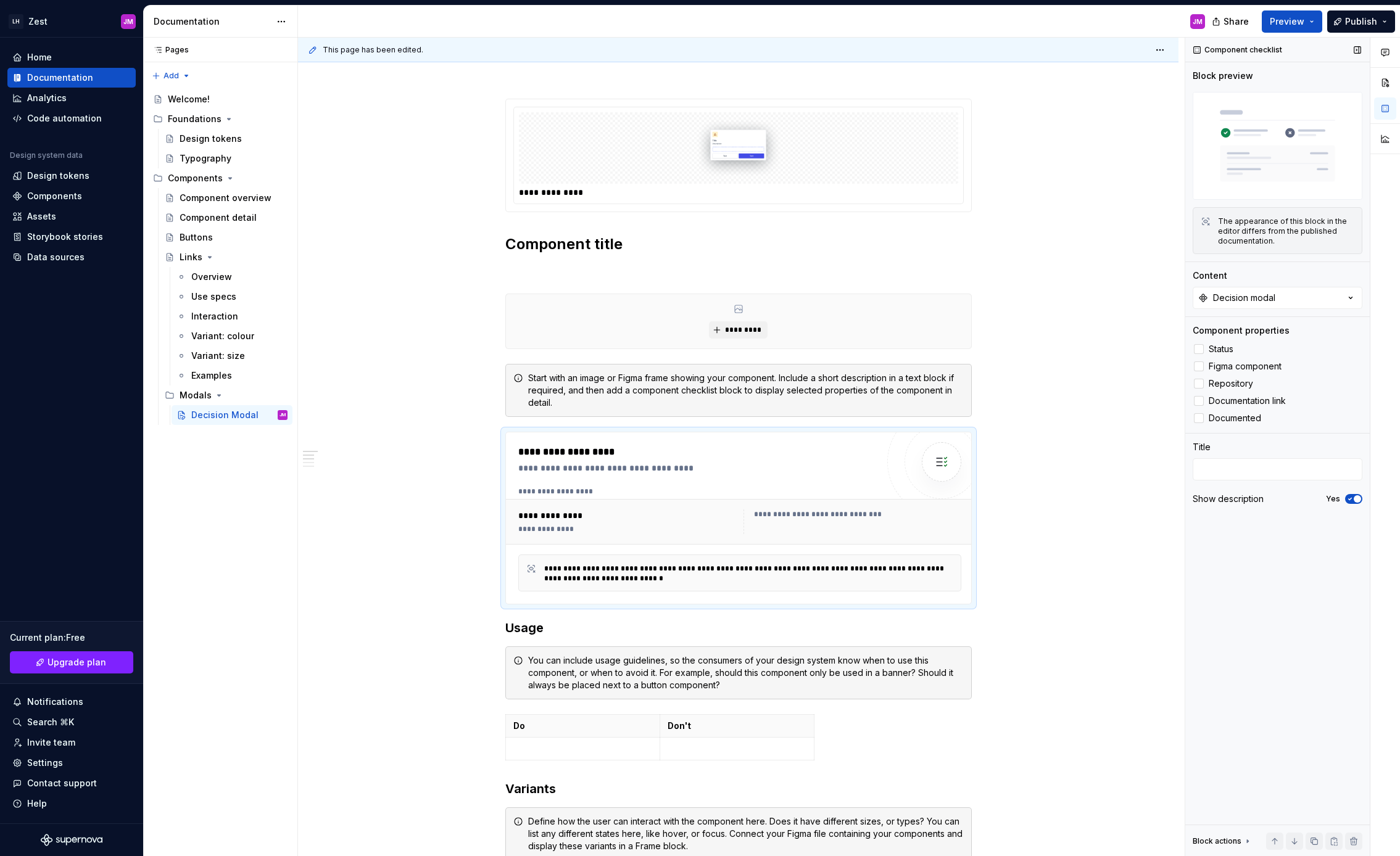
drag, startPoint x: 1200, startPoint y: 349, endPoint x: 1200, endPoint y: 357, distance: 8.0
click at [1200, 350] on div at bounding box center [1198, 349] width 10 height 10
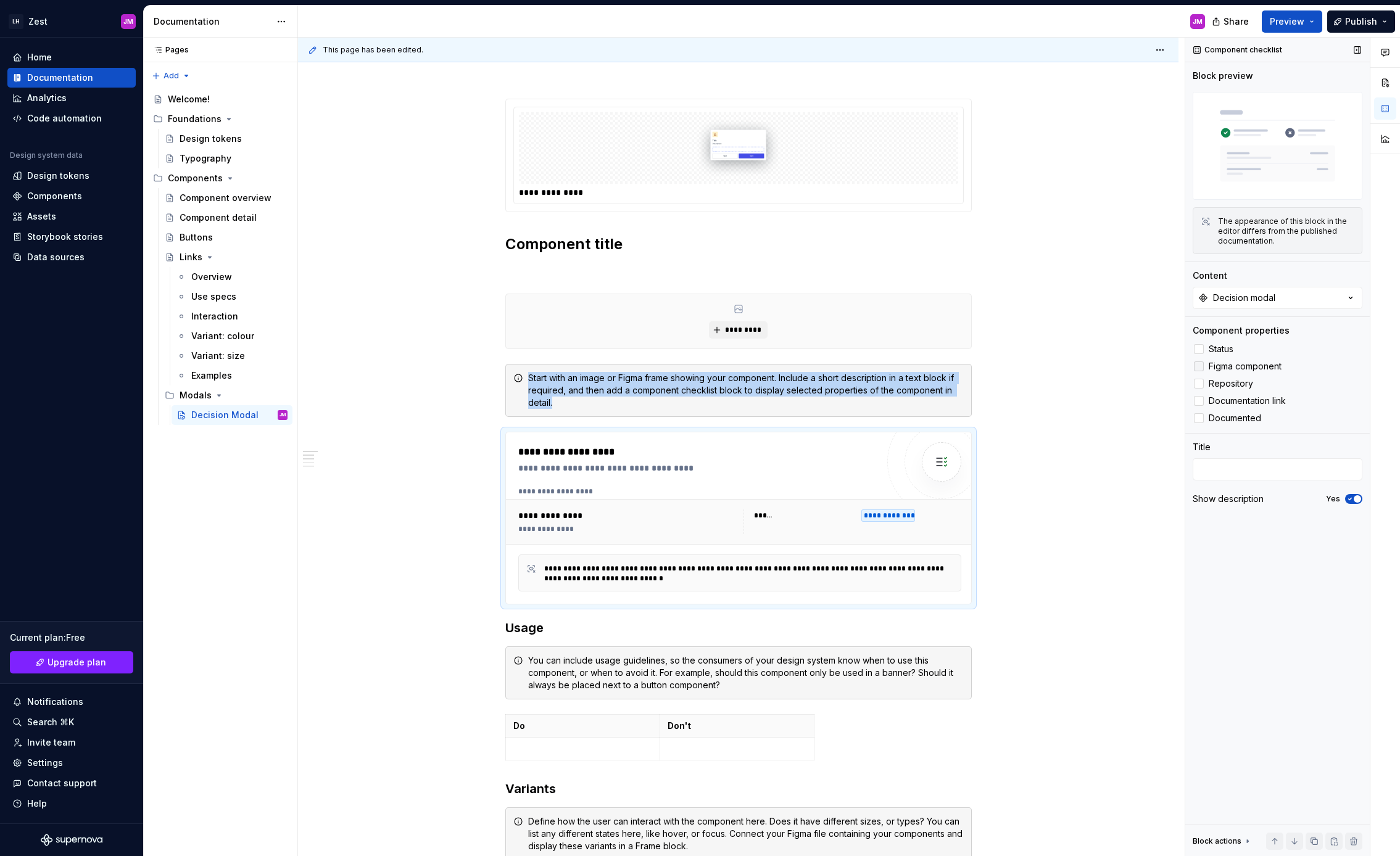
click at [1200, 368] on div at bounding box center [1198, 366] width 10 height 10
click at [1198, 384] on div at bounding box center [1198, 384] width 10 height 10
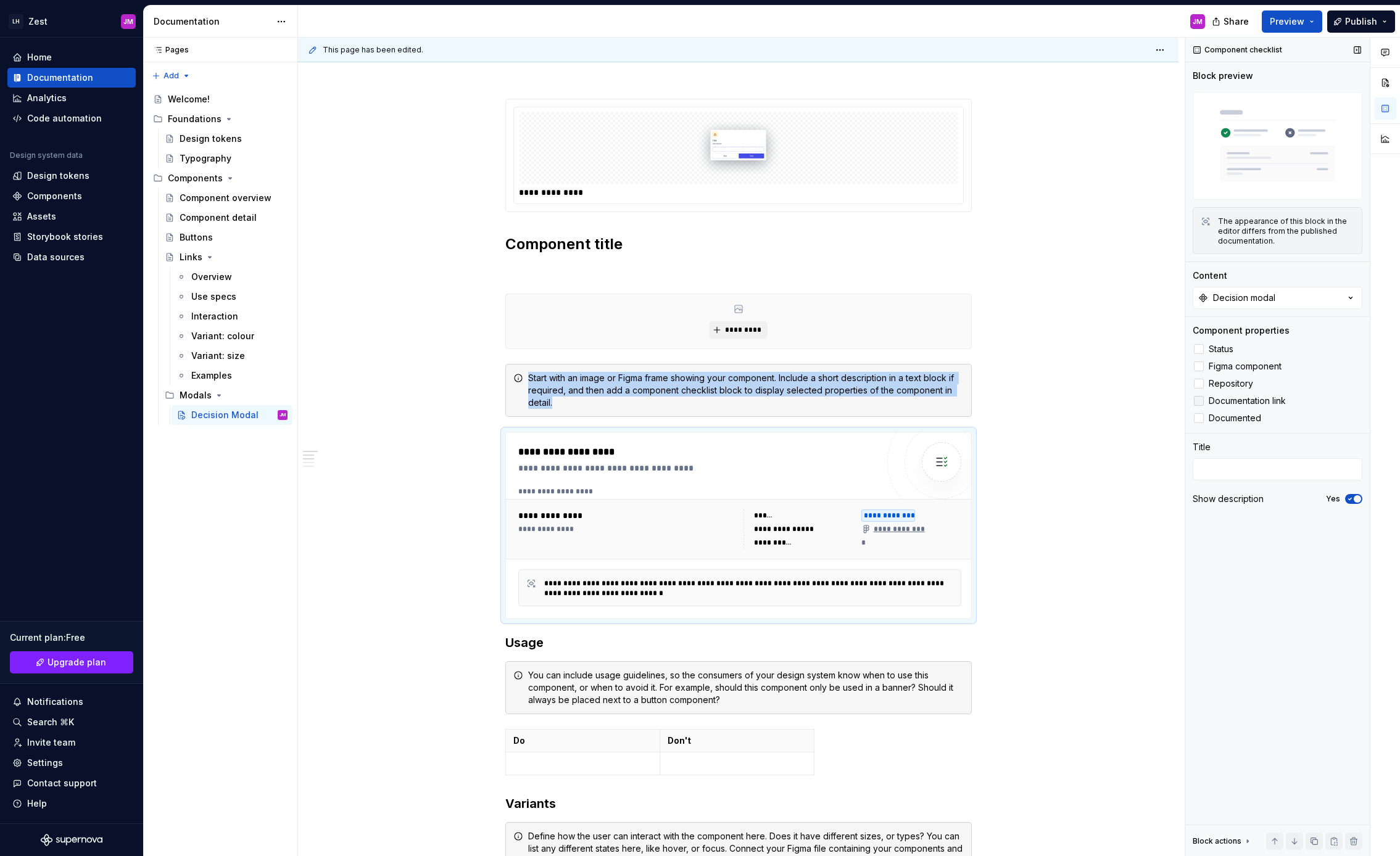
click at [1198, 400] on div at bounding box center [1198, 401] width 10 height 10
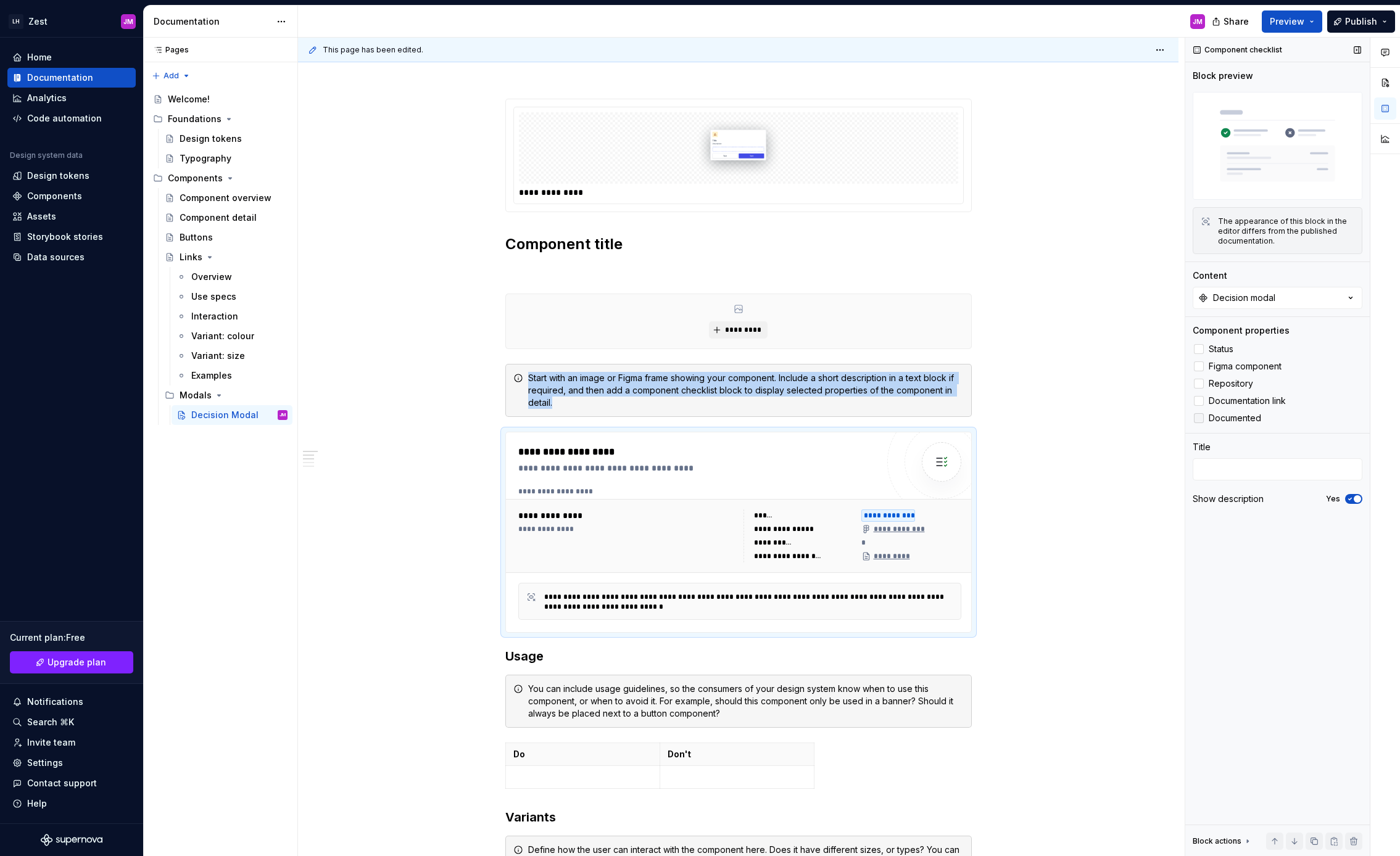
click at [1200, 416] on div at bounding box center [1198, 418] width 10 height 10
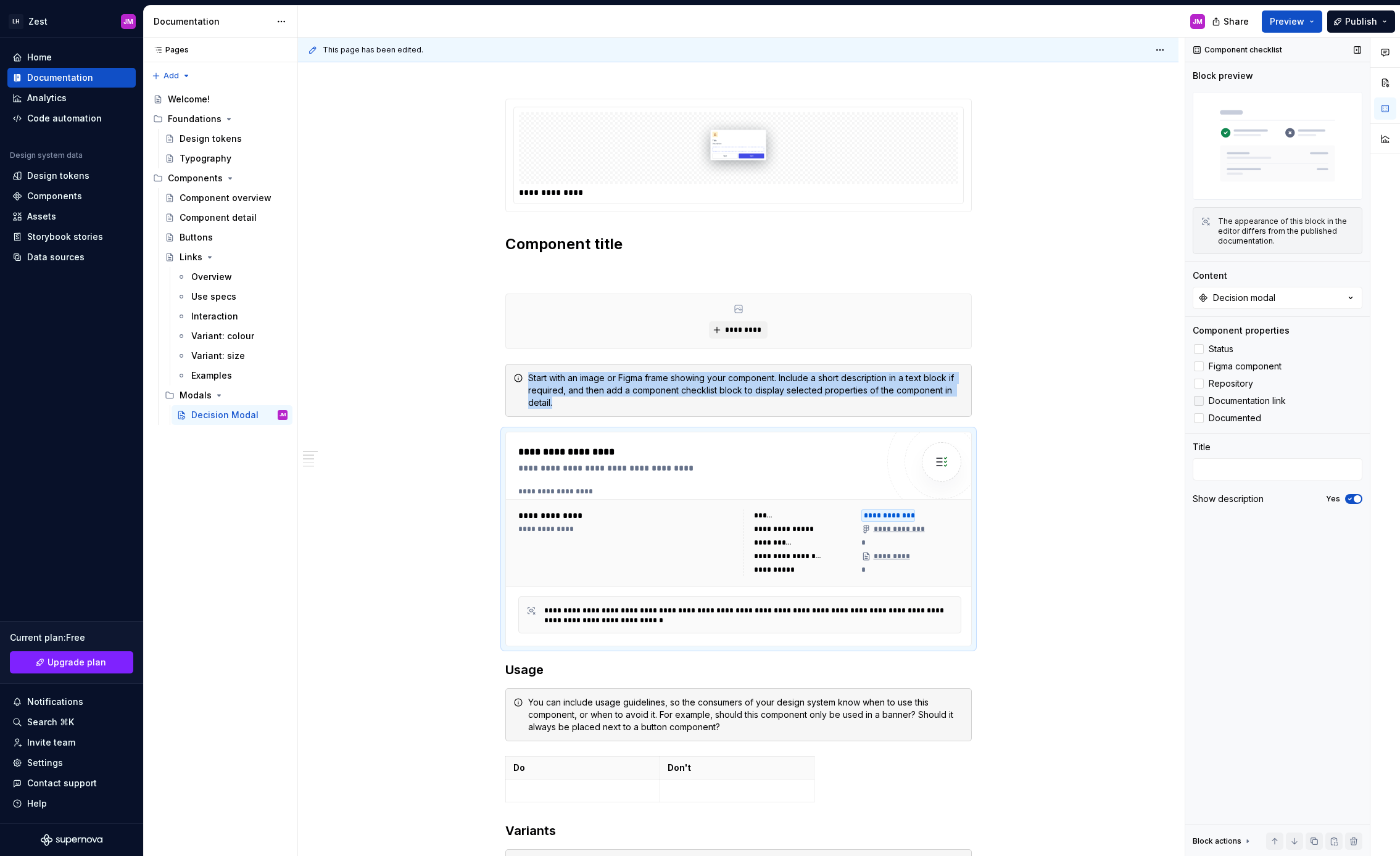
click at [1199, 401] on icon at bounding box center [1199, 401] width 0 height 0
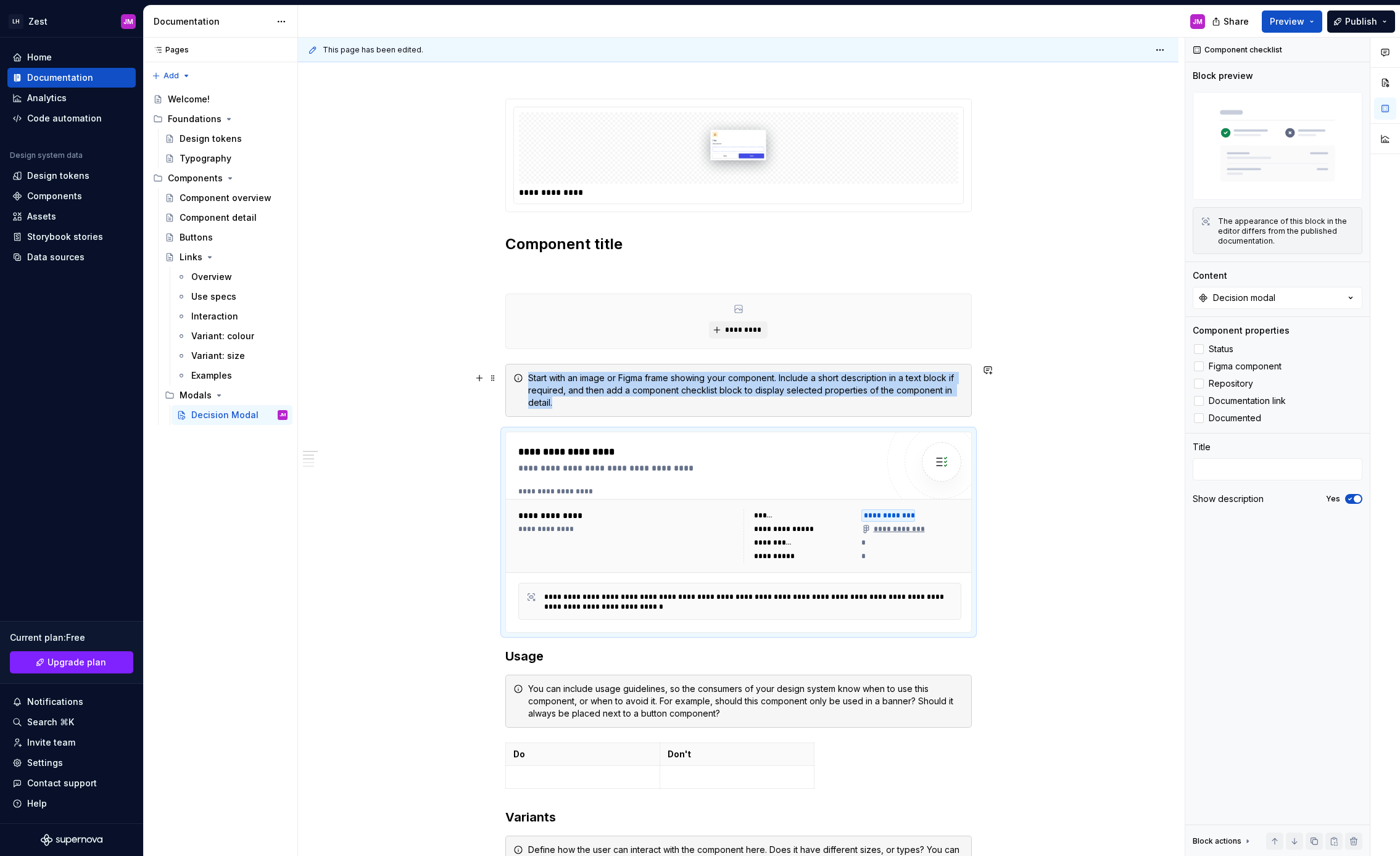
click at [1032, 381] on div "**********" at bounding box center [738, 825] width 880 height 1512
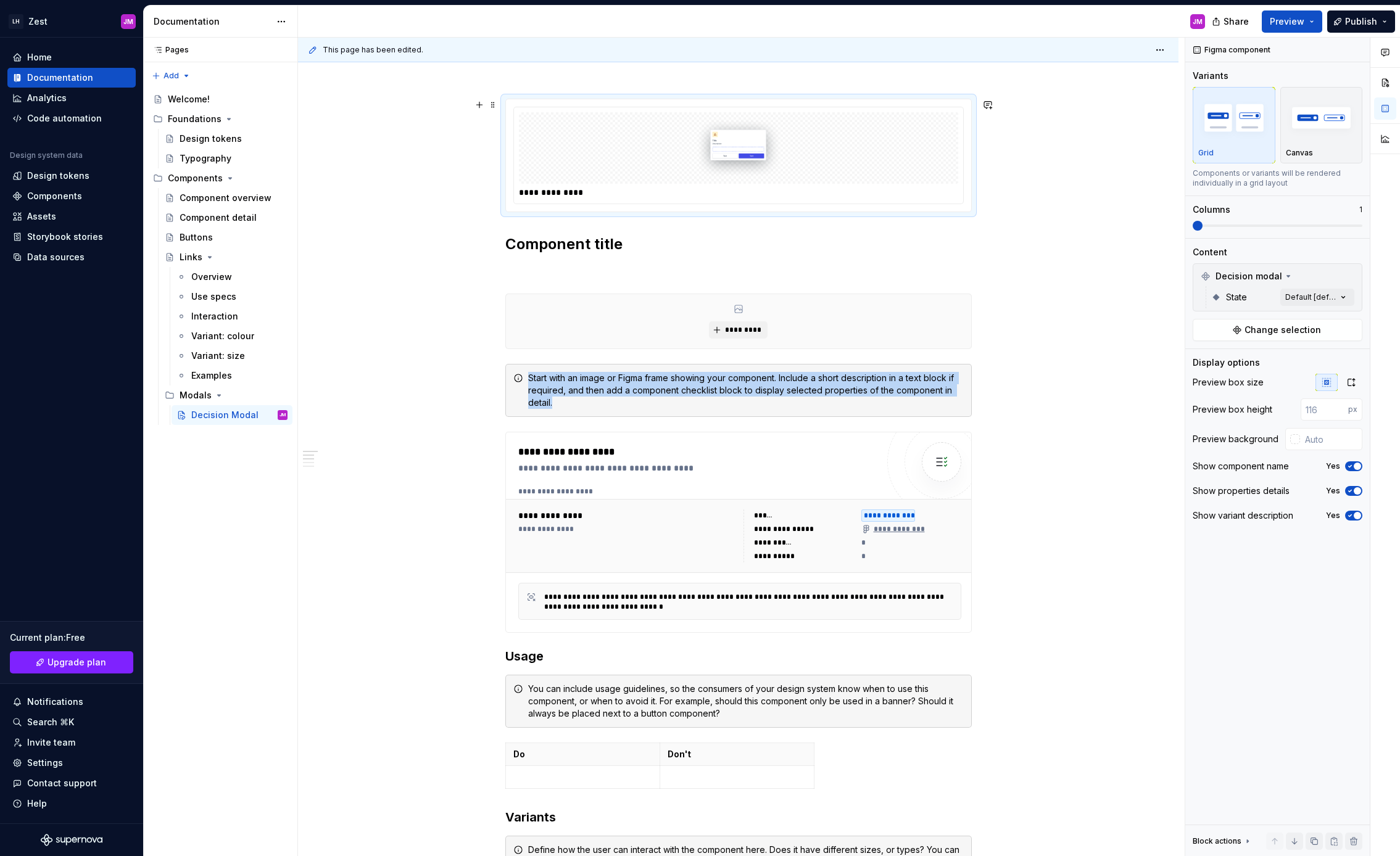
click at [785, 136] on img at bounding box center [738, 148] width 283 height 61
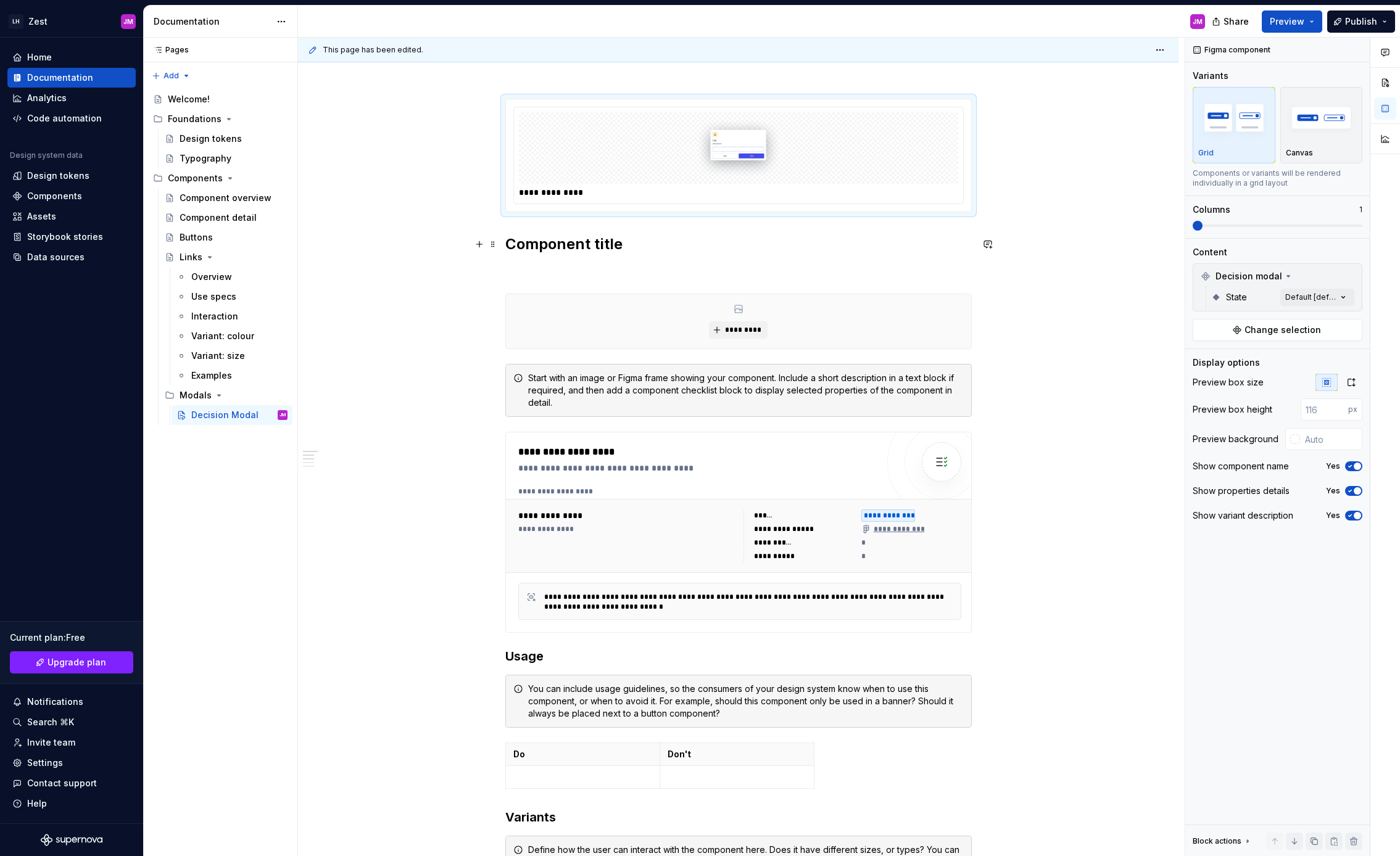
click at [762, 245] on h2 "Component title" at bounding box center [738, 245] width 466 height 20
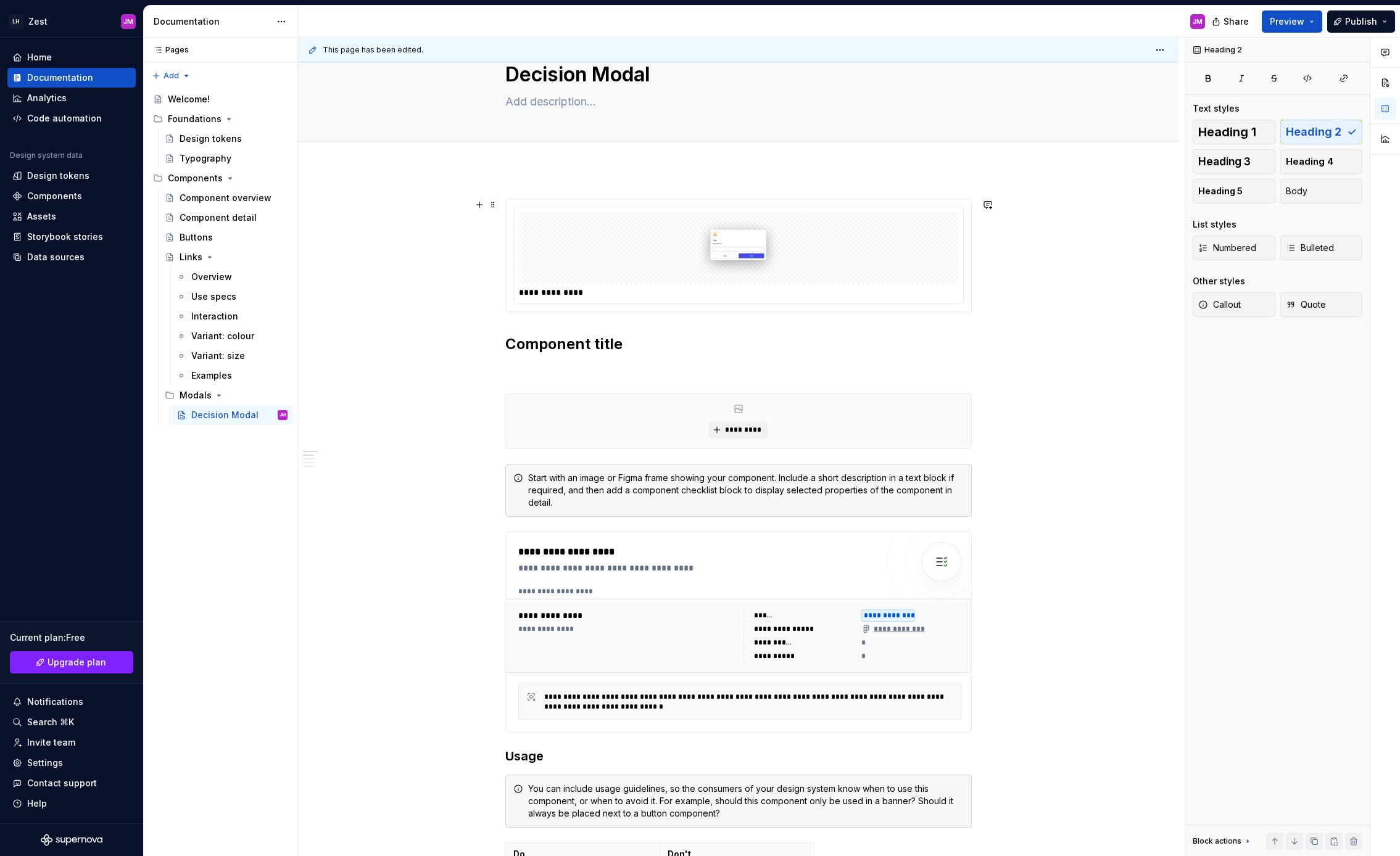
scroll to position [0, 0]
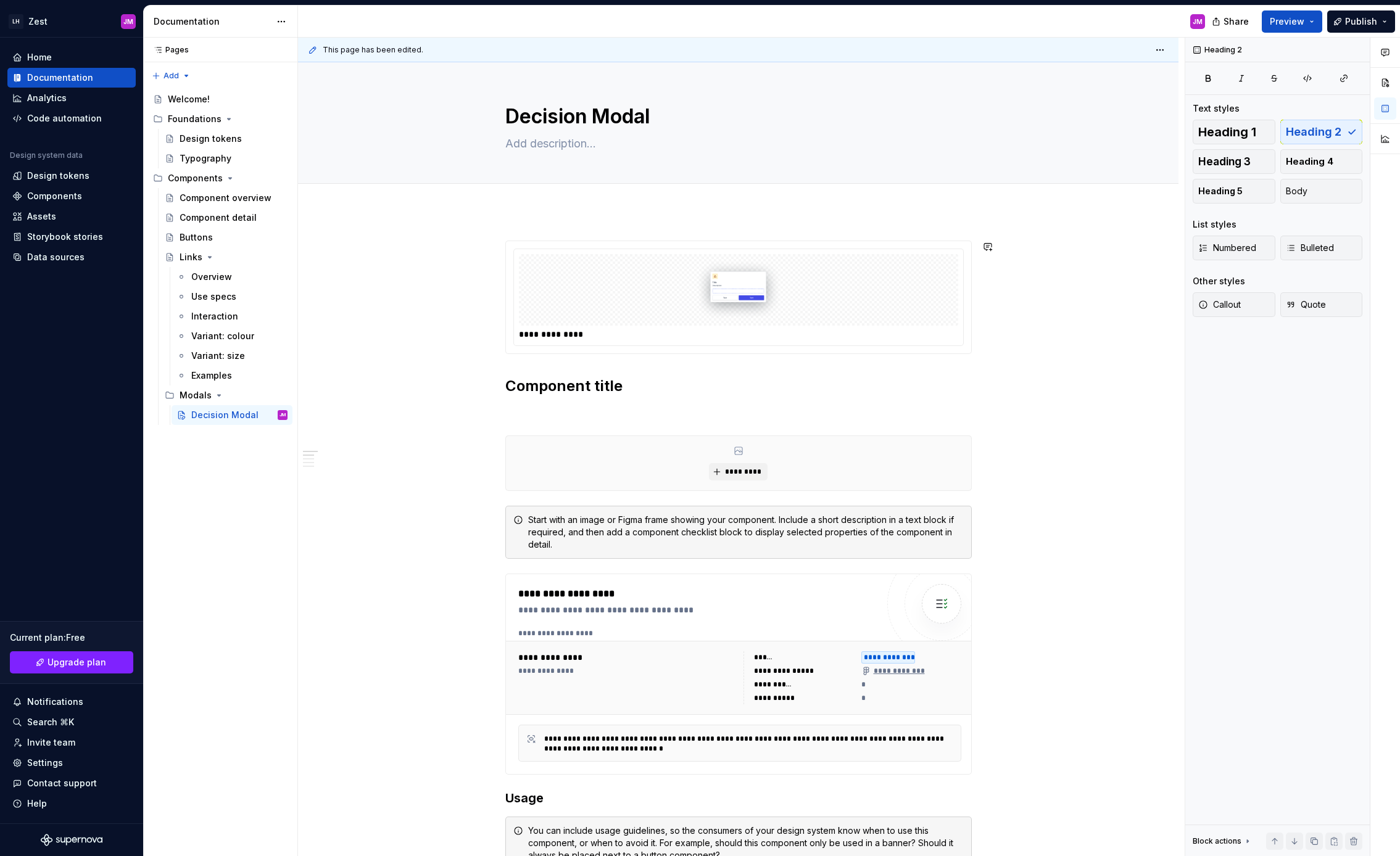
click at [535, 374] on div "**********" at bounding box center [738, 846] width 466 height 1211
click at [493, 387] on span at bounding box center [493, 386] width 10 height 17
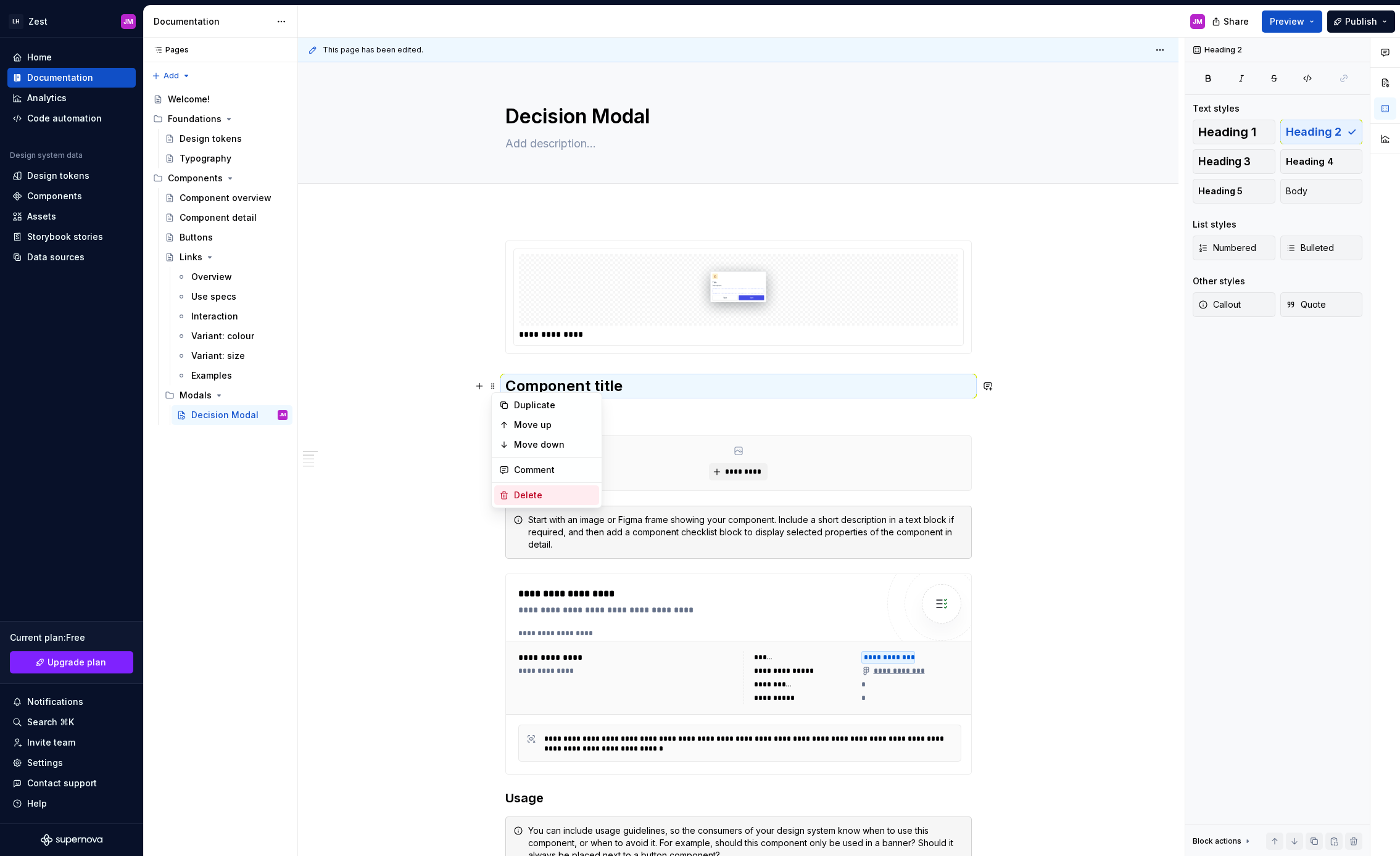
click at [540, 490] on div "Delete" at bounding box center [554, 495] width 80 height 12
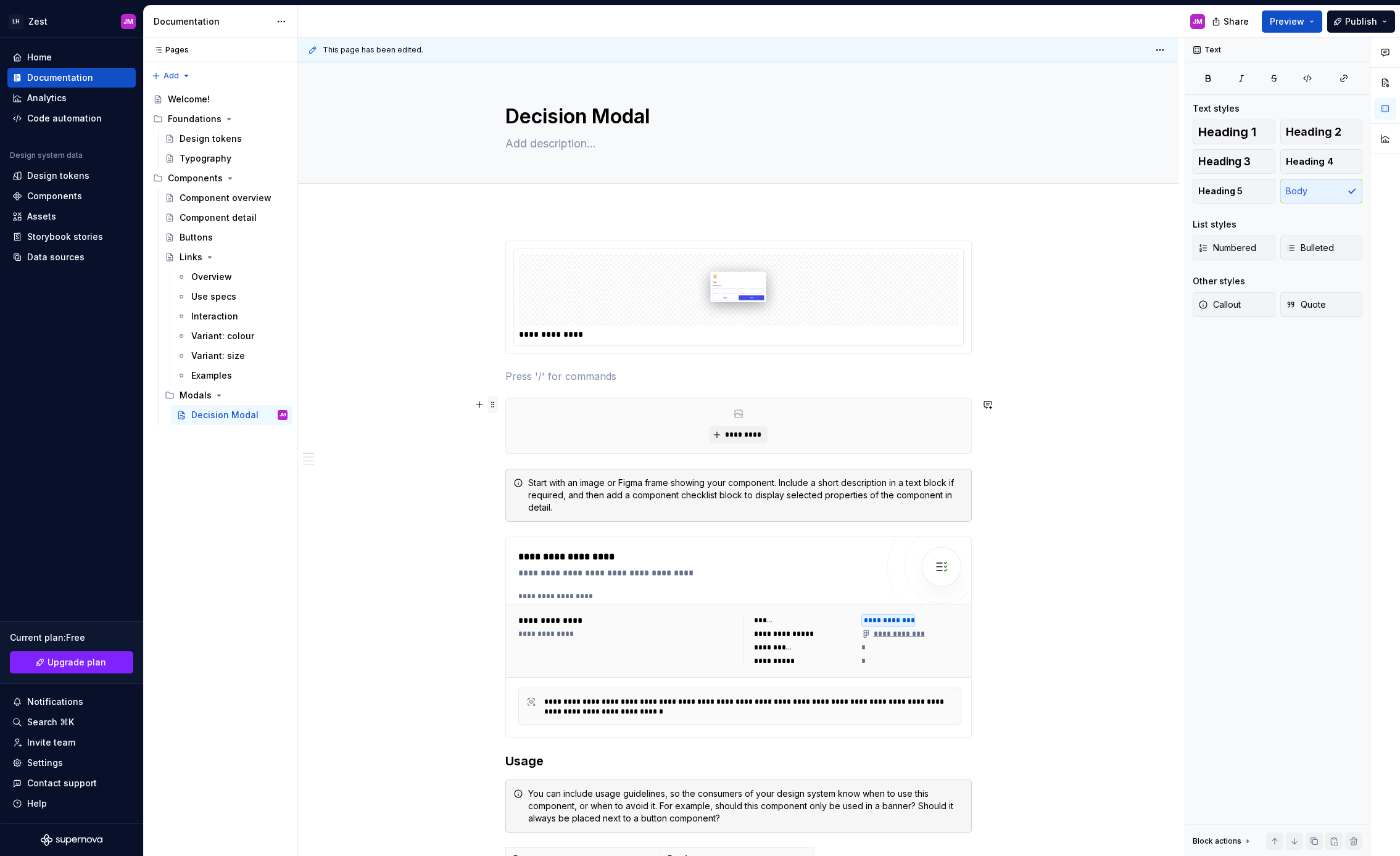
click at [495, 405] on span at bounding box center [493, 405] width 10 height 17
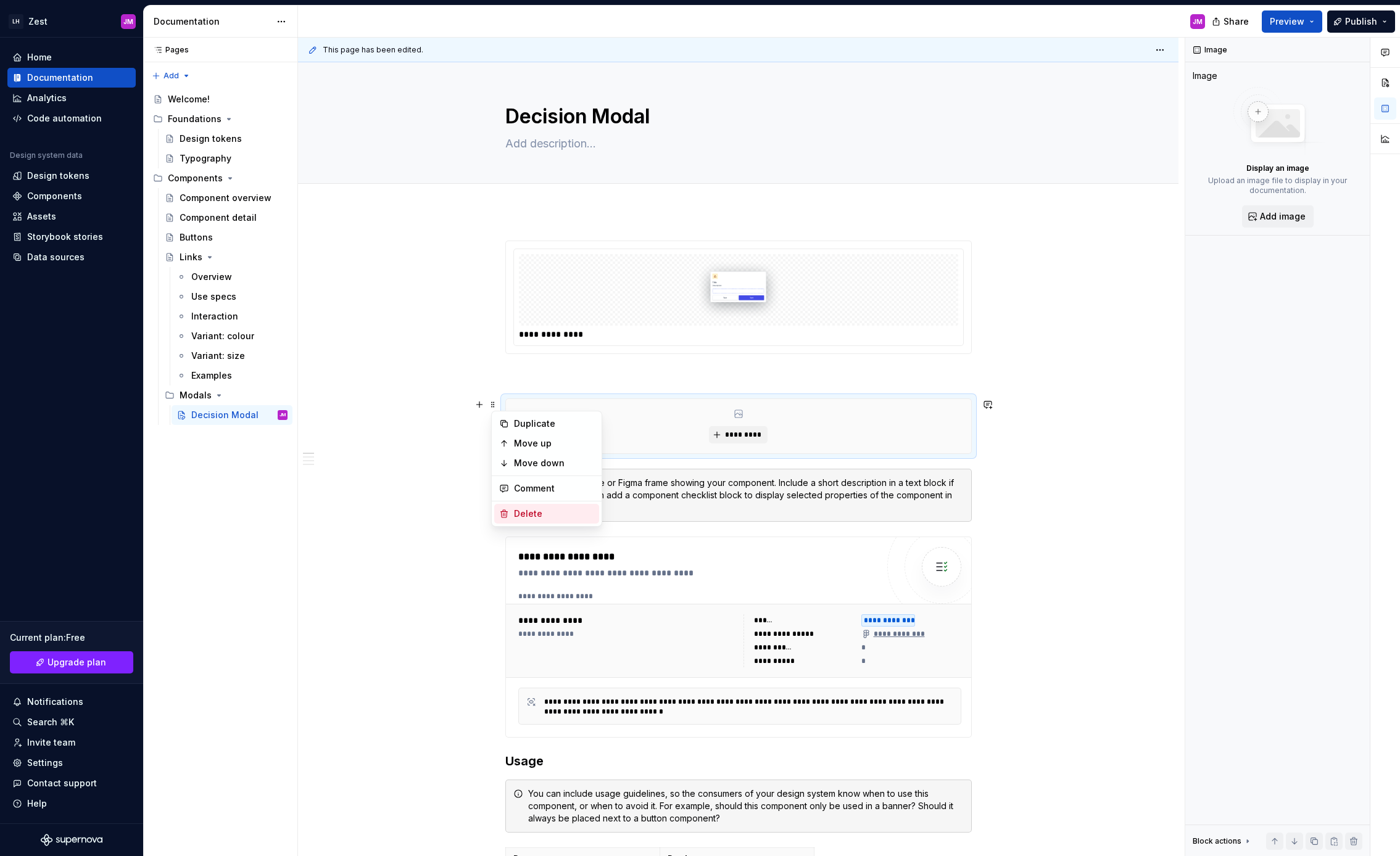
click at [531, 510] on div "Delete" at bounding box center [554, 514] width 80 height 12
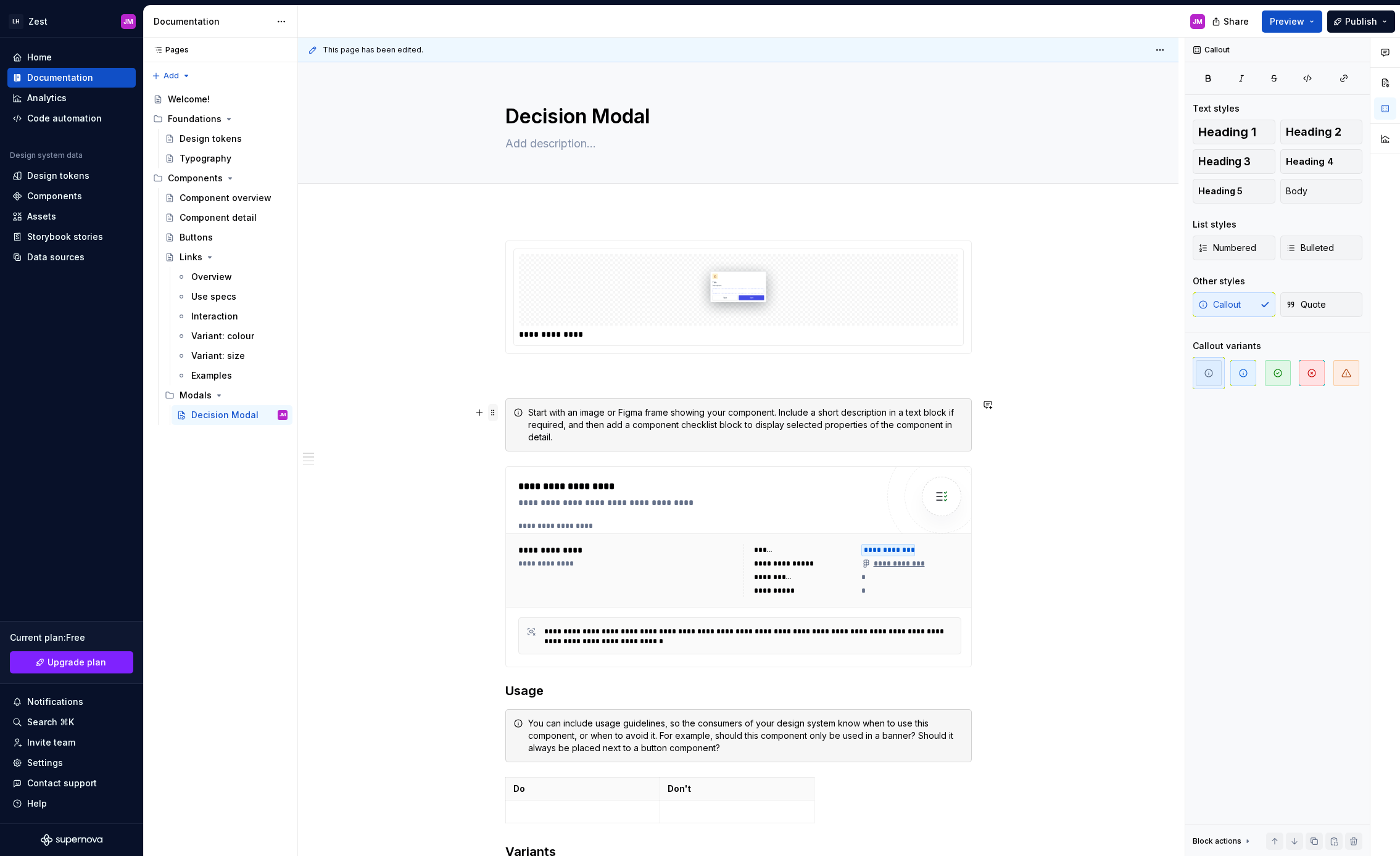
click at [495, 413] on span at bounding box center [493, 413] width 10 height 17
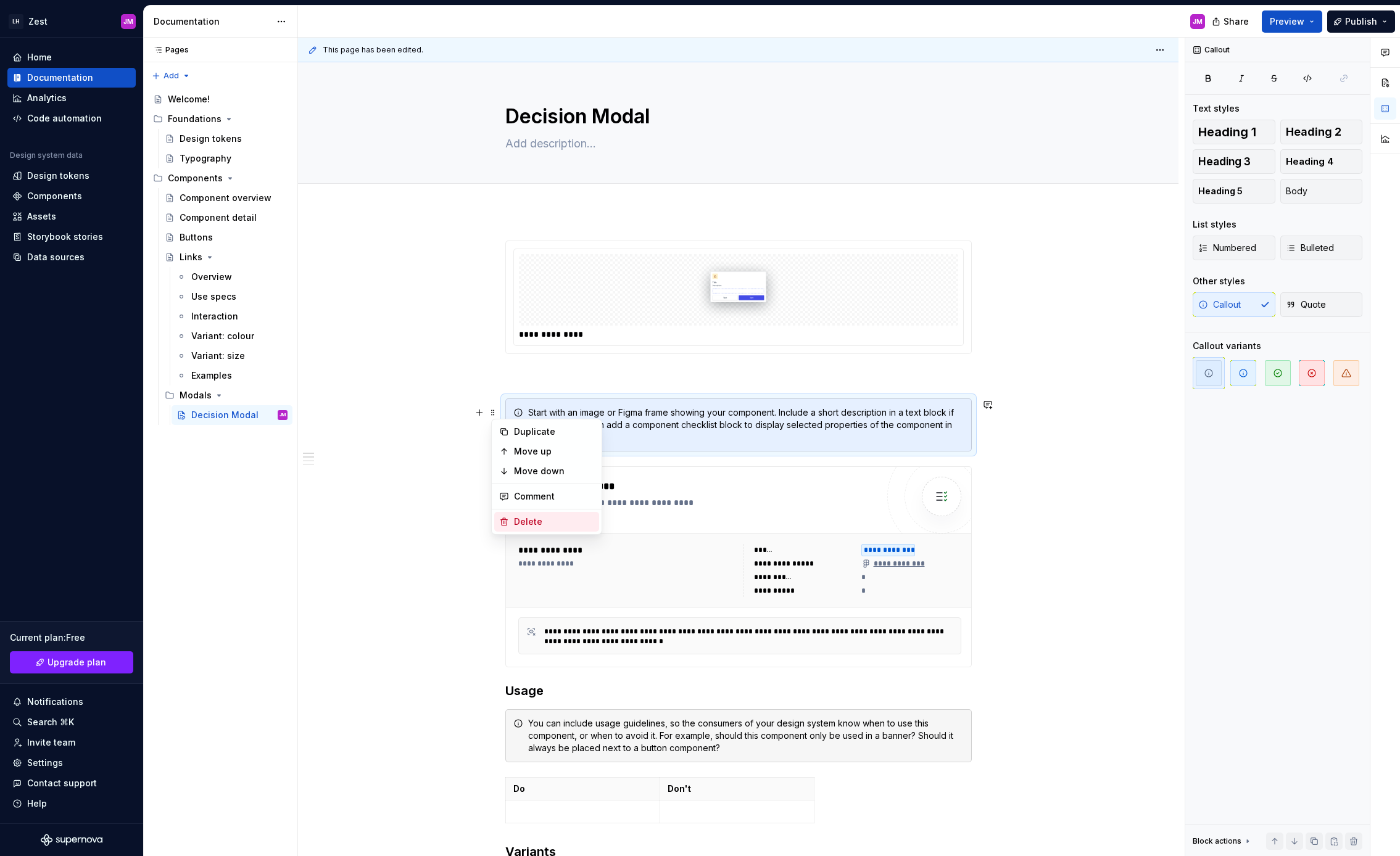
click at [531, 514] on div "Delete" at bounding box center [546, 522] width 105 height 20
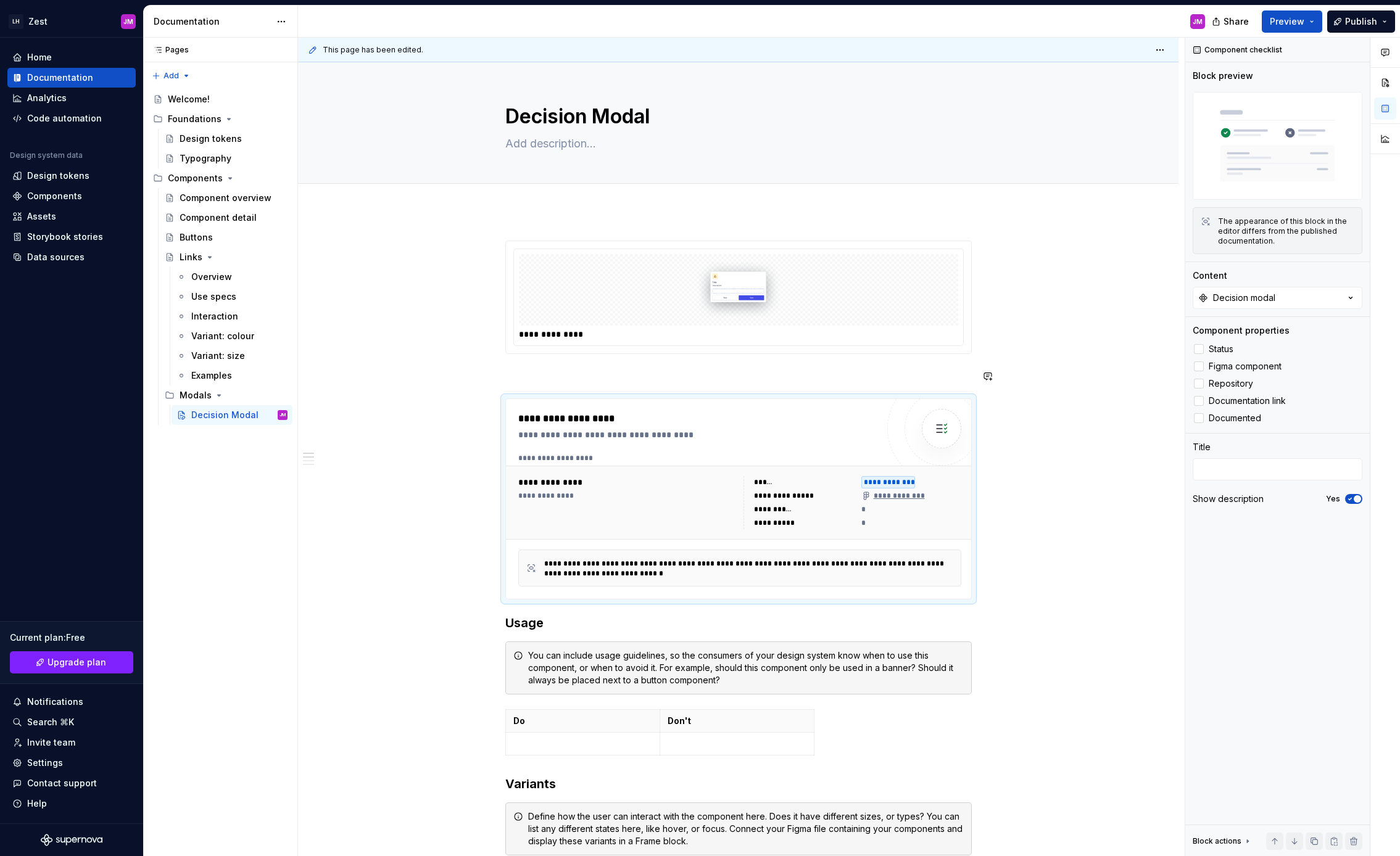
click at [590, 369] on p at bounding box center [738, 376] width 466 height 15
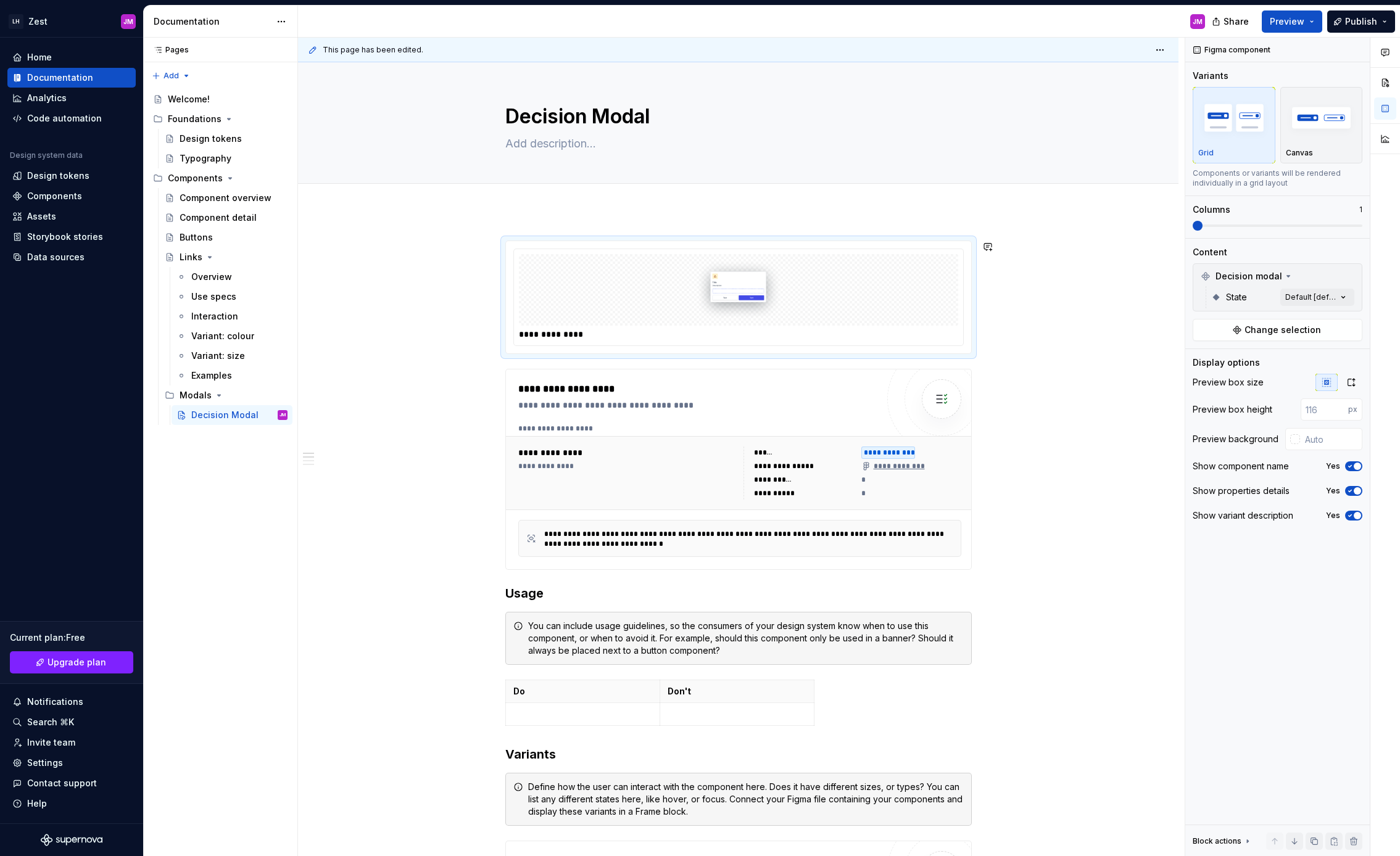
click at [694, 212] on div "**********" at bounding box center [738, 865] width 880 height 1308
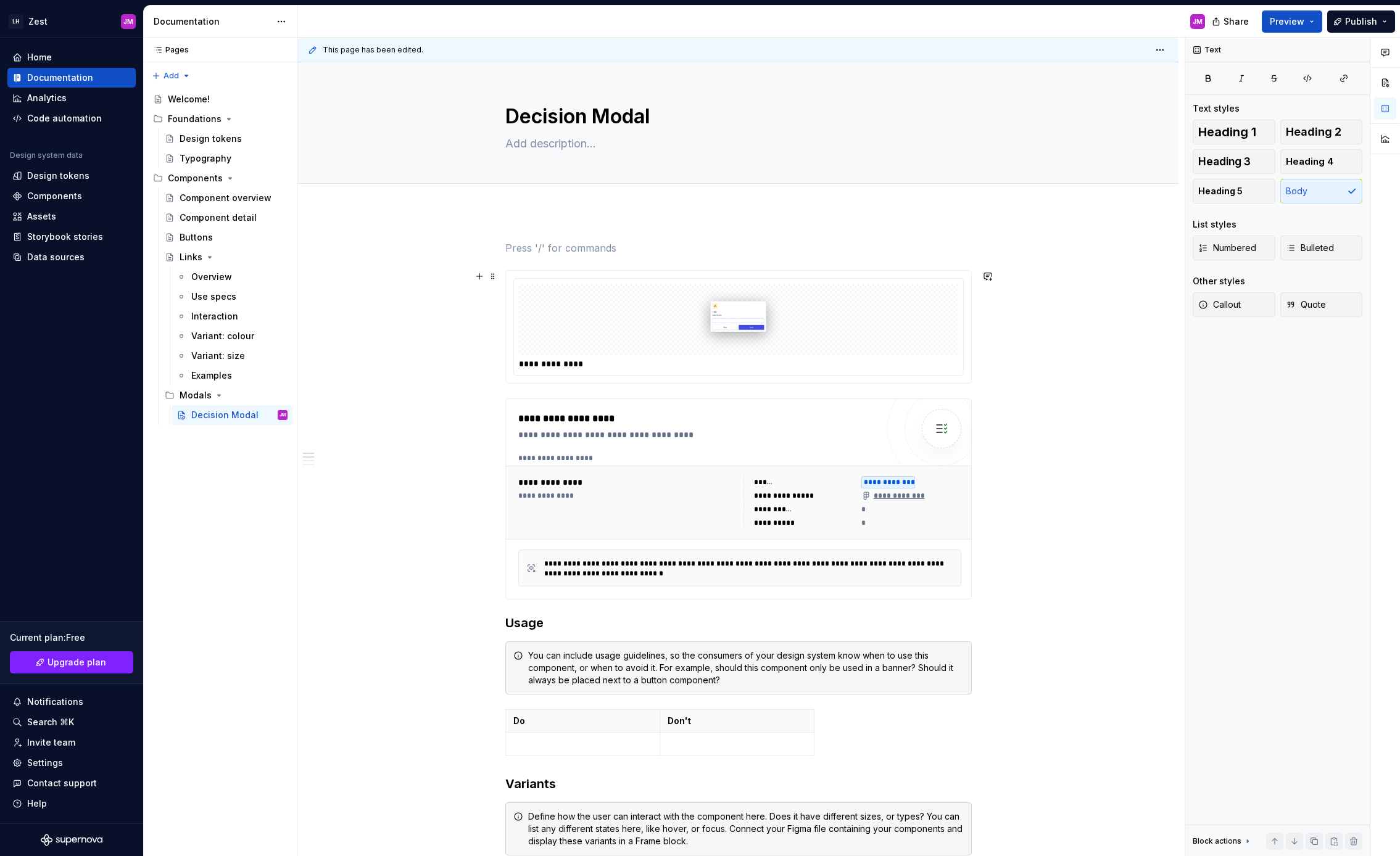
click at [1022, 360] on div "**********" at bounding box center [741, 447] width 887 height 819
click at [1357, 21] on span "Publish" at bounding box center [1361, 21] width 32 height 12
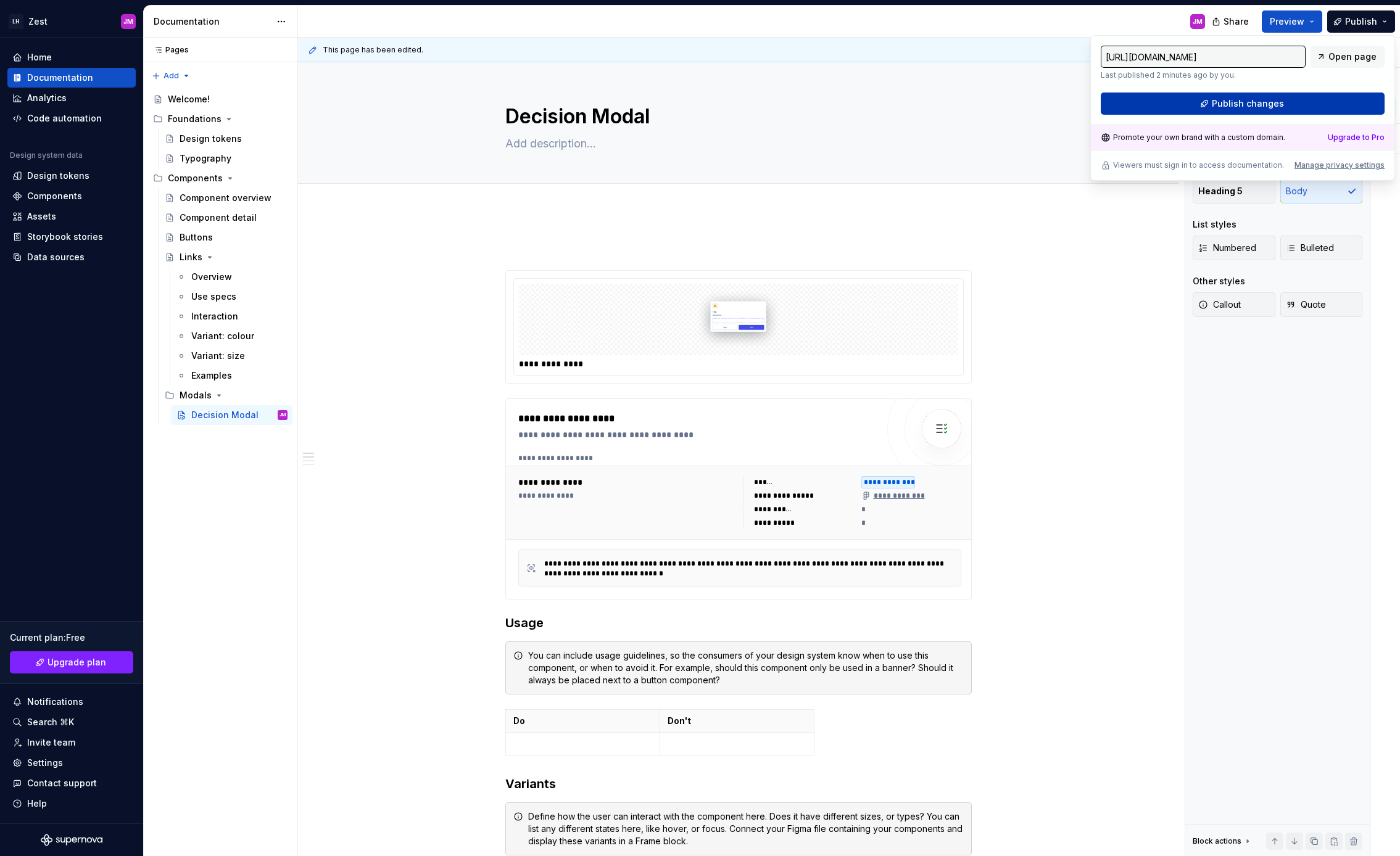
click at [1274, 105] on span "Publish changes" at bounding box center [1248, 104] width 72 height 12
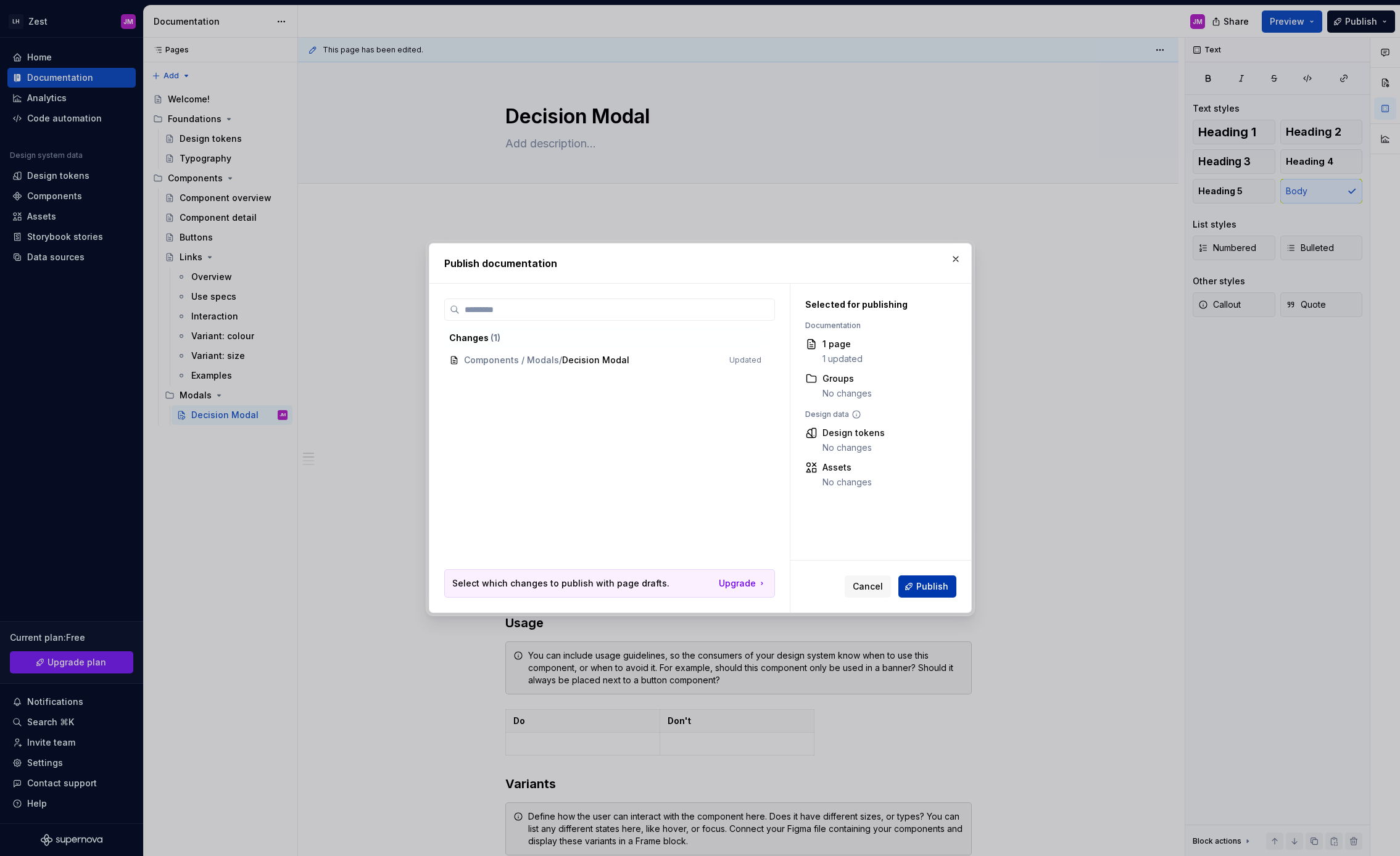
click at [943, 584] on span "Publish" at bounding box center [932, 587] width 32 height 12
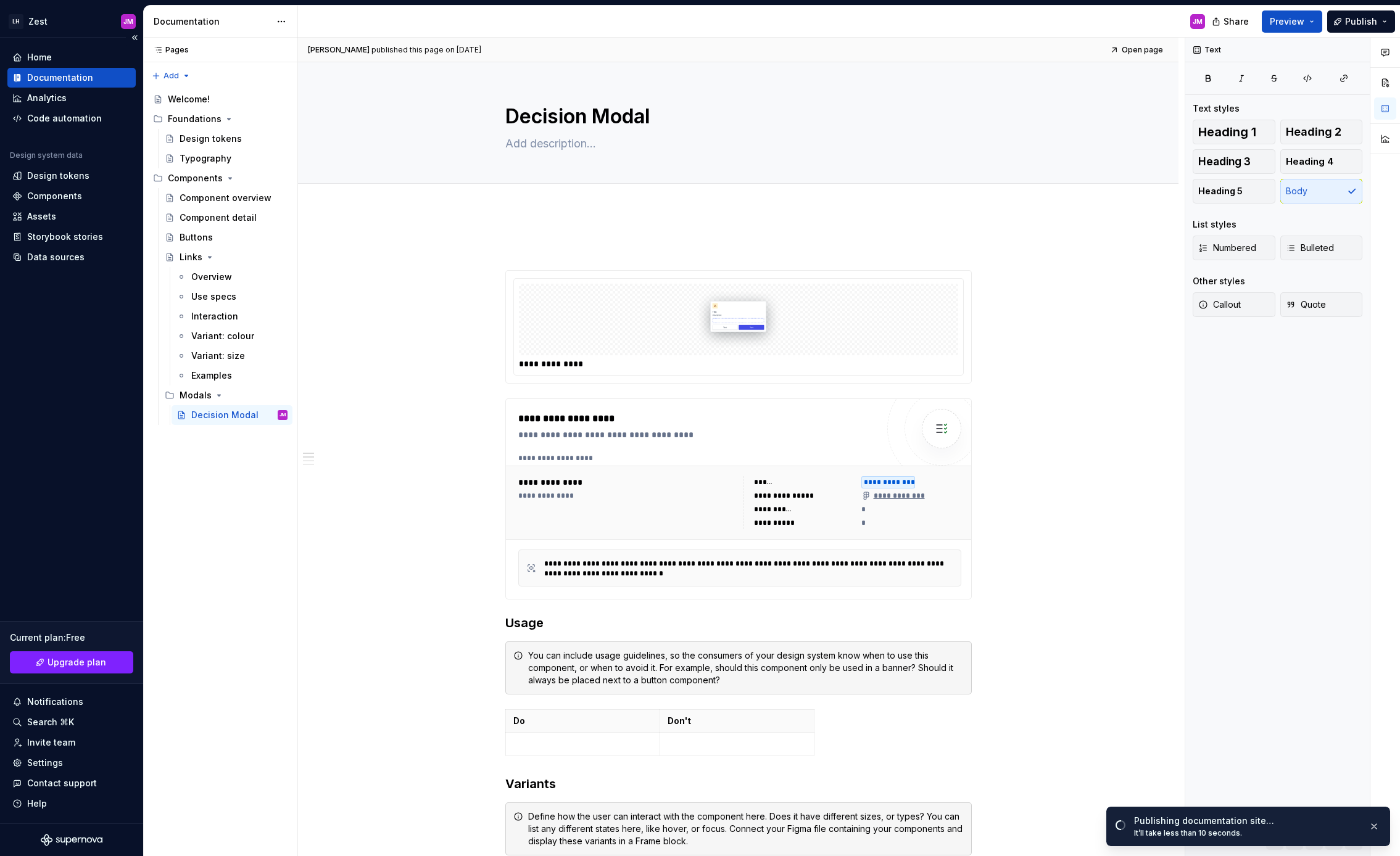
type textarea "*"
